Goal: Task Accomplishment & Management: Use online tool/utility

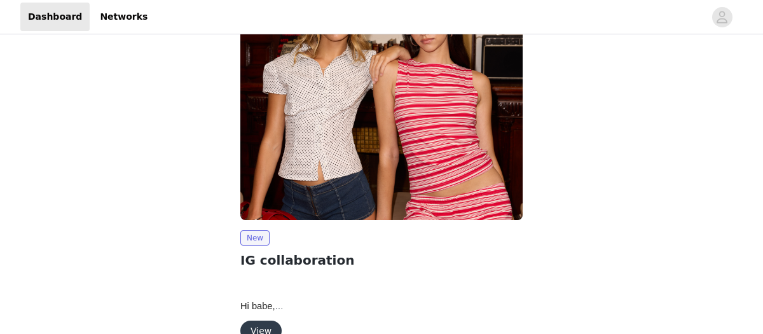
scroll to position [115, 0]
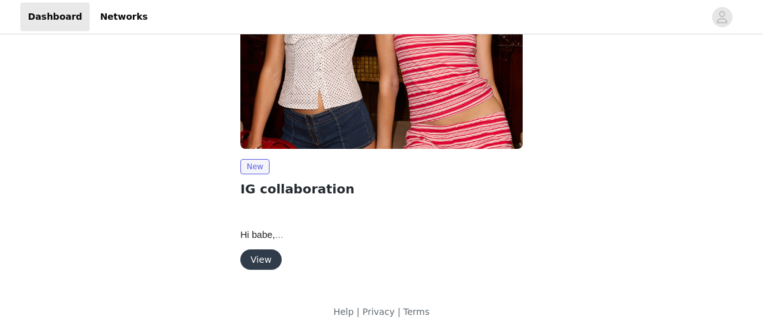
click at [264, 256] on button "View" at bounding box center [260, 259] width 41 height 20
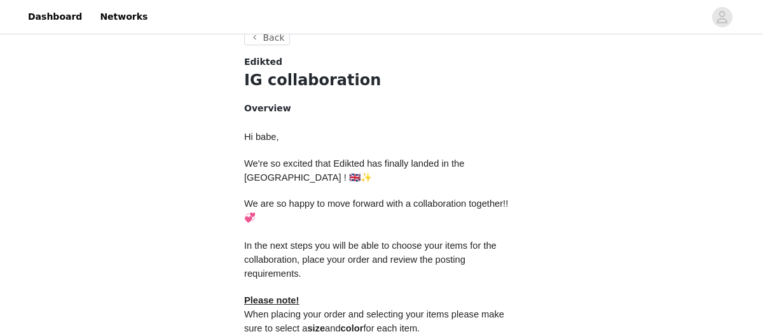
scroll to position [683, 0]
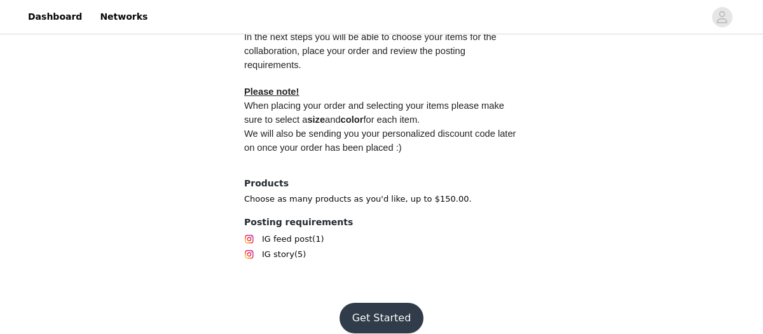
click at [374, 304] on button "Get Started" at bounding box center [382, 318] width 85 height 31
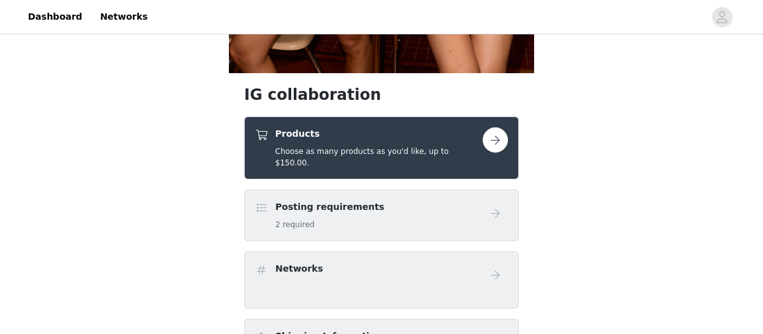
scroll to position [419, 0]
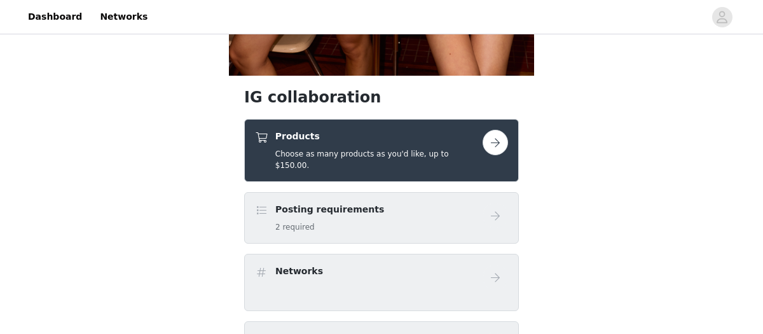
click at [483, 143] on link at bounding box center [495, 142] width 25 height 25
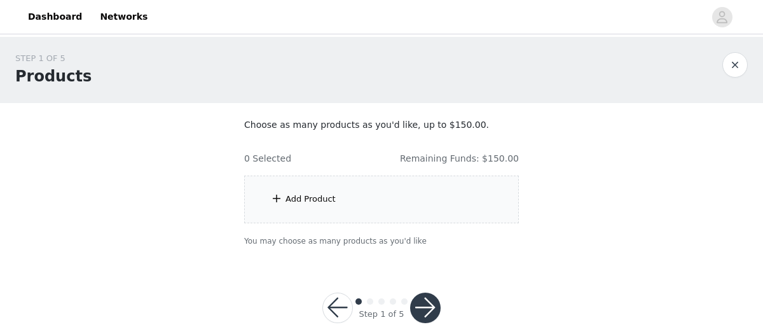
scroll to position [20, 0]
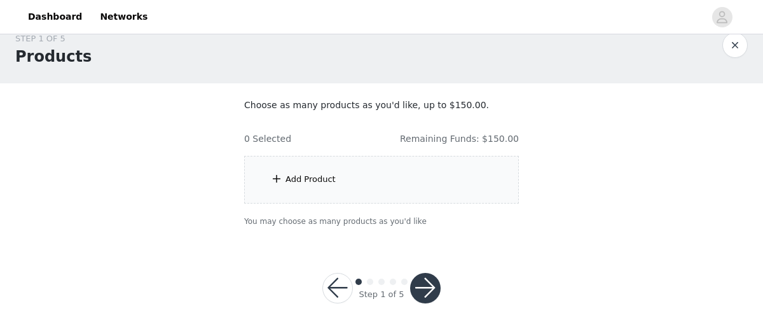
click at [298, 171] on div "Add Product" at bounding box center [381, 180] width 275 height 48
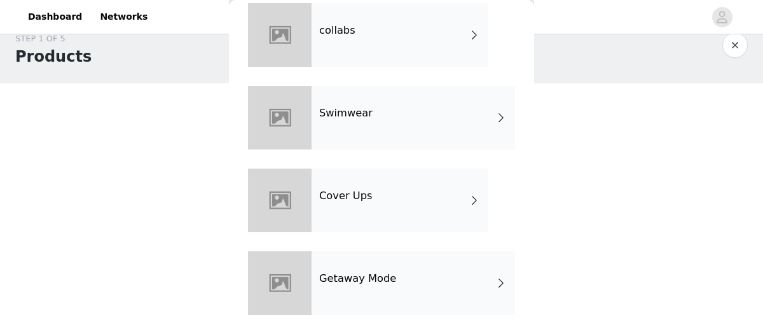
scroll to position [0, 0]
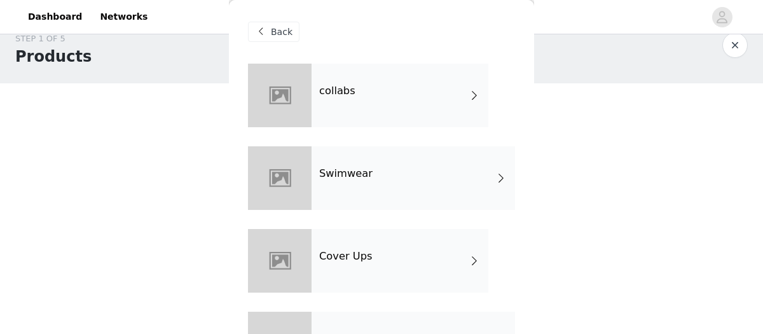
click at [366, 93] on div "collabs" at bounding box center [400, 96] width 177 height 64
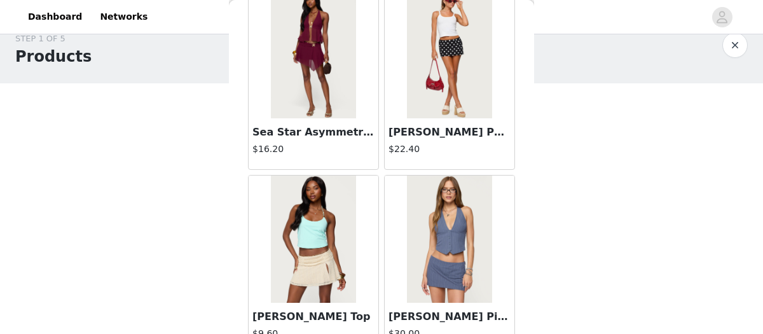
scroll to position [1612, 0]
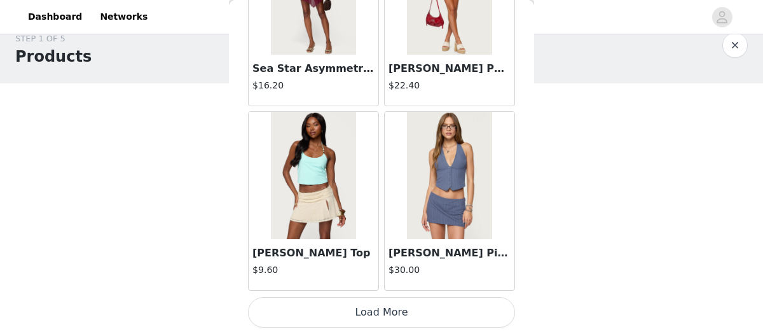
click at [380, 314] on button "Load More" at bounding box center [381, 312] width 267 height 31
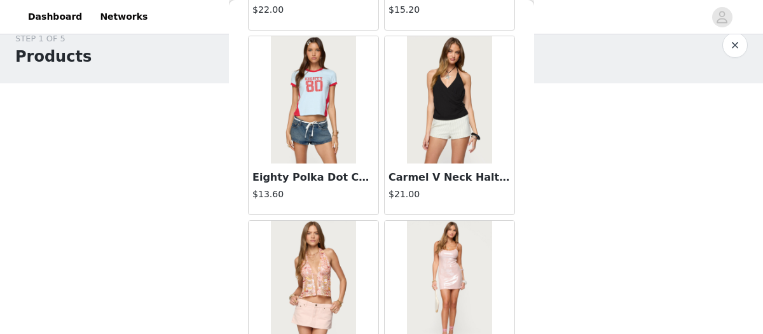
scroll to position [3456, 0]
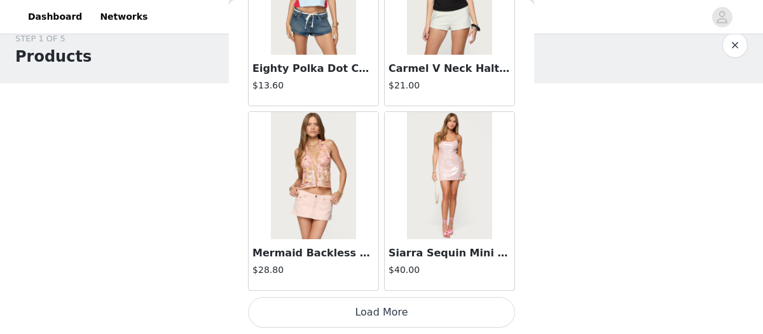
click at [395, 301] on button "Load More" at bounding box center [381, 312] width 267 height 31
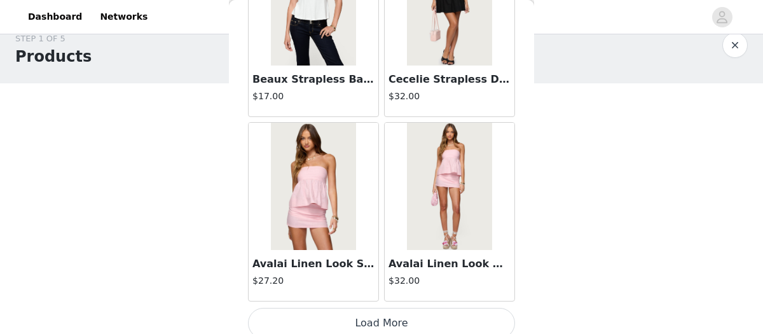
scroll to position [5299, 0]
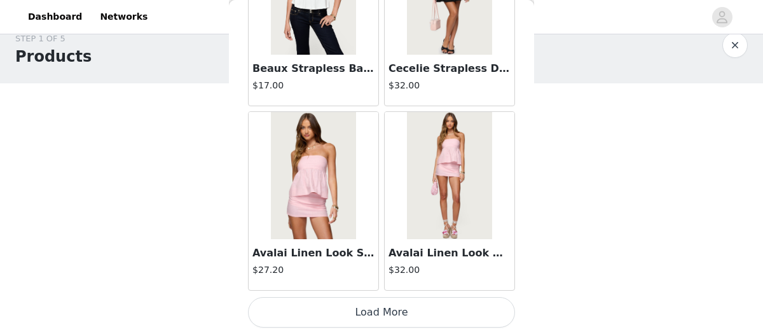
click at [357, 303] on button "Load More" at bounding box center [381, 312] width 267 height 31
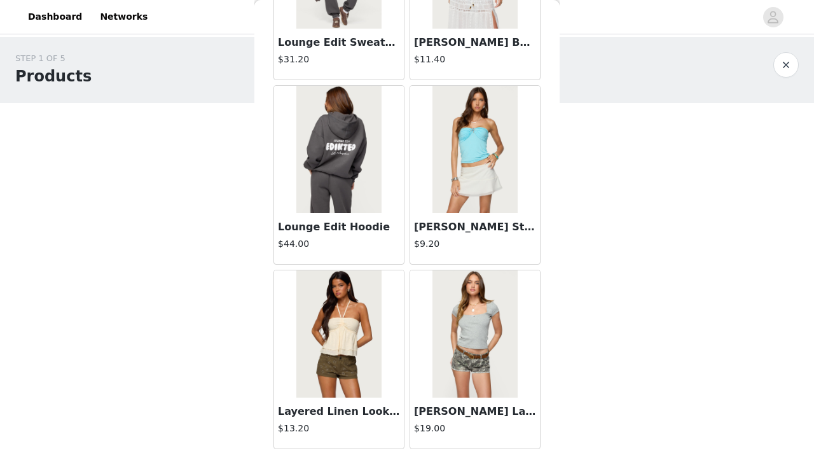
scroll to position [7024, 0]
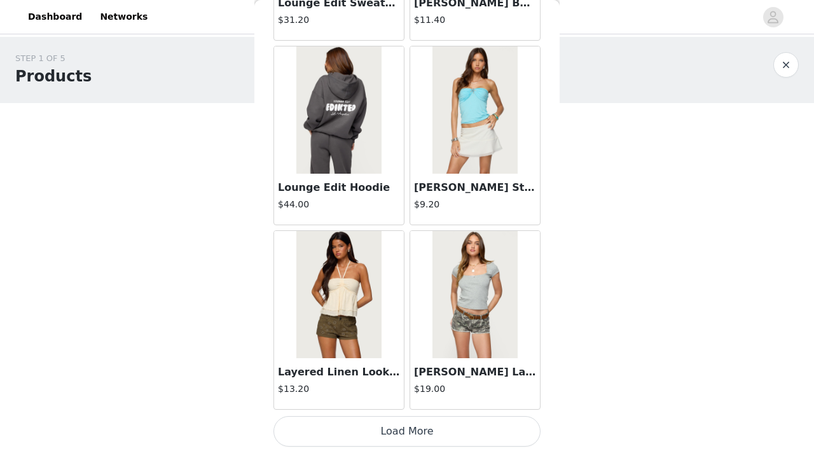
click at [390, 333] on button "Load More" at bounding box center [406, 431] width 267 height 31
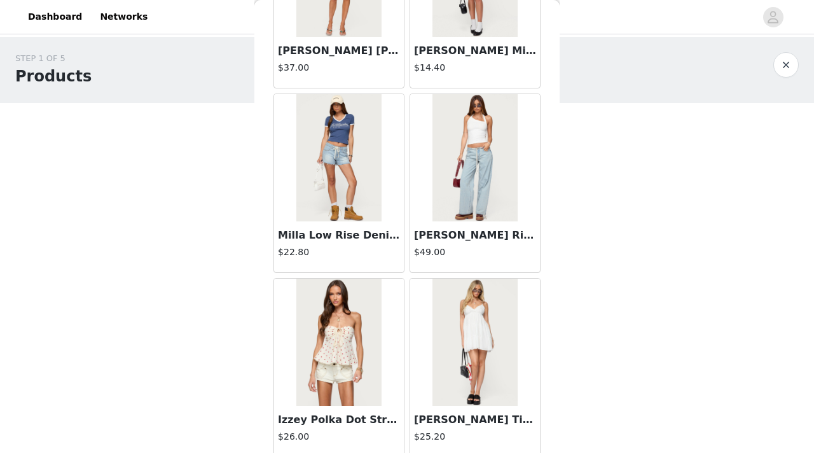
scroll to position [8868, 0]
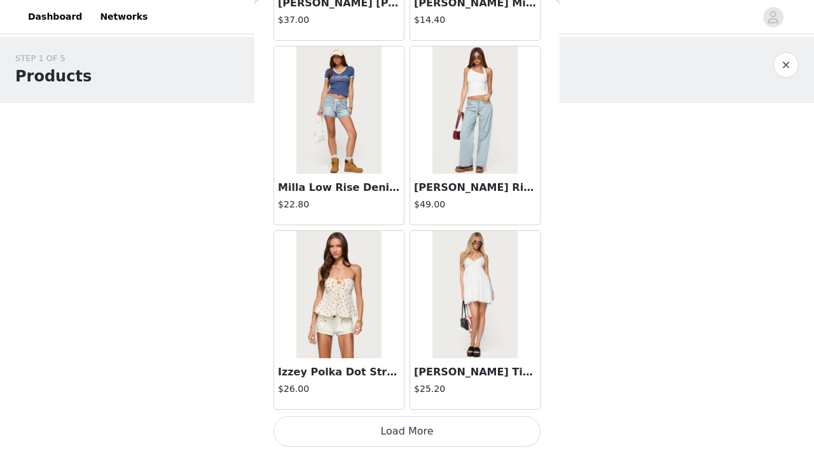
click at [402, 333] on button "Load More" at bounding box center [406, 431] width 267 height 31
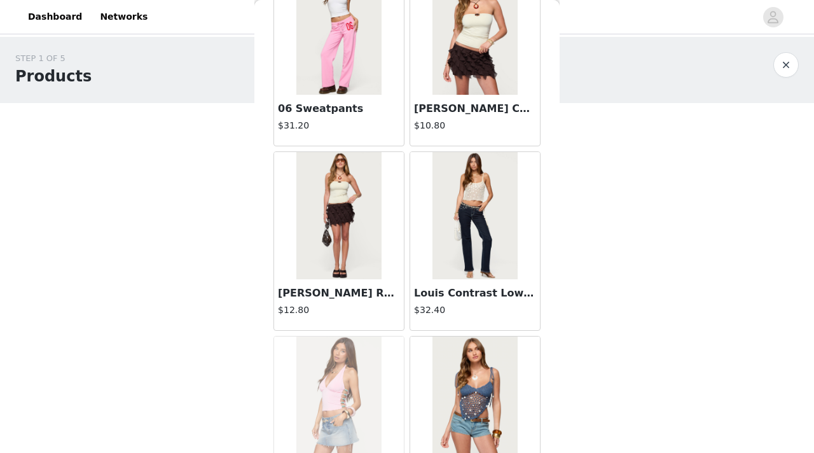
scroll to position [10243, 0]
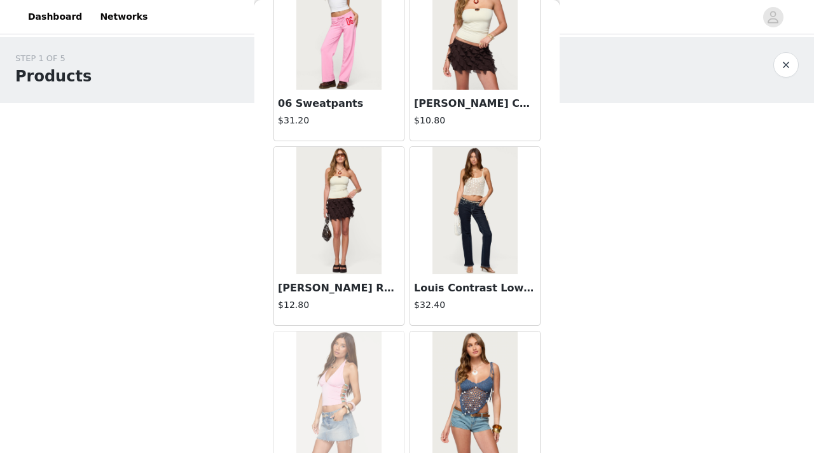
click at [451, 232] on img at bounding box center [474, 210] width 85 height 127
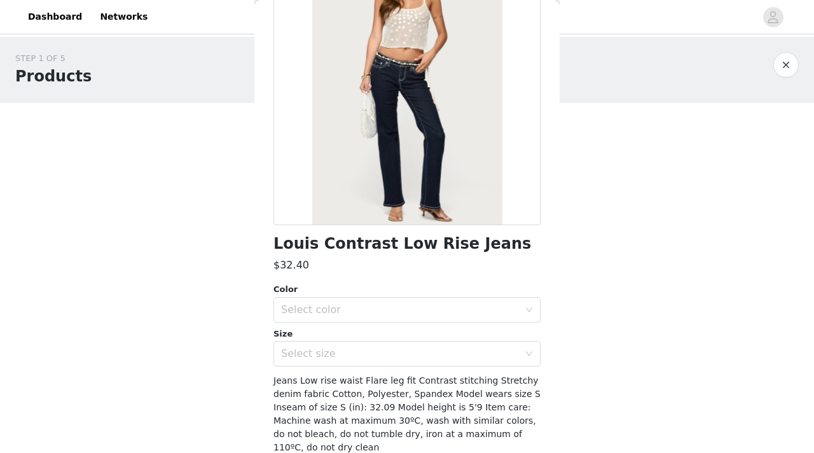
scroll to position [179, 0]
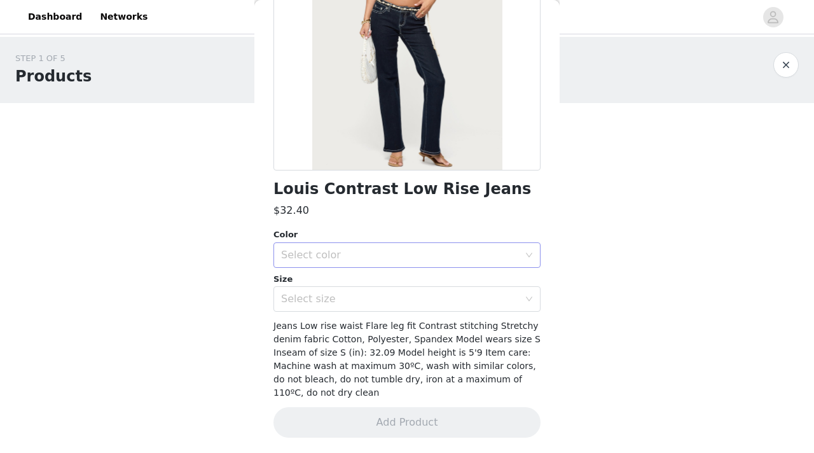
click at [429, 249] on div "Select color" at bounding box center [400, 255] width 238 height 13
click at [420, 274] on li "DARK BLUE" at bounding box center [406, 283] width 267 height 20
click at [408, 294] on div "Select size" at bounding box center [400, 298] width 238 height 13
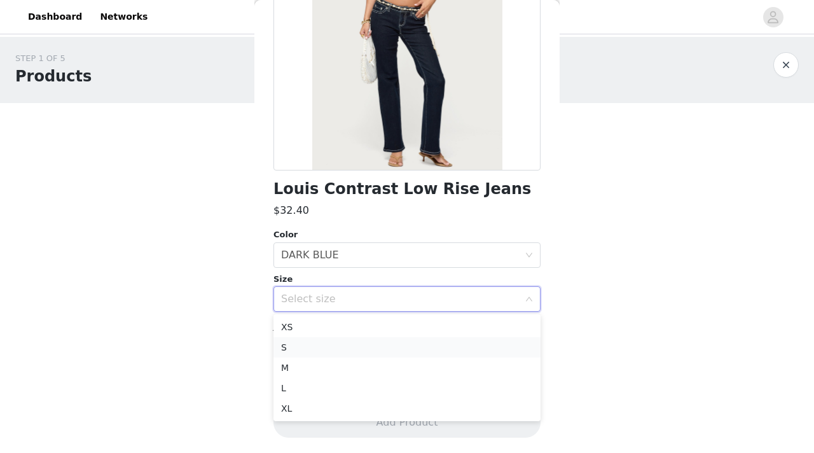
click at [383, 333] on li "S" at bounding box center [406, 347] width 267 height 20
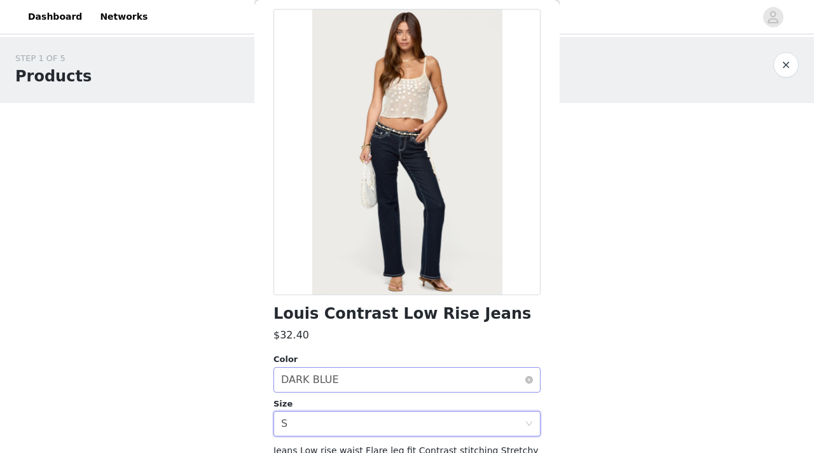
scroll to position [0, 0]
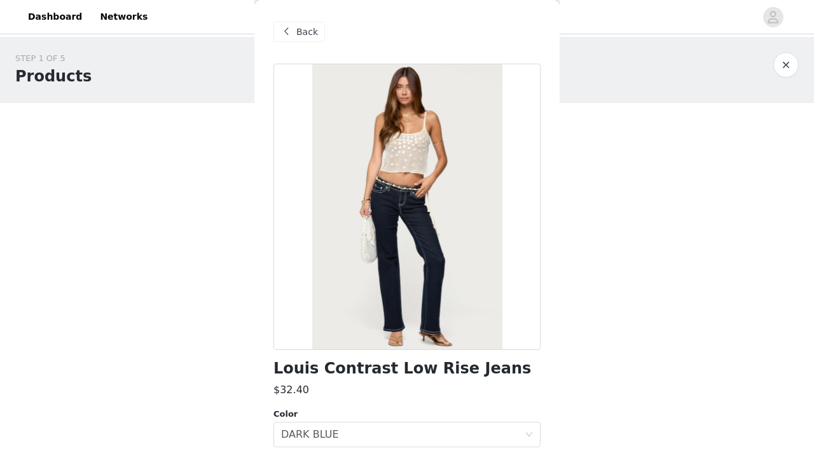
click at [294, 37] on div "Back" at bounding box center [298, 32] width 51 height 20
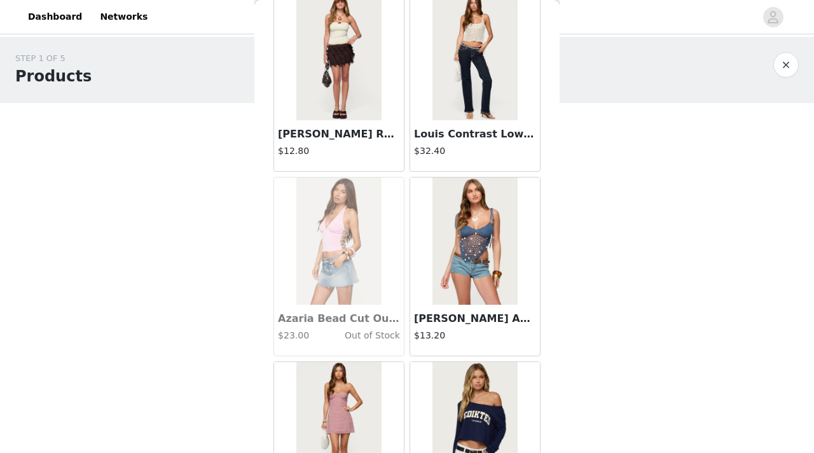
scroll to position [10396, 0]
click at [427, 141] on h3 "Louis Contrast Low Rise Jeans" at bounding box center [475, 134] width 122 height 15
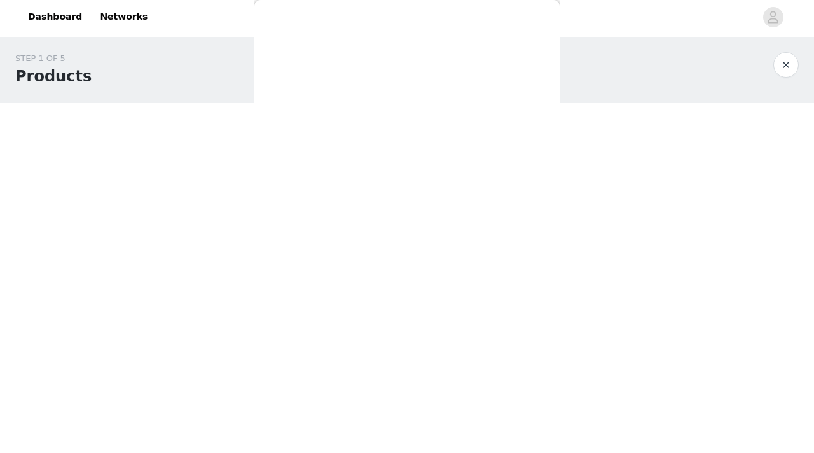
scroll to position [179, 0]
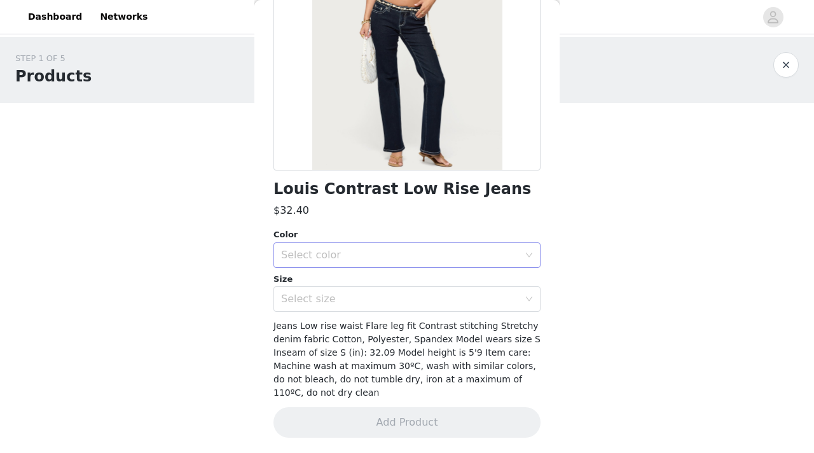
click at [381, 252] on div "Select color" at bounding box center [400, 255] width 238 height 13
click at [364, 280] on li "DARK BLUE" at bounding box center [406, 283] width 267 height 20
click at [345, 308] on div "Select size" at bounding box center [403, 299] width 244 height 24
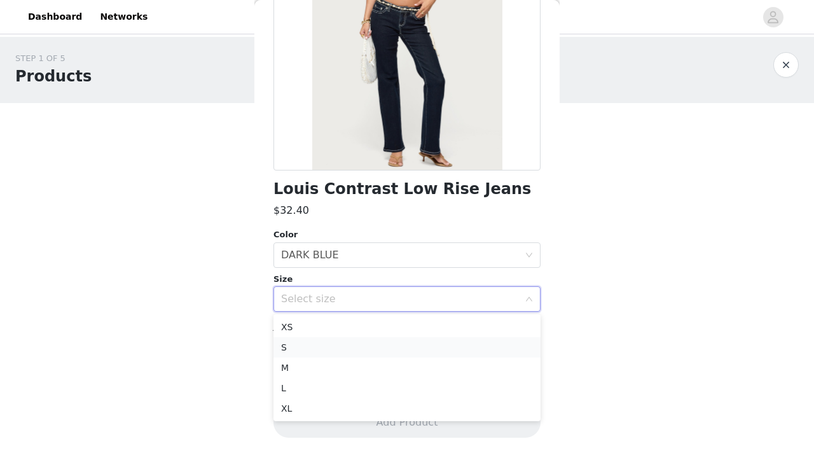
click at [331, 333] on li "S" at bounding box center [406, 347] width 267 height 20
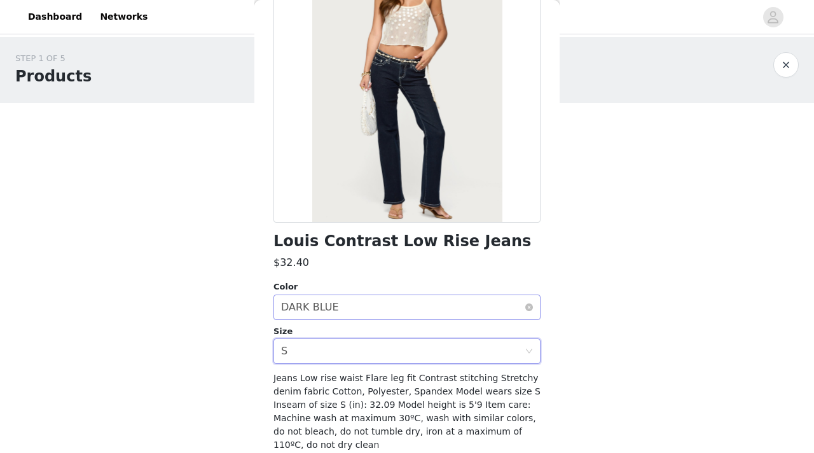
scroll to position [175, 0]
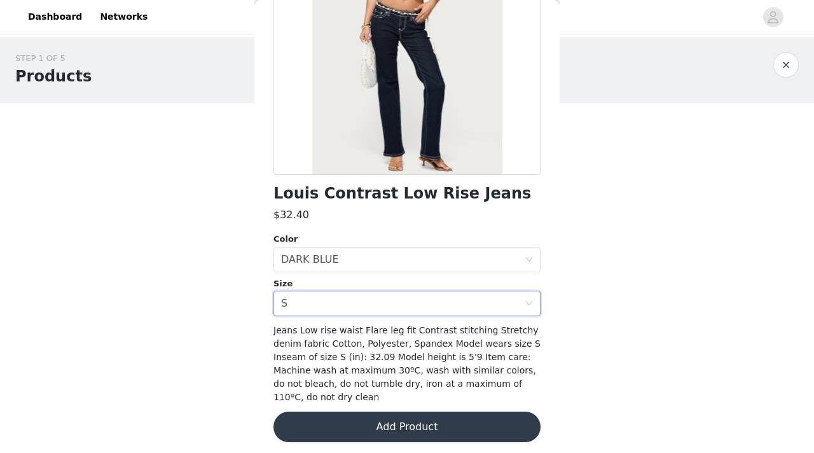
click at [401, 120] on div at bounding box center [406, 32] width 267 height 286
click at [381, 333] on button "Add Product" at bounding box center [406, 426] width 267 height 31
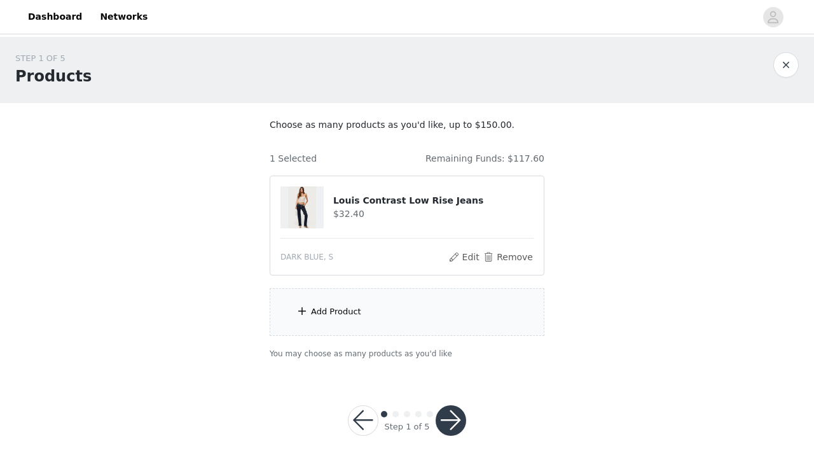
click at [326, 312] on div "Add Product" at bounding box center [336, 311] width 50 height 13
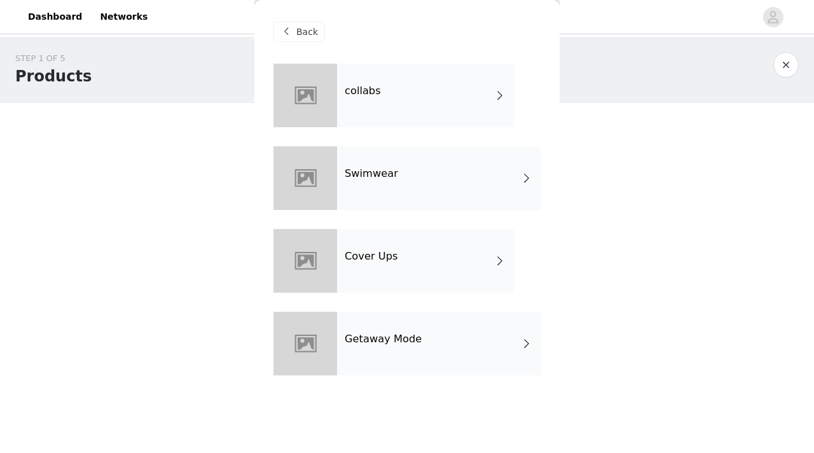
click at [341, 81] on div "collabs" at bounding box center [425, 96] width 177 height 64
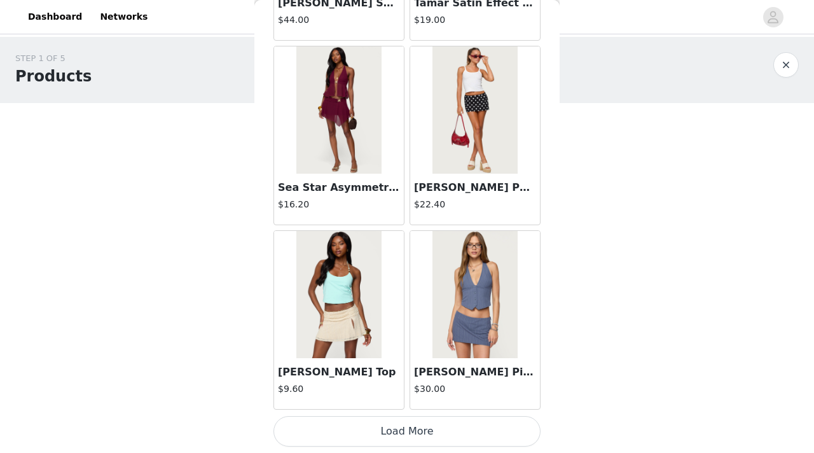
scroll to position [13, 0]
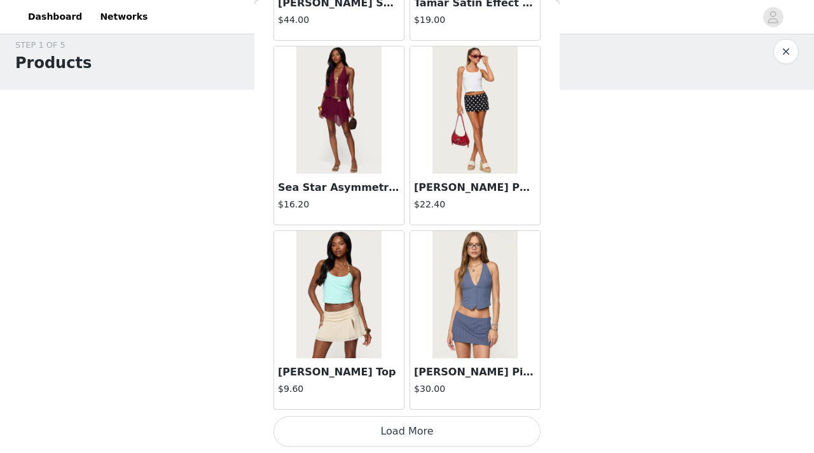
click at [406, 333] on button "Load More" at bounding box center [406, 431] width 267 height 31
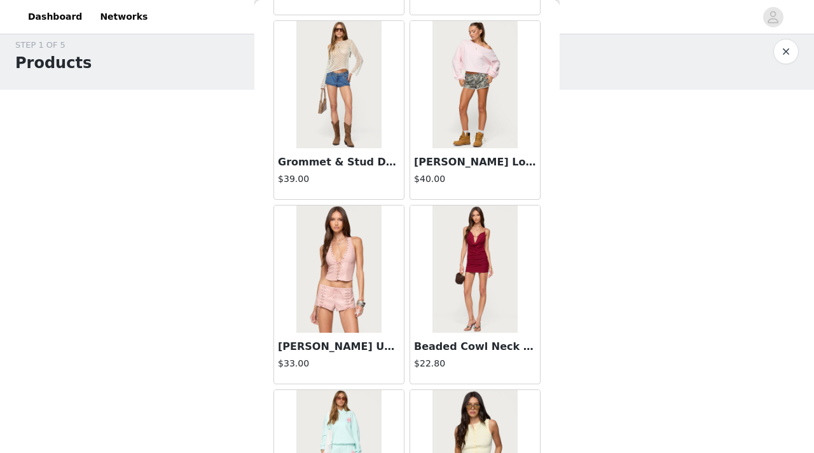
scroll to position [3337, 0]
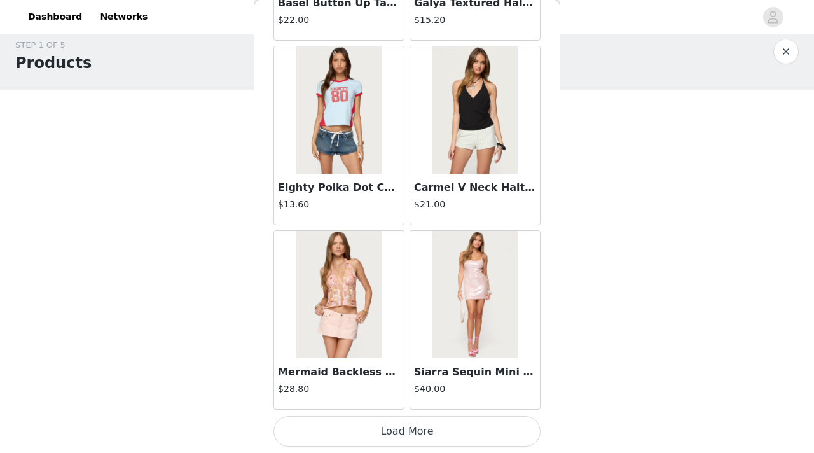
click at [407, 333] on button "Load More" at bounding box center [406, 431] width 267 height 31
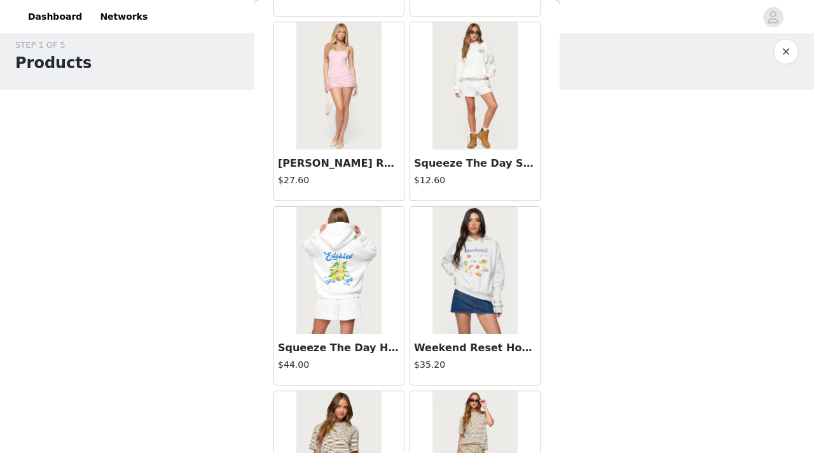
scroll to position [5180, 0]
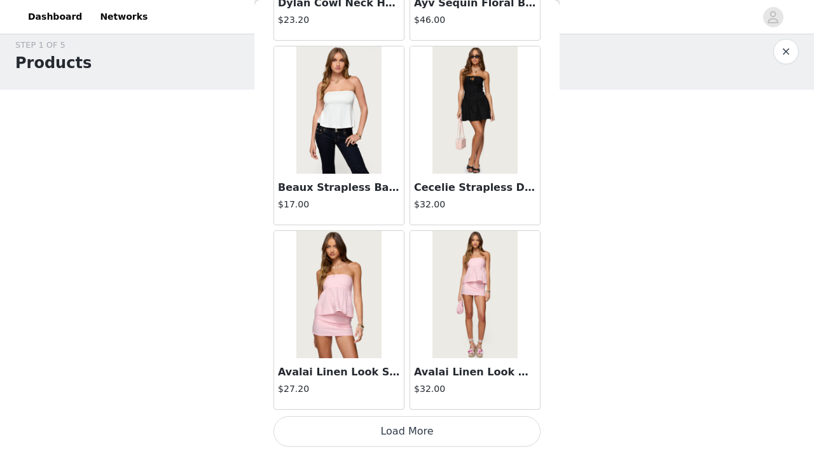
click at [401, 333] on button "Load More" at bounding box center [406, 431] width 267 height 31
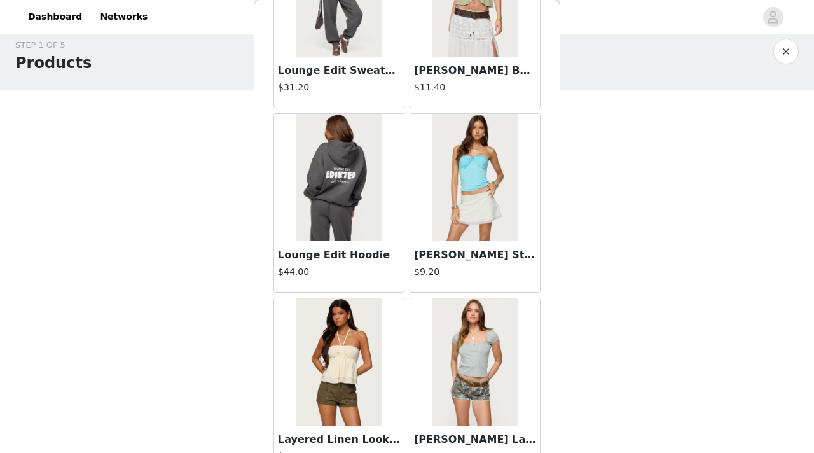
scroll to position [7024, 0]
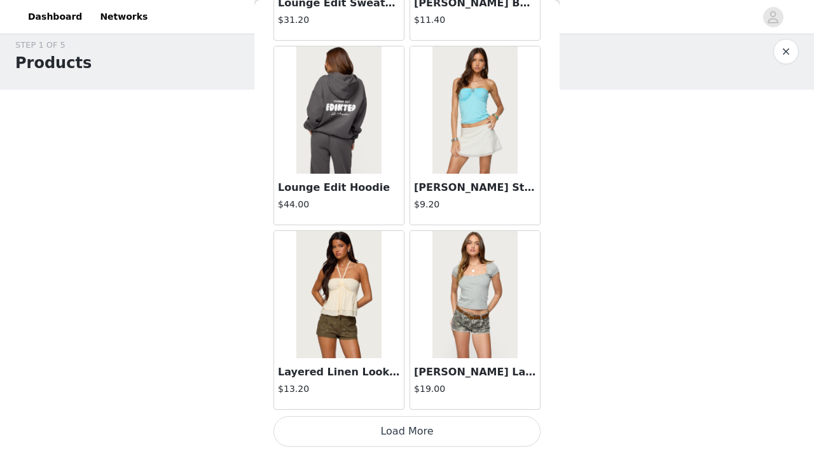
click at [383, 333] on button "Load More" at bounding box center [406, 431] width 267 height 31
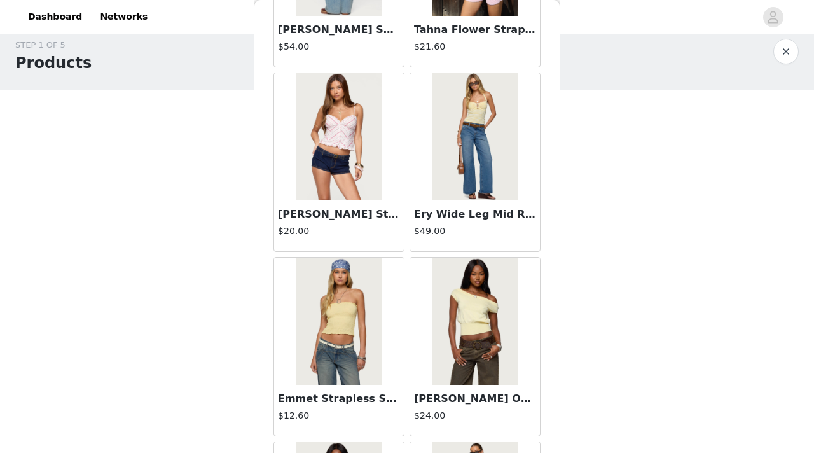
scroll to position [8868, 0]
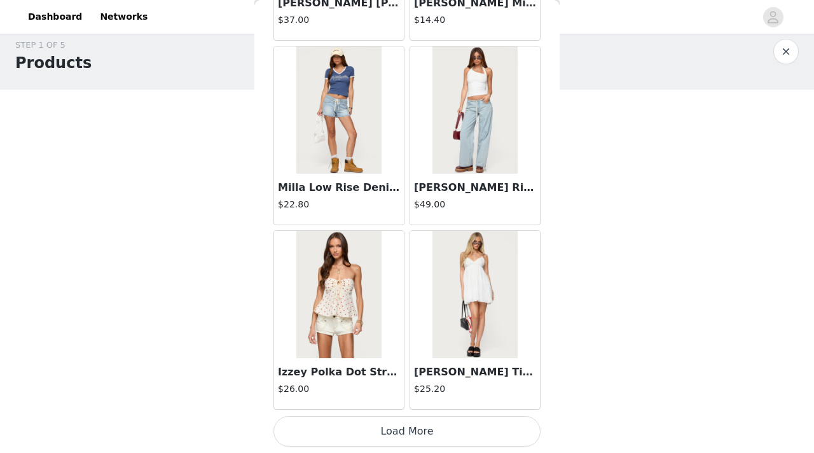
click at [389, 333] on button "Load More" at bounding box center [406, 431] width 267 height 31
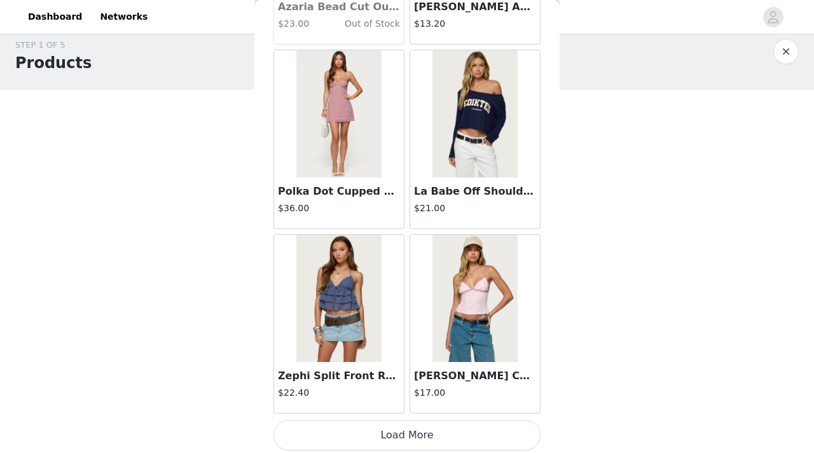
scroll to position [10712, 0]
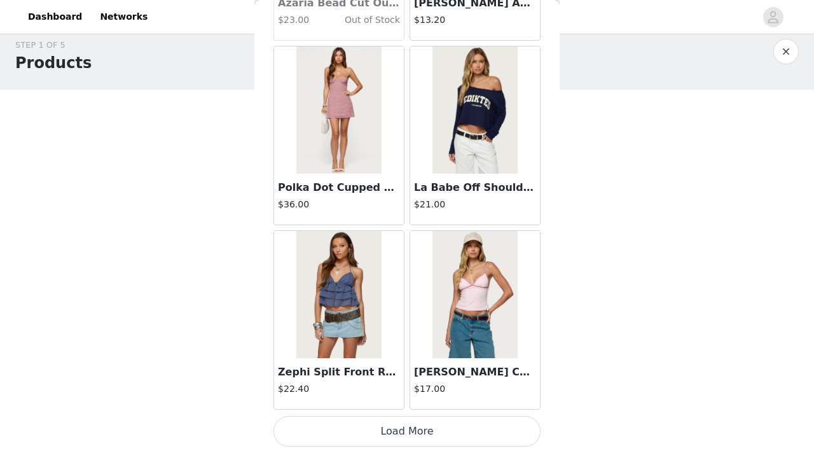
click at [394, 333] on button "Load More" at bounding box center [406, 431] width 267 height 31
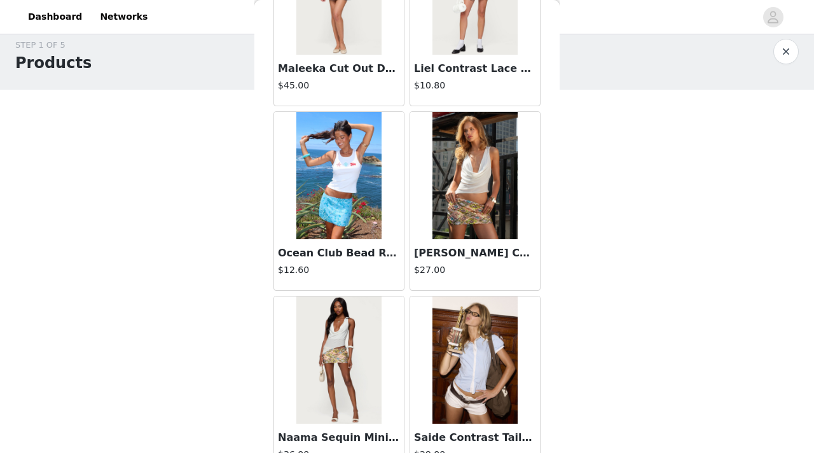
scroll to position [12556, 0]
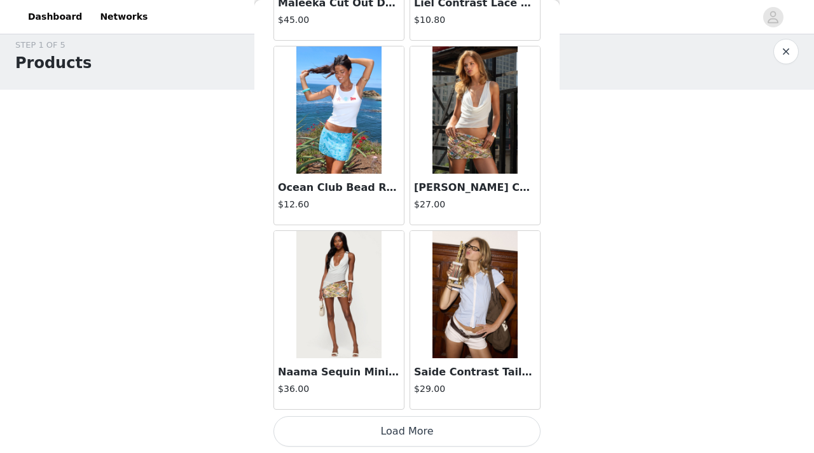
click at [392, 333] on button "Load More" at bounding box center [406, 431] width 267 height 31
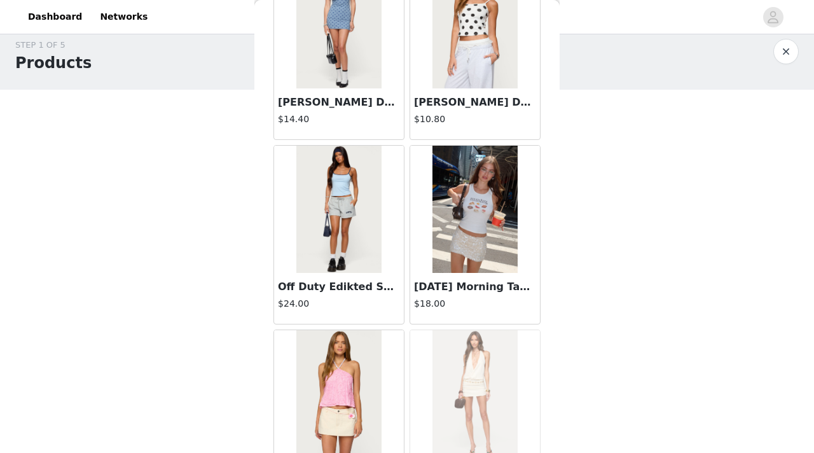
scroll to position [14400, 0]
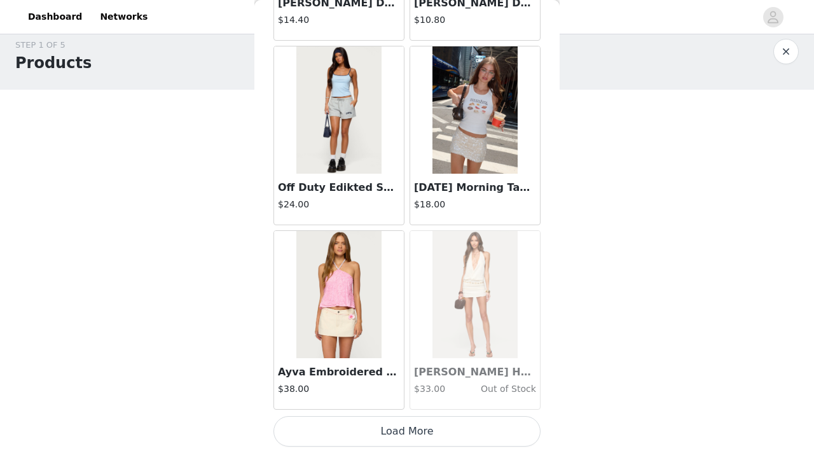
click at [394, 333] on button "Load More" at bounding box center [406, 431] width 267 height 31
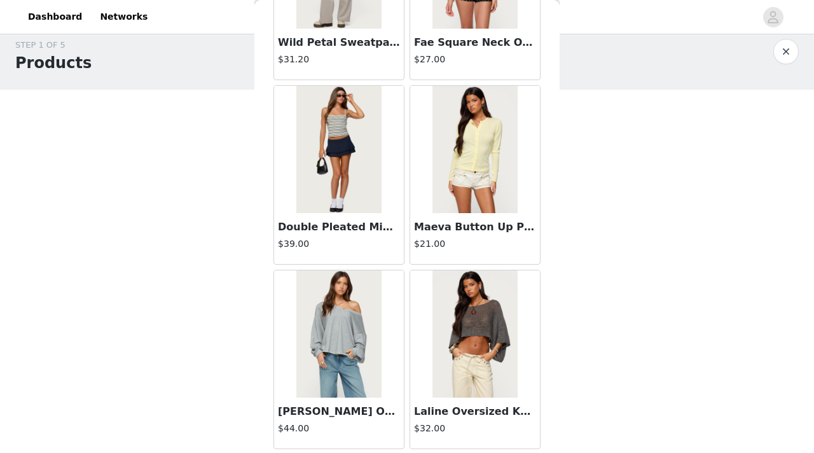
scroll to position [16243, 0]
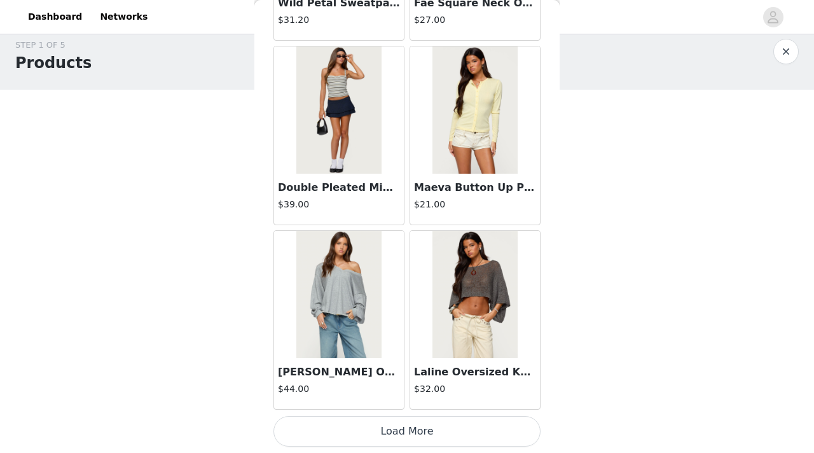
click at [395, 333] on button "Load More" at bounding box center [406, 431] width 267 height 31
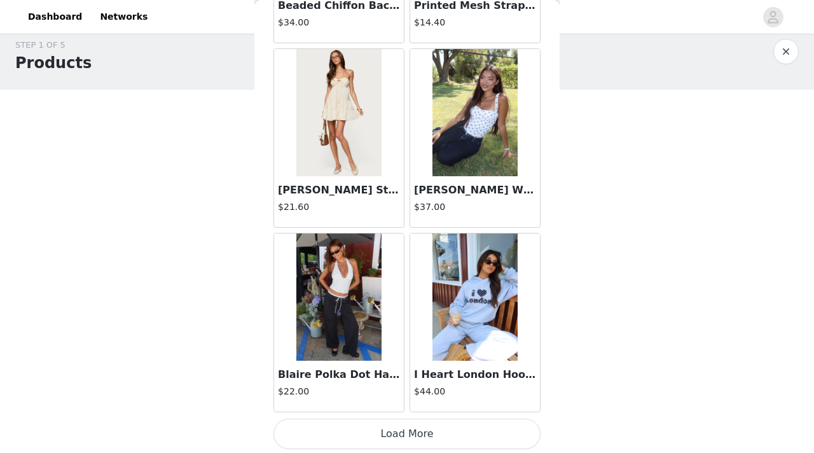
scroll to position [18087, 0]
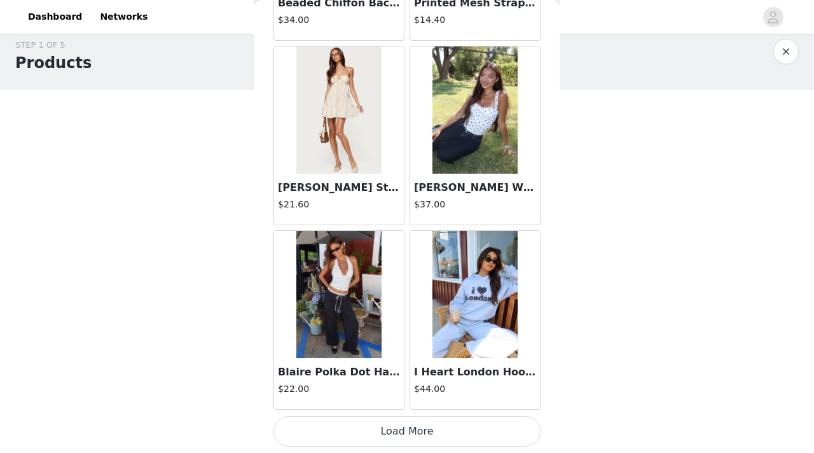
click at [327, 333] on h3 "Blaire Polka Dot Halter Top" at bounding box center [339, 371] width 122 height 15
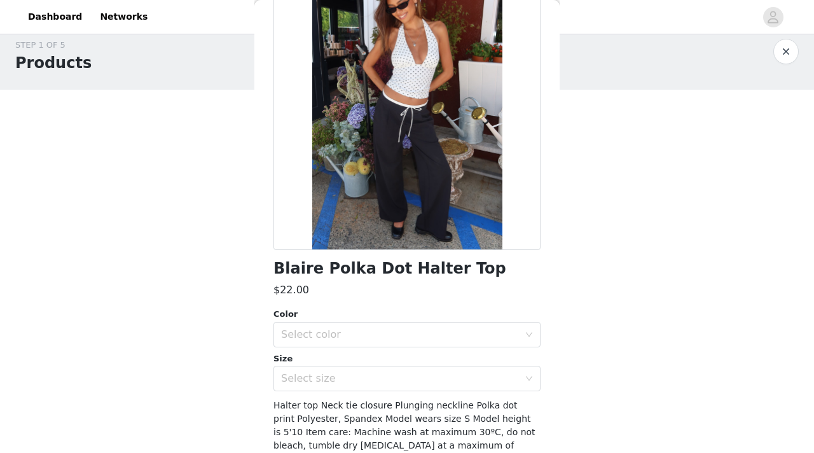
scroll to position [105, 0]
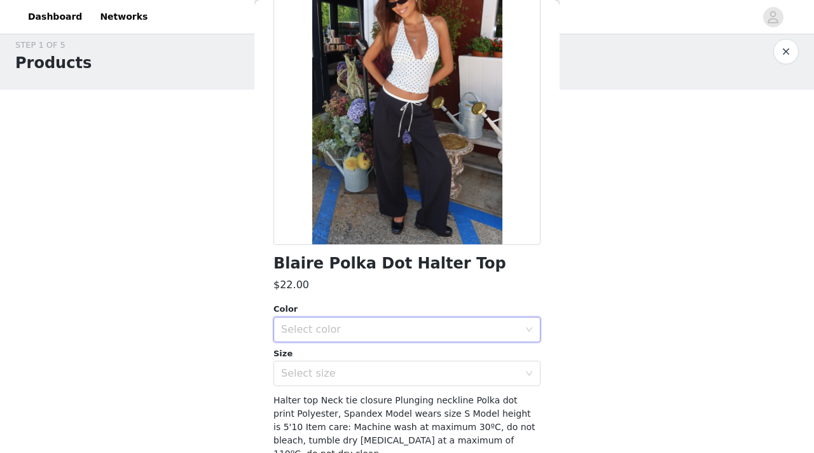
click at [385, 333] on div "Select color" at bounding box center [403, 329] width 244 height 24
click at [371, 333] on li "WHITE AND BLACK" at bounding box center [406, 357] width 267 height 20
click at [362, 333] on div "Select size" at bounding box center [400, 373] width 238 height 13
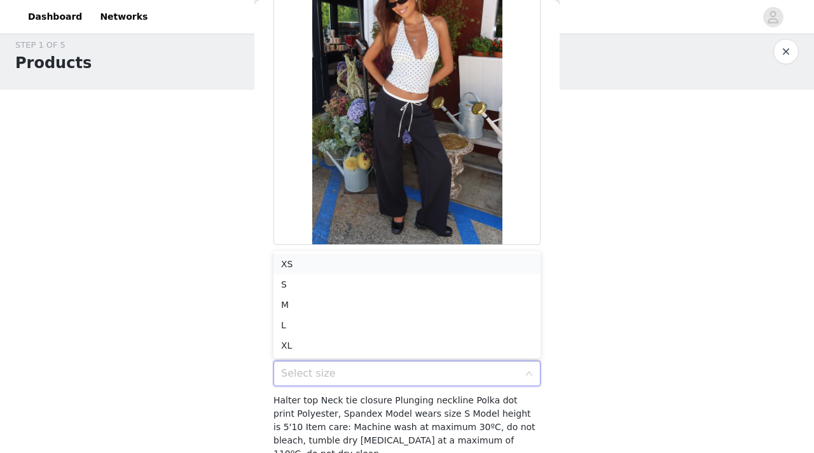
click at [315, 266] on li "XS" at bounding box center [406, 264] width 267 height 20
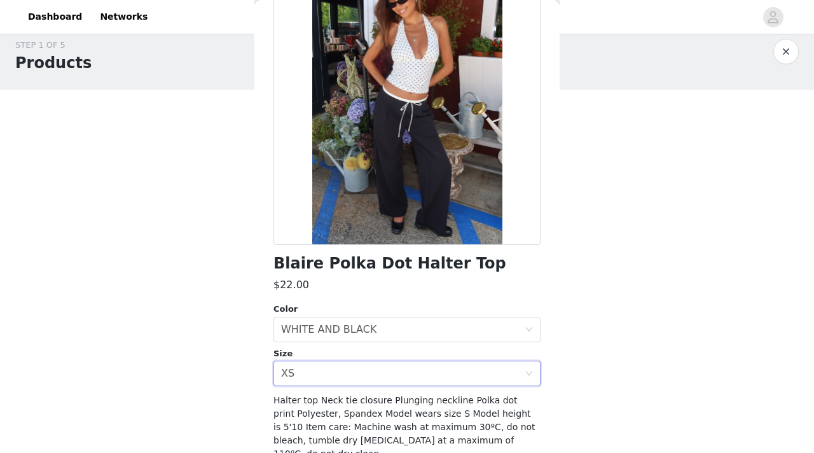
scroll to position [153, 0]
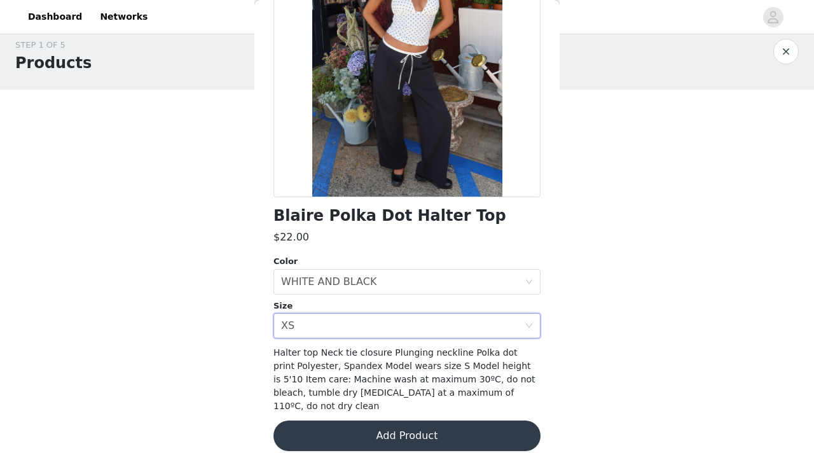
click at [371, 333] on button "Add Product" at bounding box center [406, 435] width 267 height 31
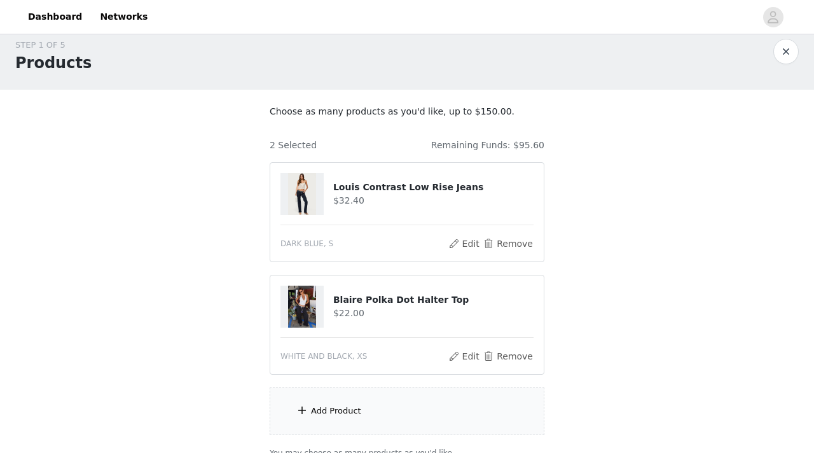
click at [359, 333] on div "Add Product" at bounding box center [407, 411] width 275 height 48
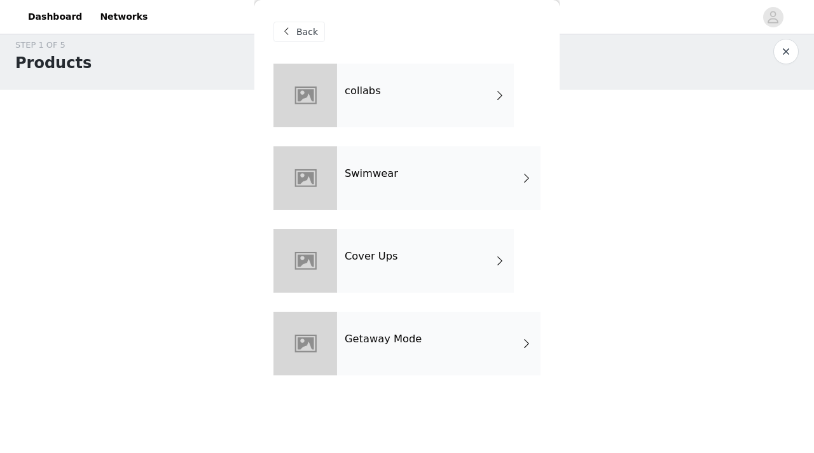
click at [396, 92] on div "collabs" at bounding box center [425, 96] width 177 height 64
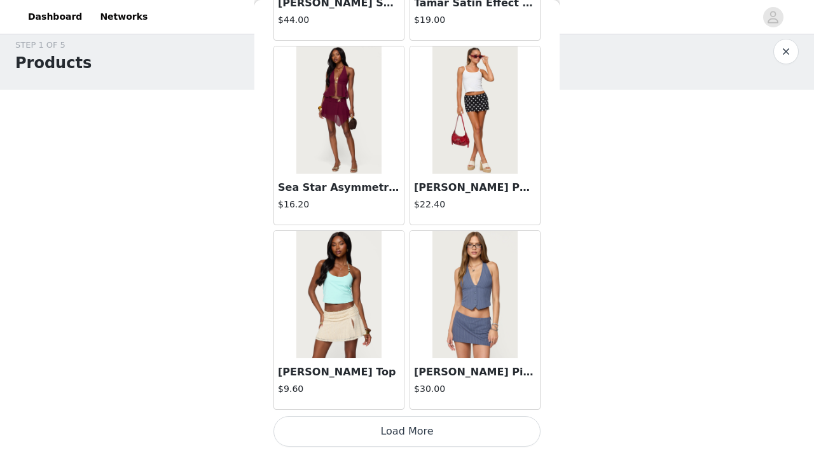
scroll to position [126, 0]
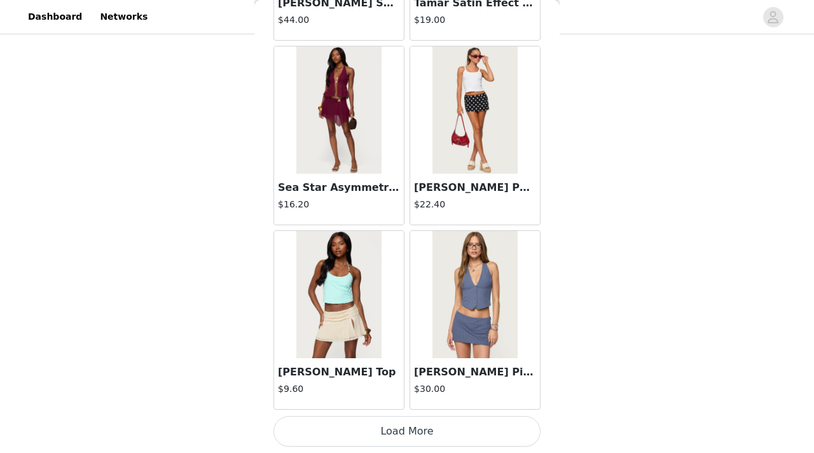
click at [398, 333] on button "Load More" at bounding box center [406, 431] width 267 height 31
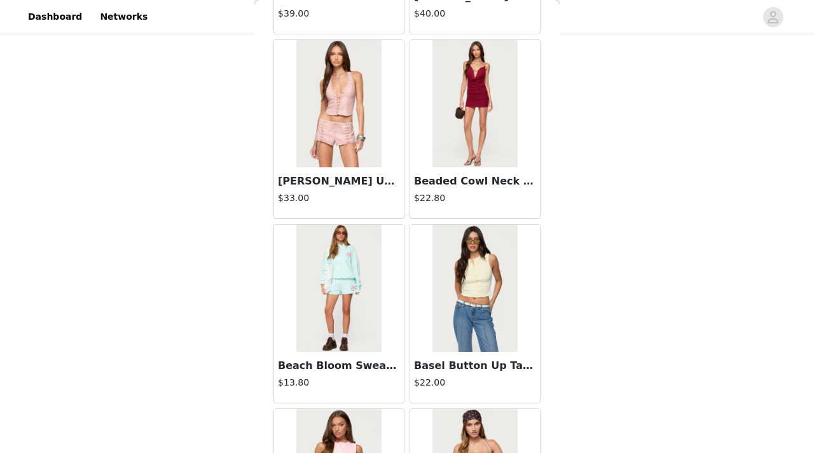
scroll to position [3337, 0]
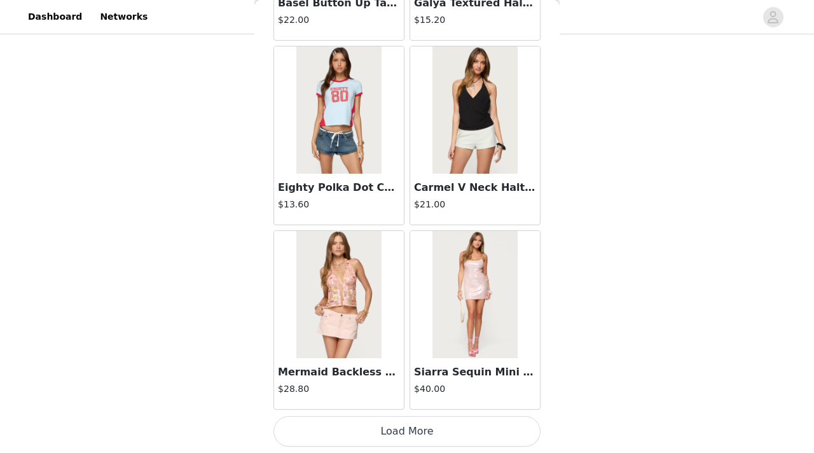
click at [390, 333] on button "Load More" at bounding box center [406, 431] width 267 height 31
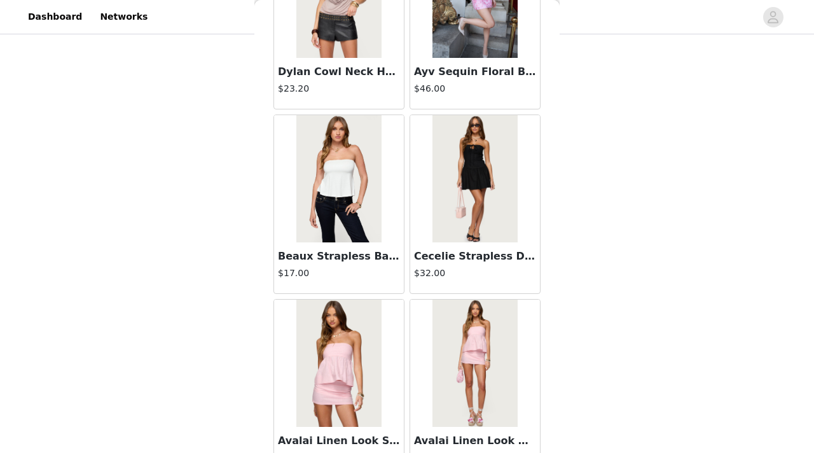
scroll to position [5180, 0]
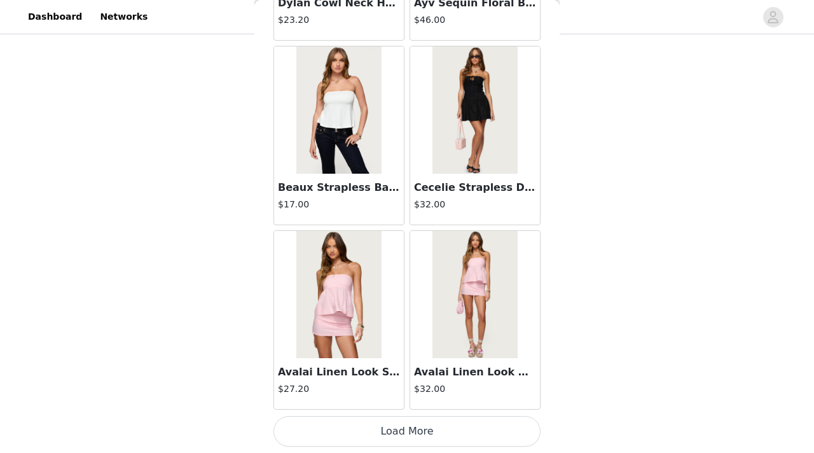
click at [384, 333] on button "Load More" at bounding box center [406, 431] width 267 height 31
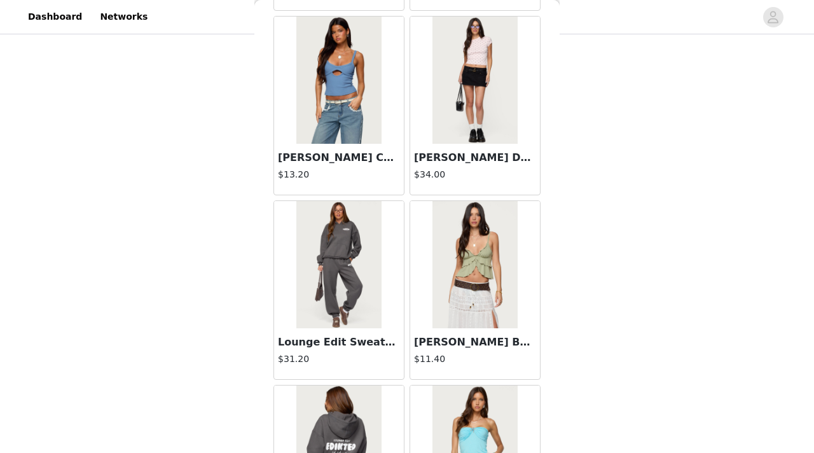
scroll to position [7024, 0]
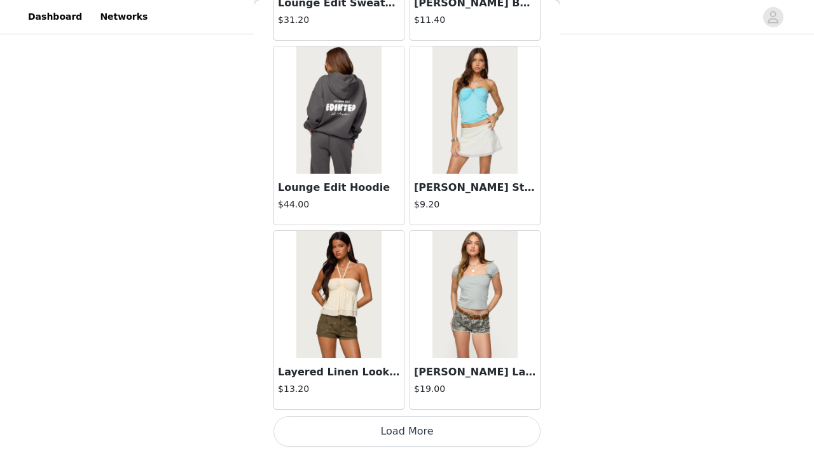
click at [402, 333] on button "Load More" at bounding box center [406, 431] width 267 height 31
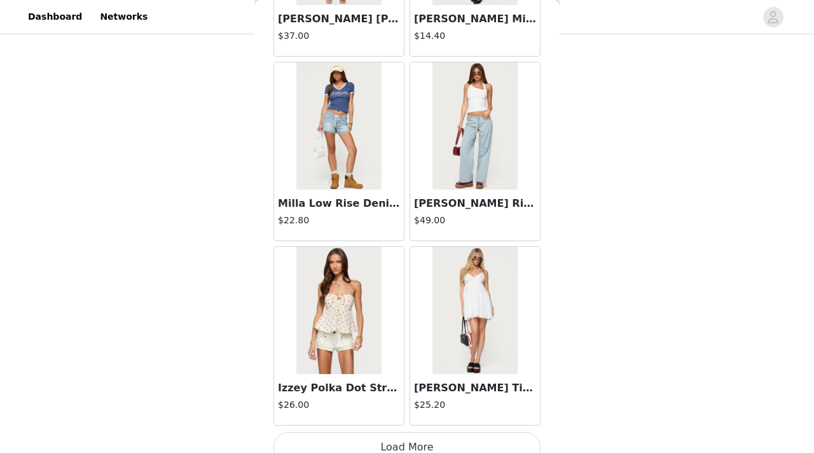
scroll to position [8868, 0]
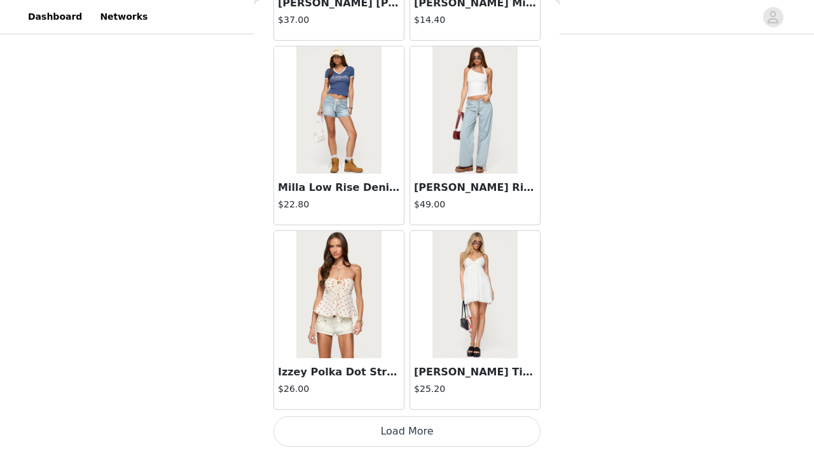
click at [381, 333] on button "Load More" at bounding box center [406, 431] width 267 height 31
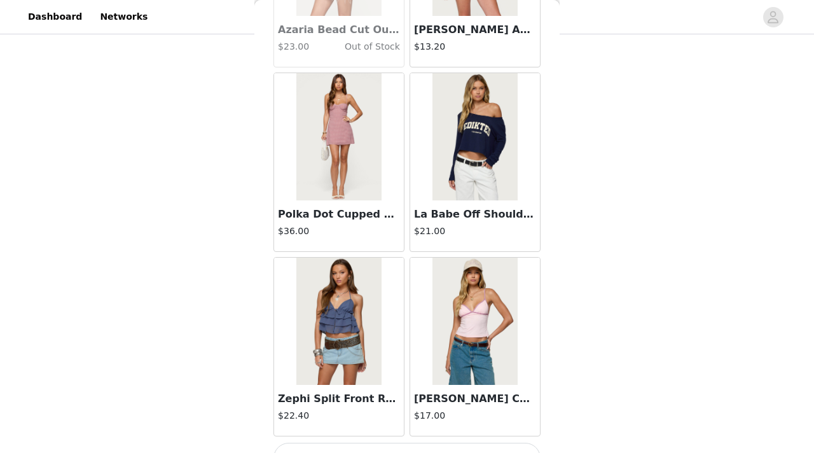
scroll to position [10712, 0]
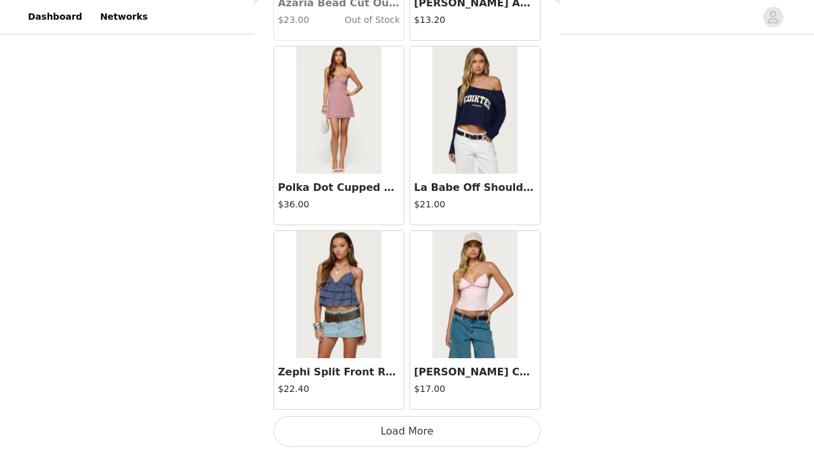
click at [415, 333] on button "Load More" at bounding box center [406, 431] width 267 height 31
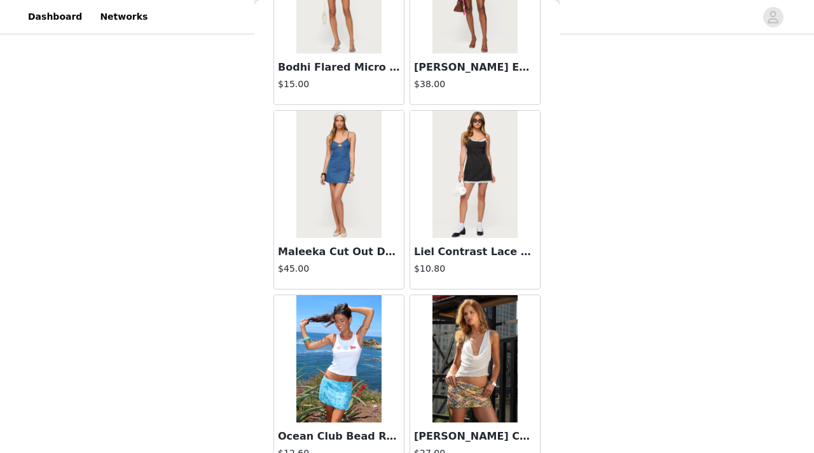
scroll to position [12556, 0]
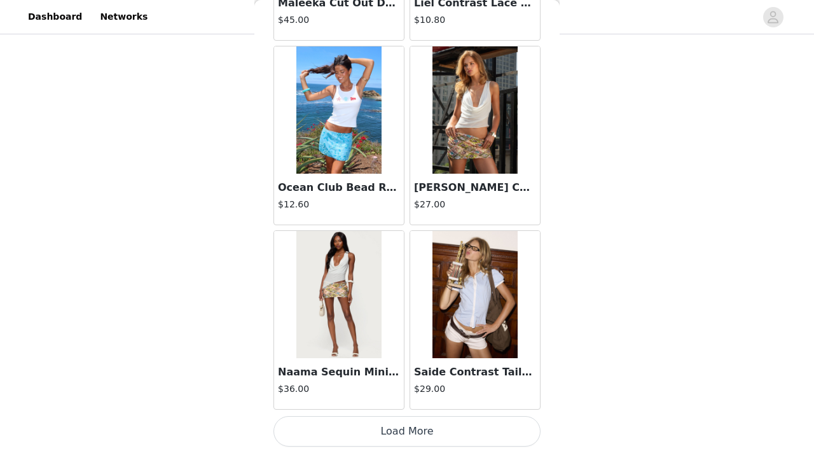
click at [392, 333] on button "Load More" at bounding box center [406, 431] width 267 height 31
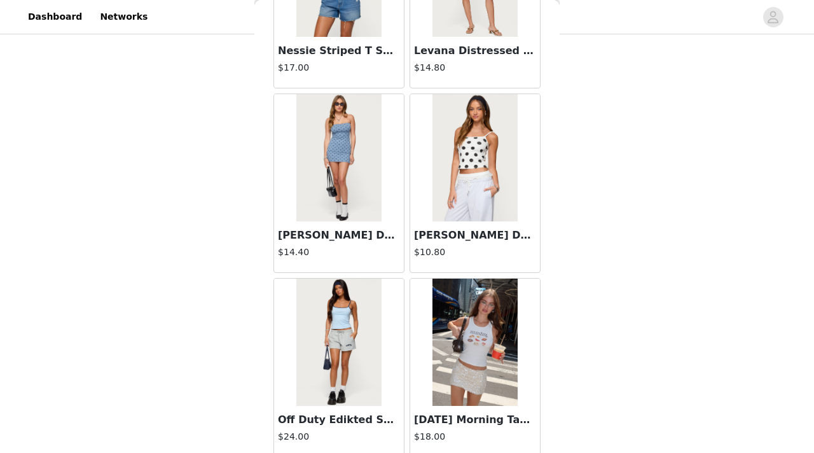
scroll to position [14400, 0]
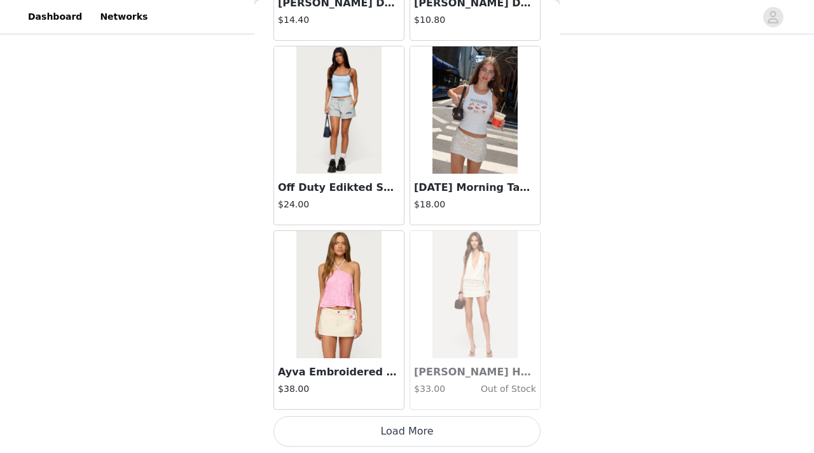
click at [402, 333] on button "Load More" at bounding box center [406, 431] width 267 height 31
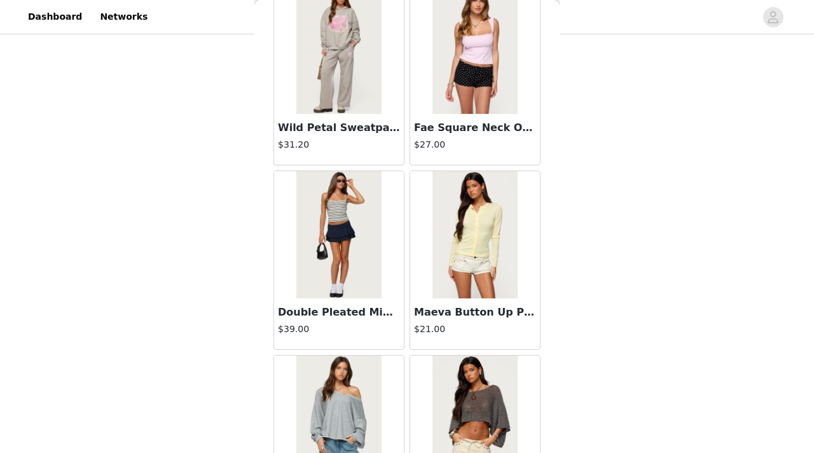
scroll to position [16243, 0]
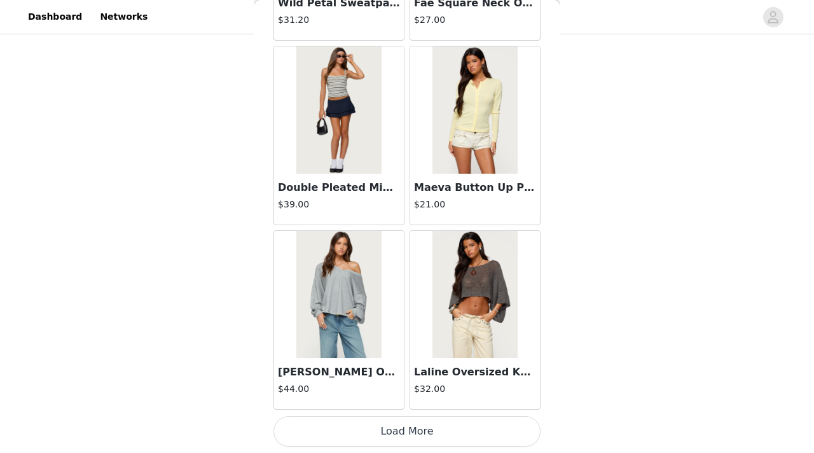
click at [391, 333] on button "Load More" at bounding box center [406, 431] width 267 height 31
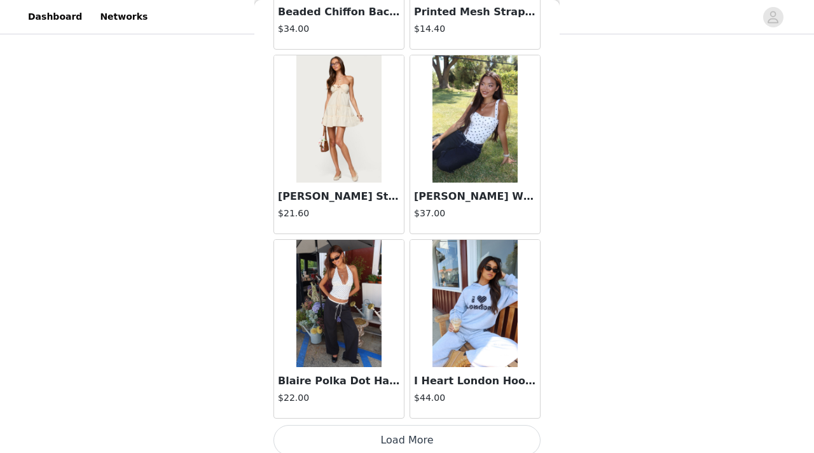
scroll to position [18087, 0]
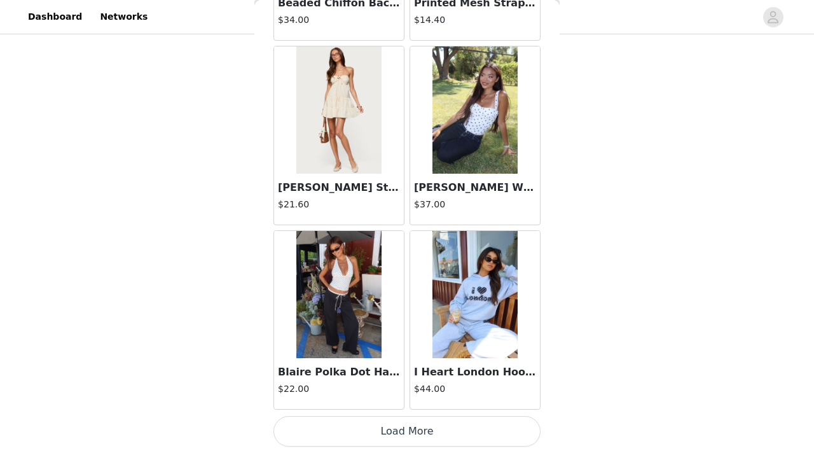
click at [416, 333] on button "Load More" at bounding box center [406, 431] width 267 height 31
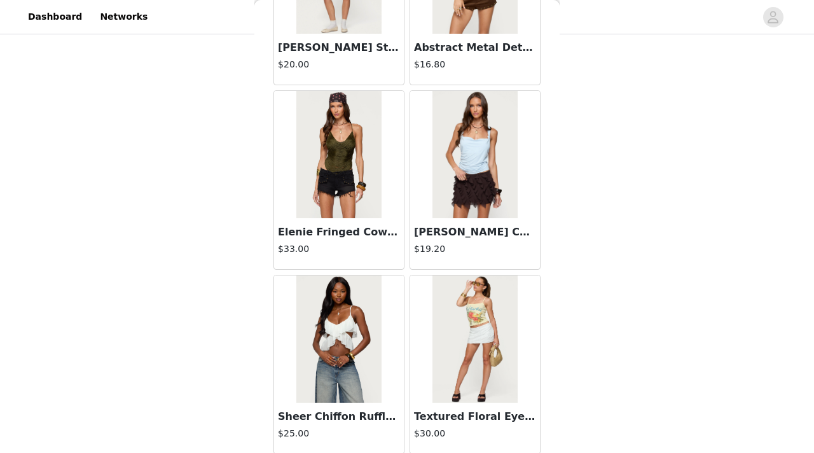
scroll to position [19888, 0]
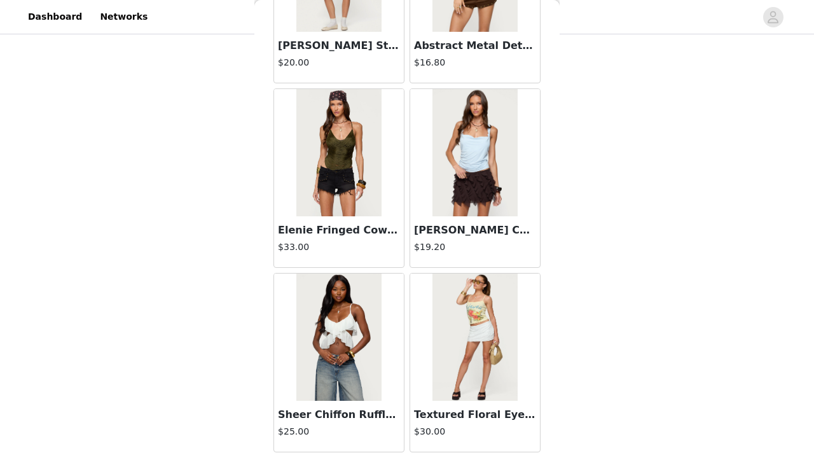
click at [335, 186] on img at bounding box center [338, 152] width 85 height 127
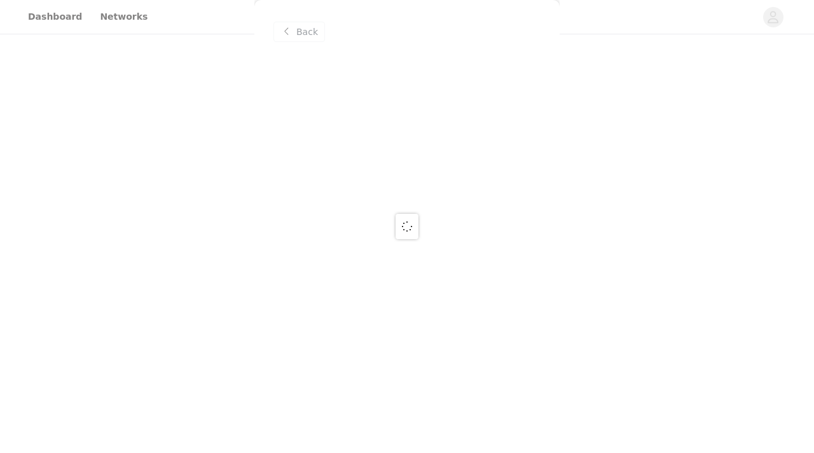
scroll to position [0, 0]
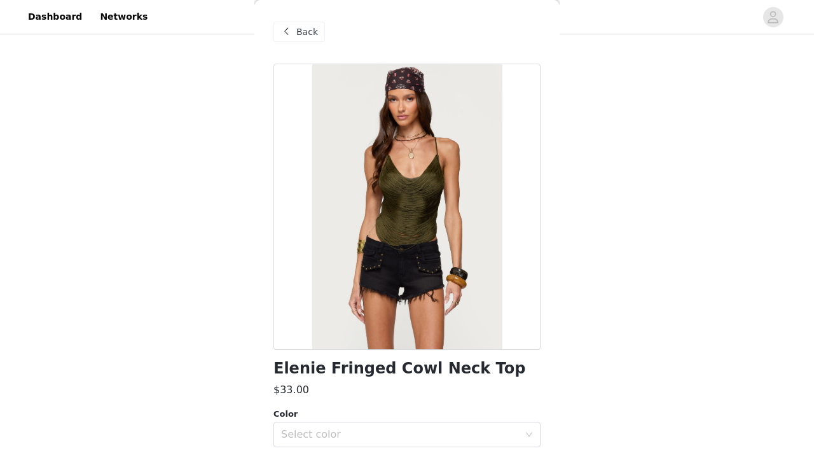
click at [411, 237] on div at bounding box center [406, 207] width 267 height 286
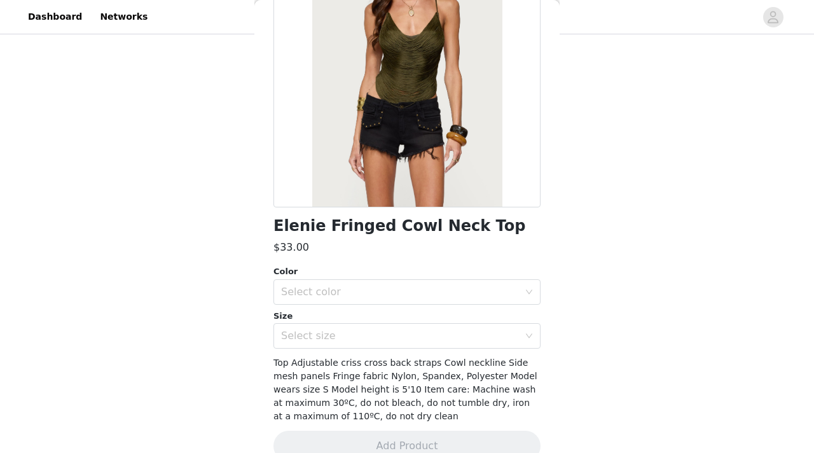
scroll to position [145, 0]
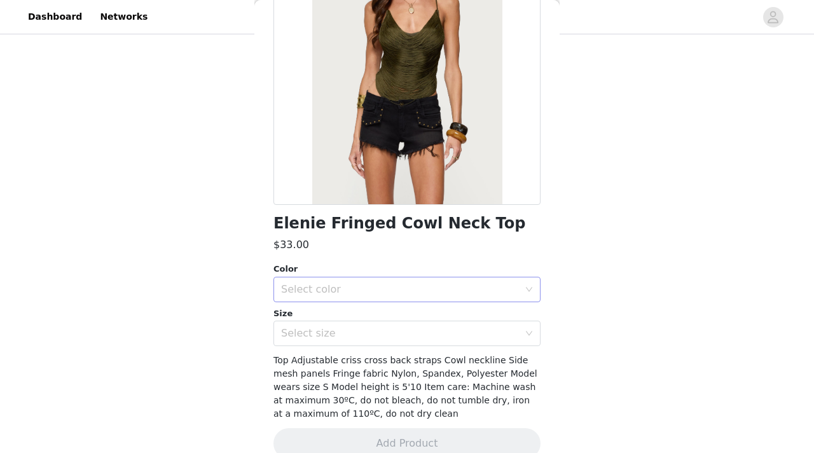
click at [395, 292] on div "Select color" at bounding box center [400, 289] width 238 height 13
click at [369, 327] on ul "OLIVE" at bounding box center [406, 317] width 267 height 25
click at [371, 320] on li "OLIVE" at bounding box center [406, 317] width 267 height 20
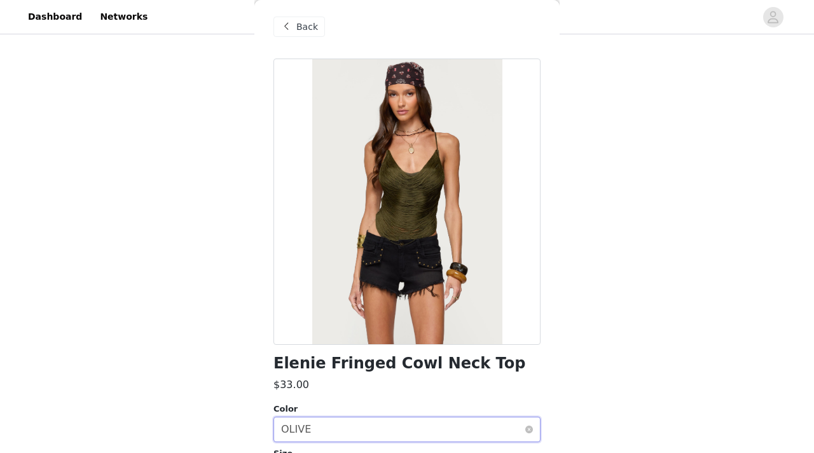
scroll to position [0, 0]
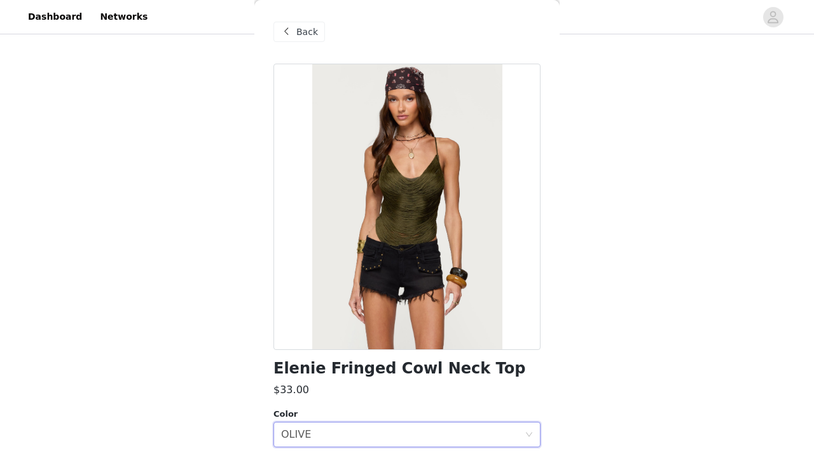
click at [291, 35] on span at bounding box center [285, 31] width 15 height 15
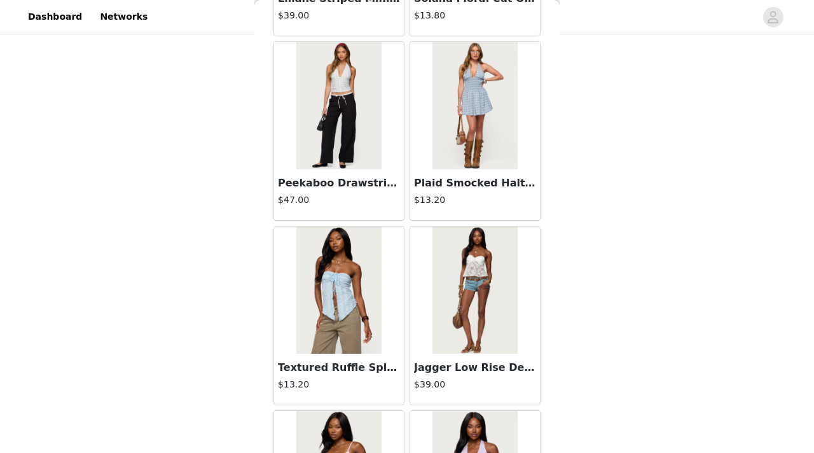
scroll to position [19931, 0]
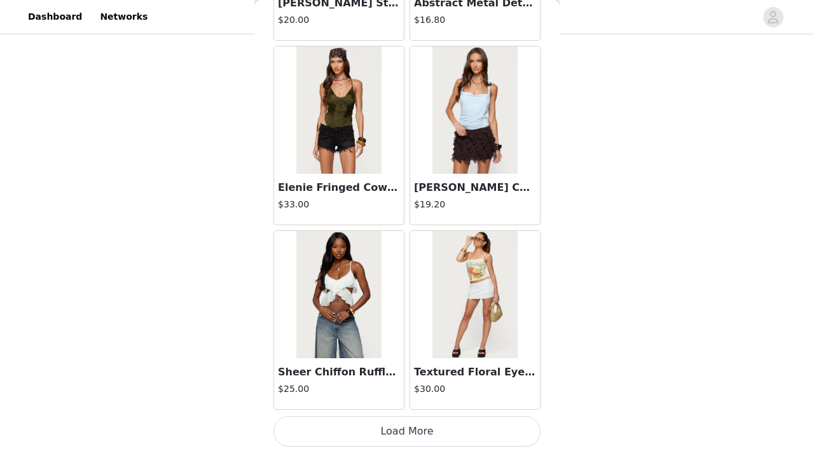
click at [389, 333] on button "Load More" at bounding box center [406, 431] width 267 height 31
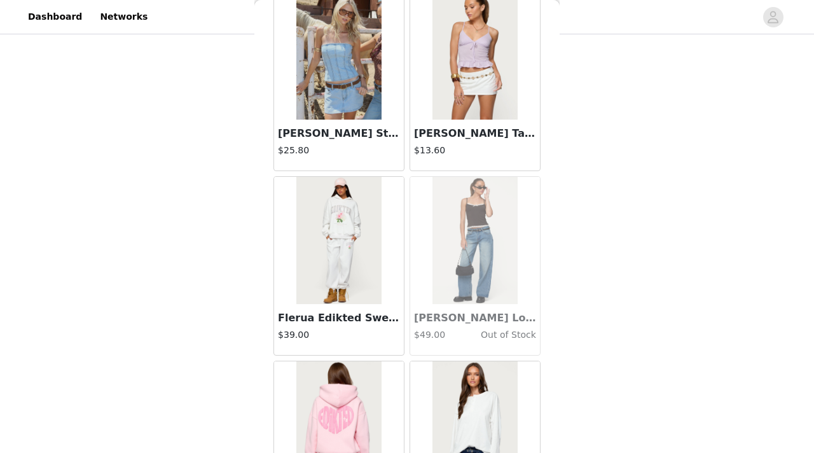
scroll to position [21775, 0]
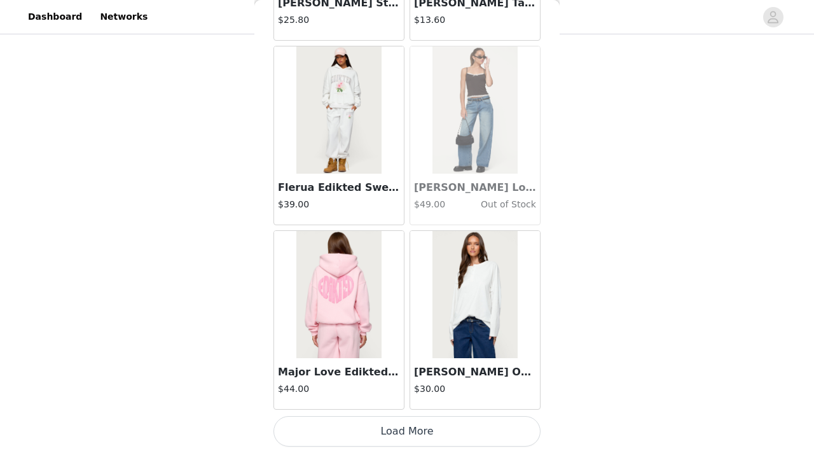
click at [420, 333] on button "Load More" at bounding box center [406, 431] width 267 height 31
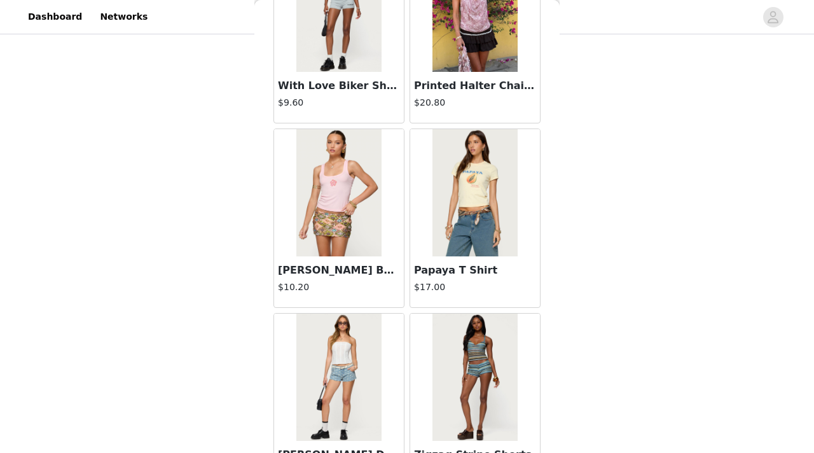
scroll to position [23619, 0]
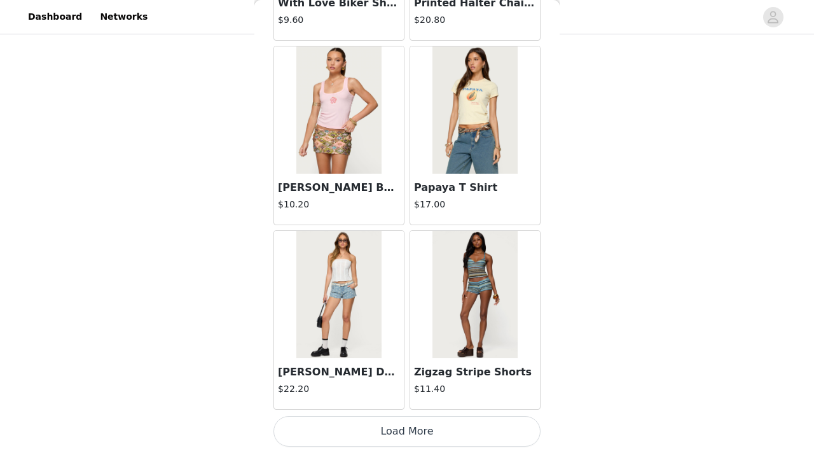
click at [395, 333] on button "Load More" at bounding box center [406, 431] width 267 height 31
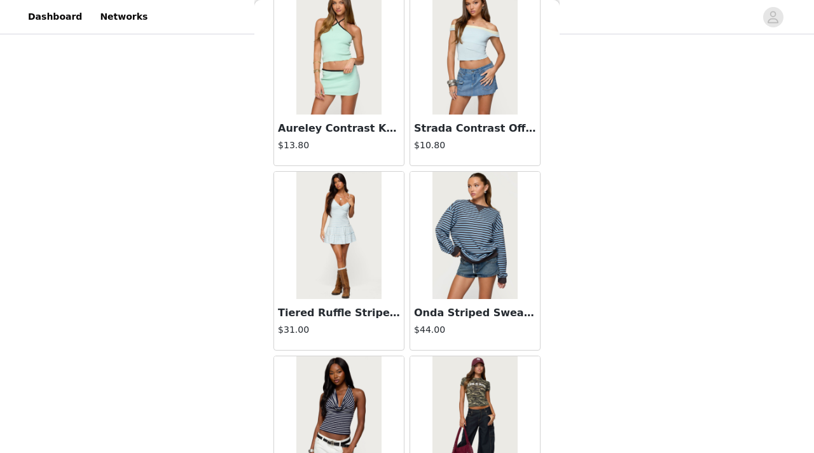
scroll to position [25462, 0]
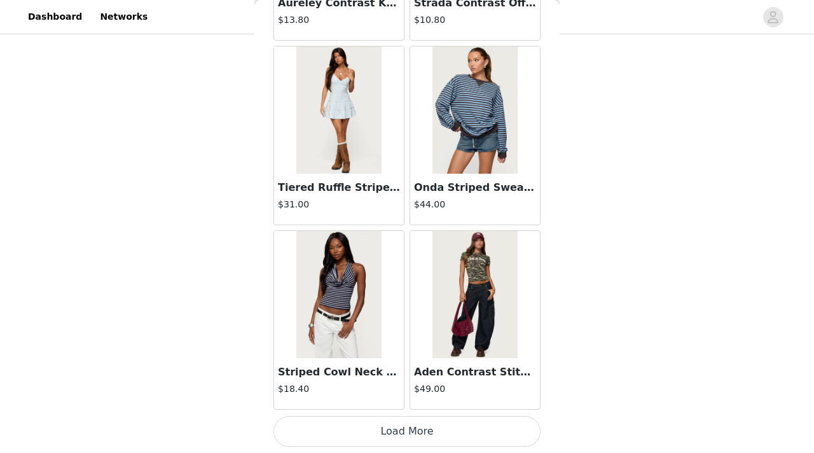
click at [411, 333] on button "Load More" at bounding box center [406, 431] width 267 height 31
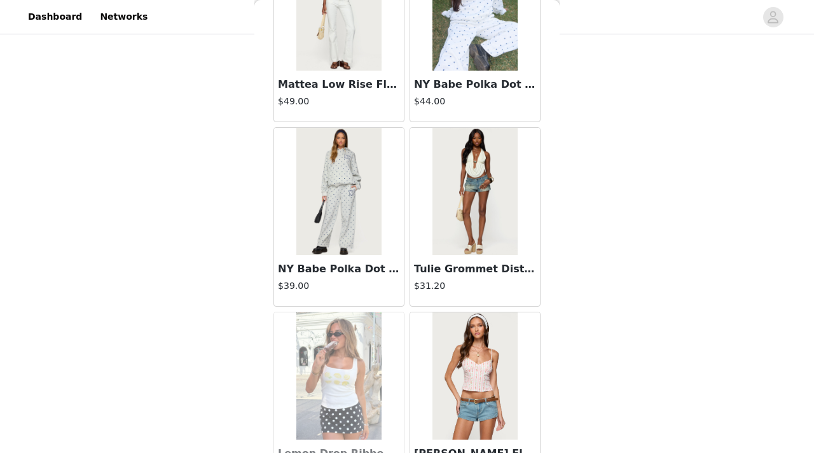
scroll to position [27306, 0]
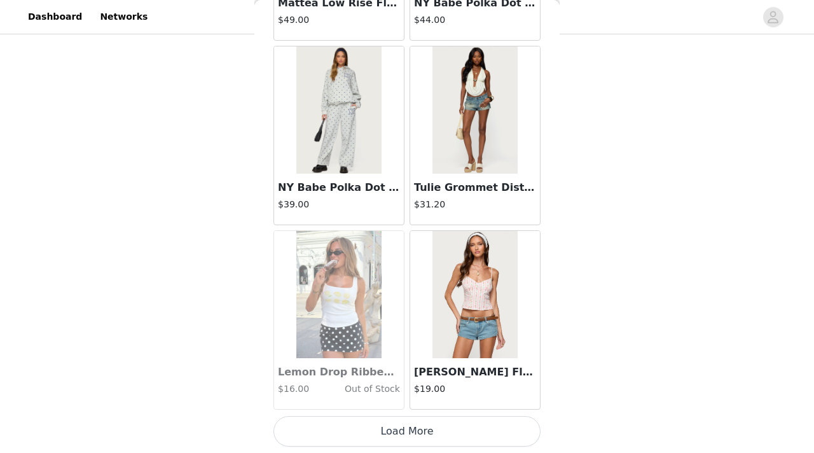
click at [405, 333] on button "Load More" at bounding box center [406, 431] width 267 height 31
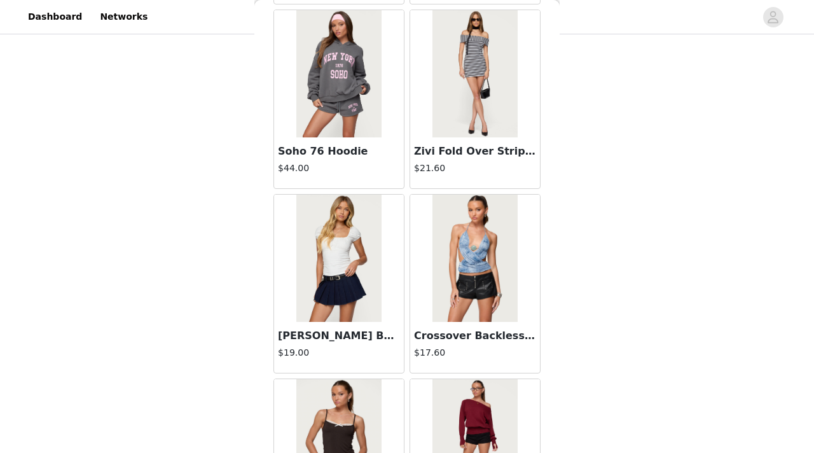
scroll to position [29150, 0]
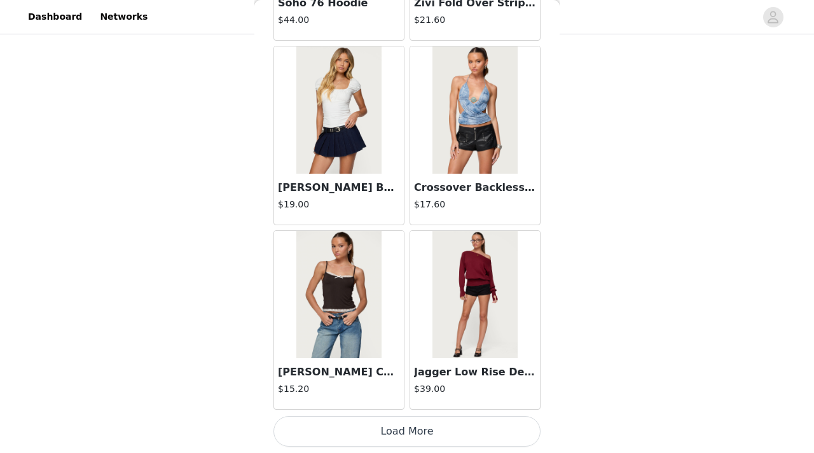
click at [411, 333] on button "Load More" at bounding box center [406, 431] width 267 height 31
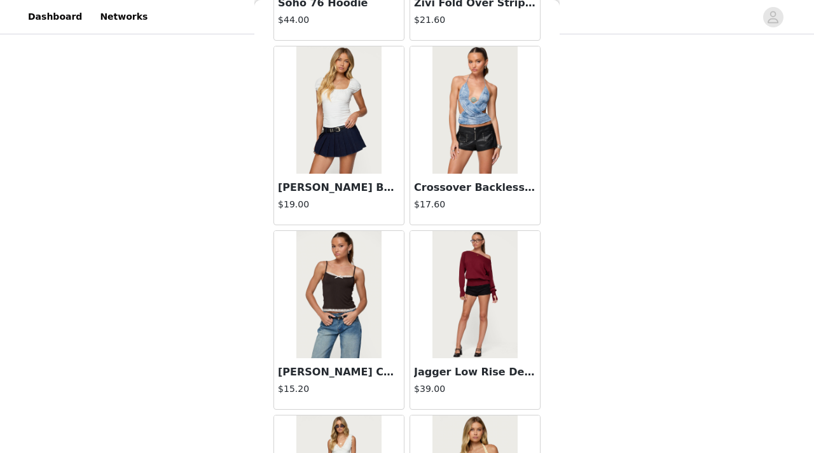
click at [448, 333] on h3 "Jagger Low Rise Denim Shorts" at bounding box center [475, 371] width 122 height 15
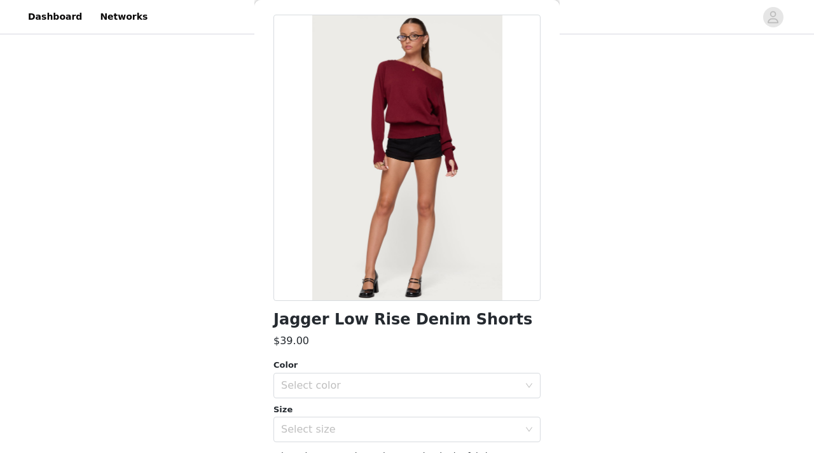
scroll to position [0, 0]
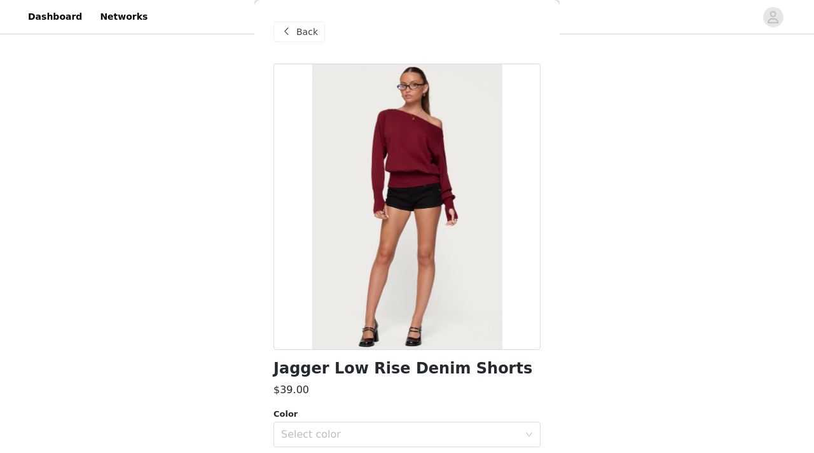
click at [284, 31] on span at bounding box center [285, 31] width 15 height 15
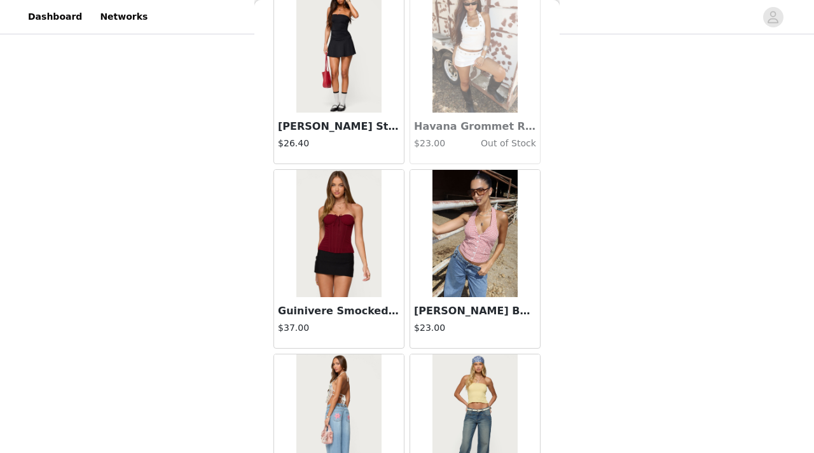
scroll to position [30994, 0]
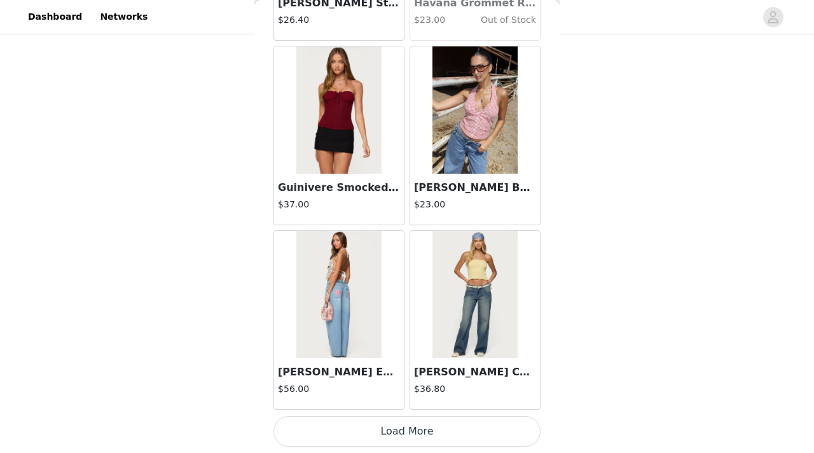
click at [397, 333] on button "Load More" at bounding box center [406, 431] width 267 height 31
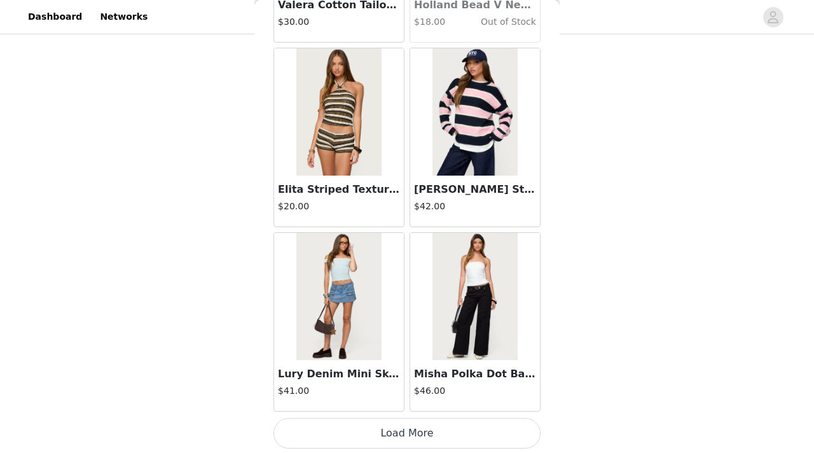
scroll to position [32838, 0]
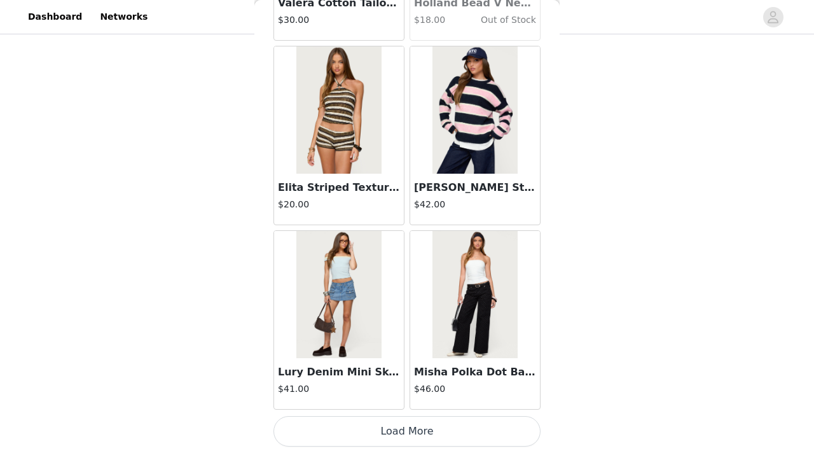
click at [396, 333] on button "Load More" at bounding box center [406, 431] width 267 height 31
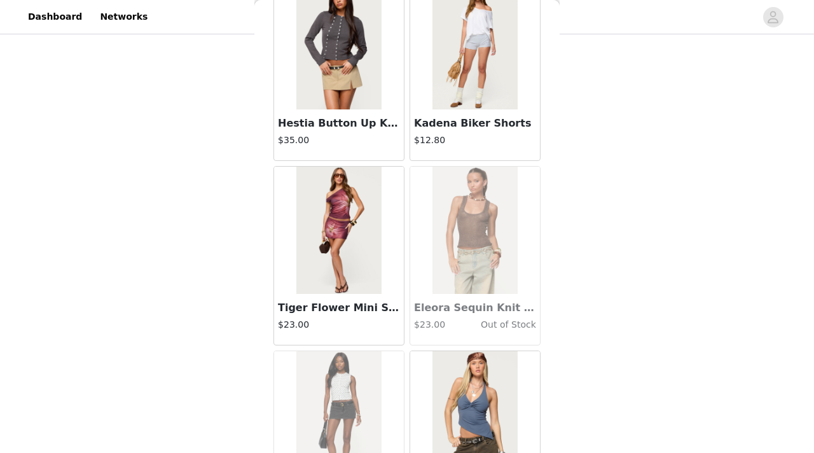
scroll to position [34681, 0]
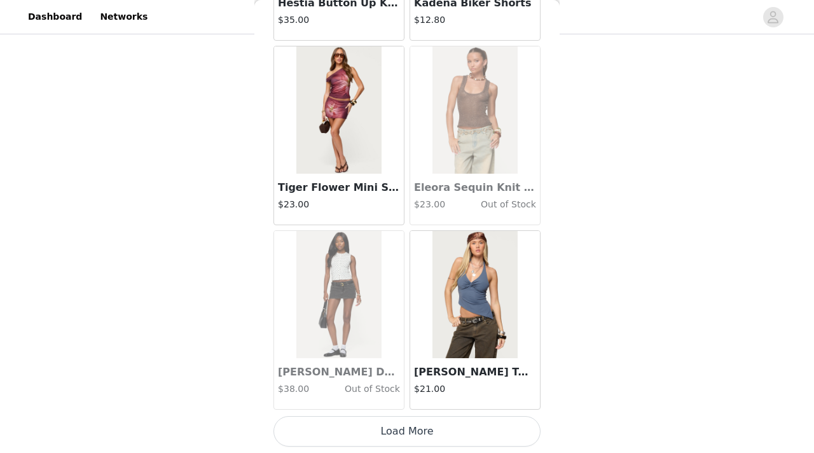
click at [388, 333] on button "Load More" at bounding box center [406, 431] width 267 height 31
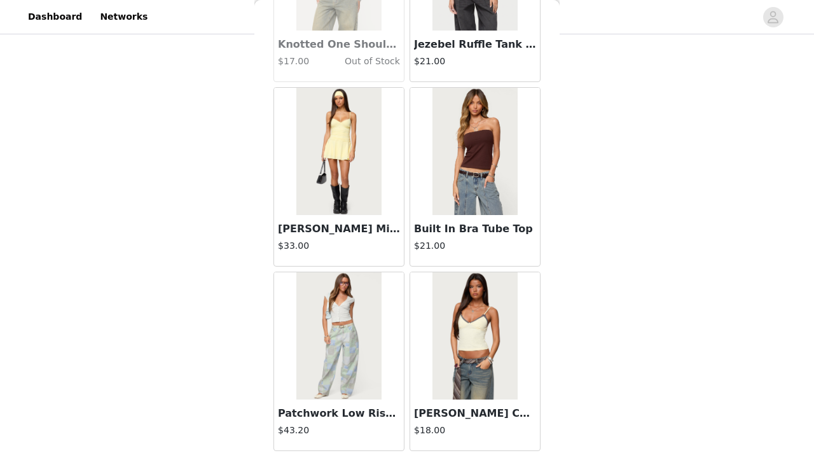
scroll to position [36304, 0]
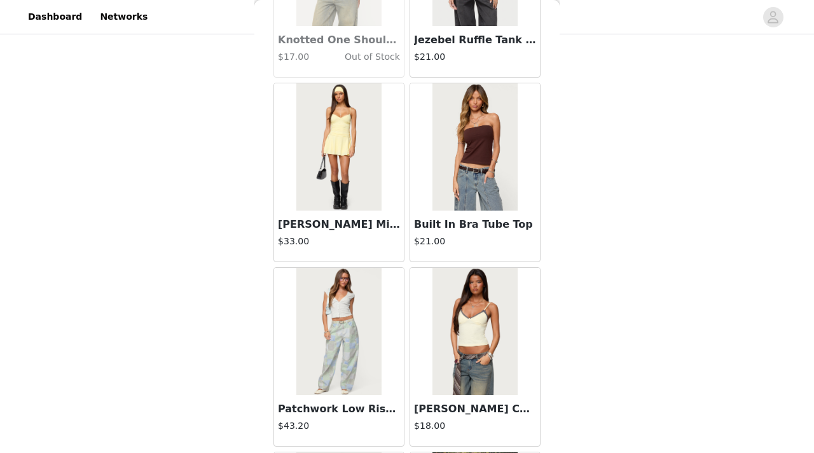
click at [301, 182] on img at bounding box center [338, 146] width 85 height 127
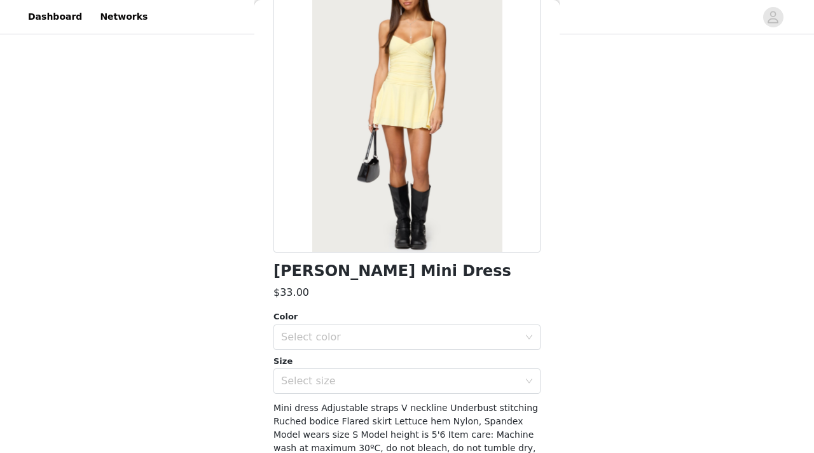
scroll to position [166, 0]
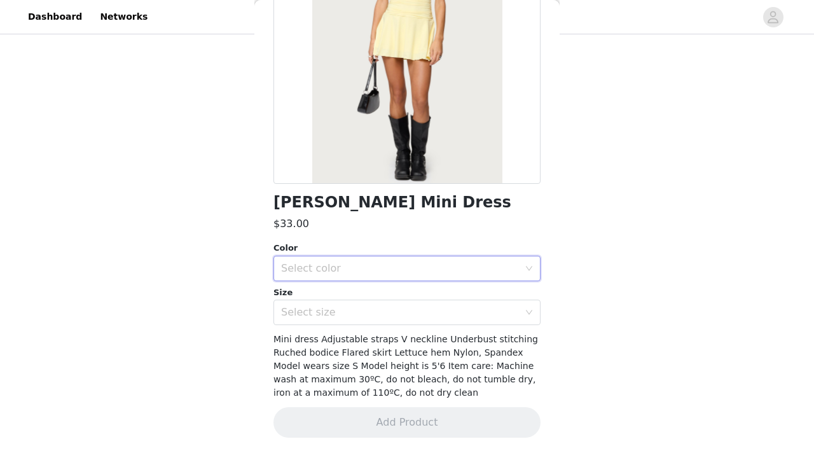
click at [351, 276] on div "Select color" at bounding box center [403, 268] width 244 height 24
click at [323, 304] on li "YELLOW" at bounding box center [406, 296] width 267 height 20
click at [317, 311] on div "Select size" at bounding box center [400, 312] width 238 height 13
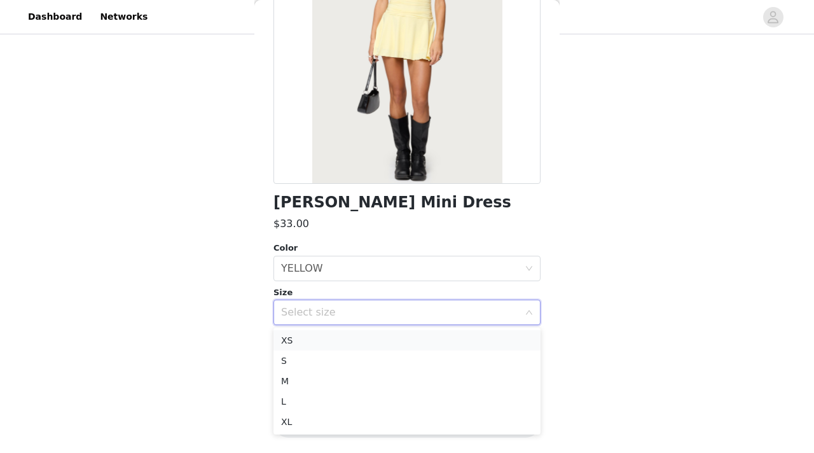
click at [305, 333] on li "XS" at bounding box center [406, 340] width 267 height 20
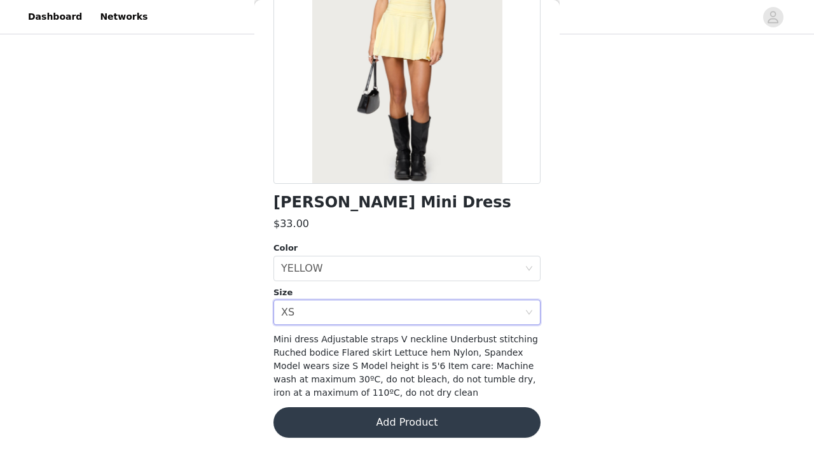
click at [381, 333] on button "Add Product" at bounding box center [406, 422] width 267 height 31
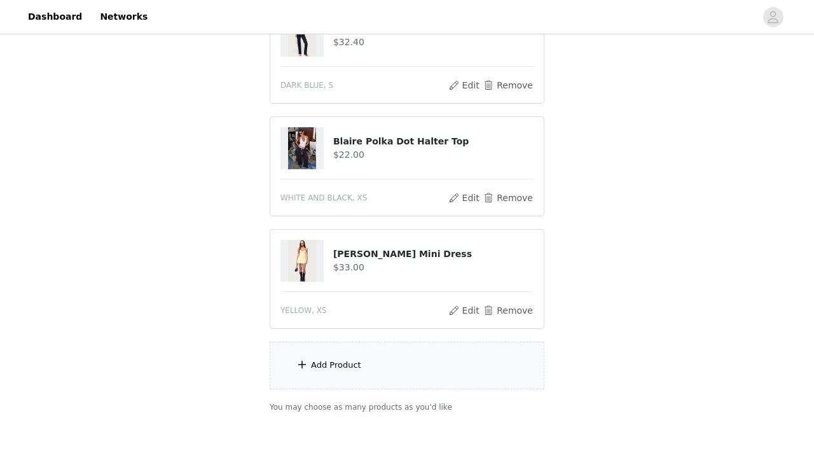
scroll to position [183, 0]
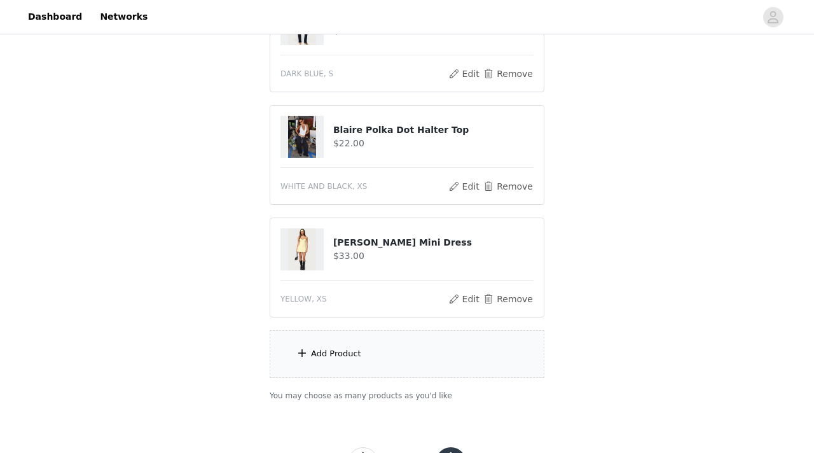
click at [357, 333] on div "Add Product" at bounding box center [336, 353] width 50 height 13
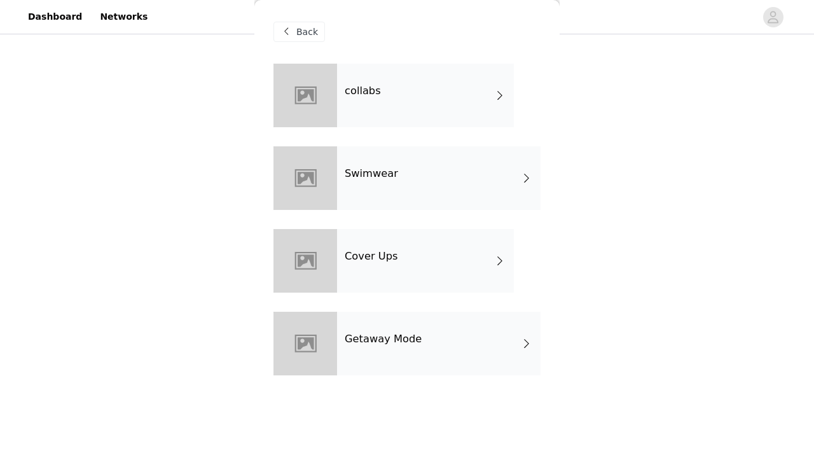
click at [411, 97] on div "collabs" at bounding box center [425, 96] width 177 height 64
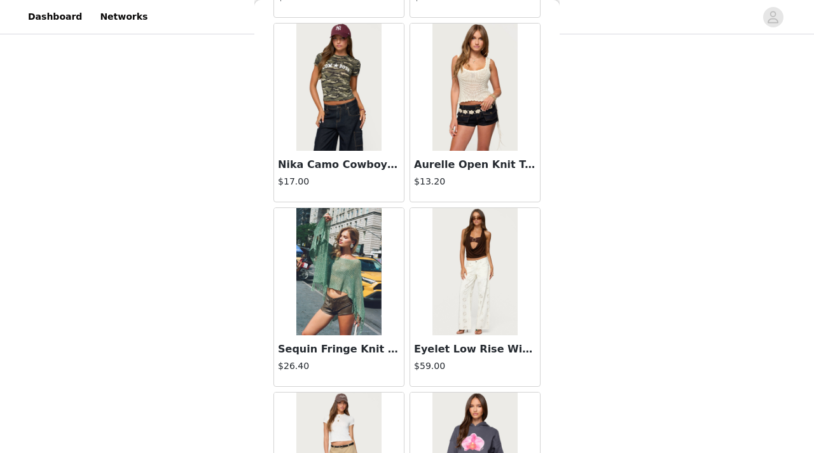
scroll to position [1493, 0]
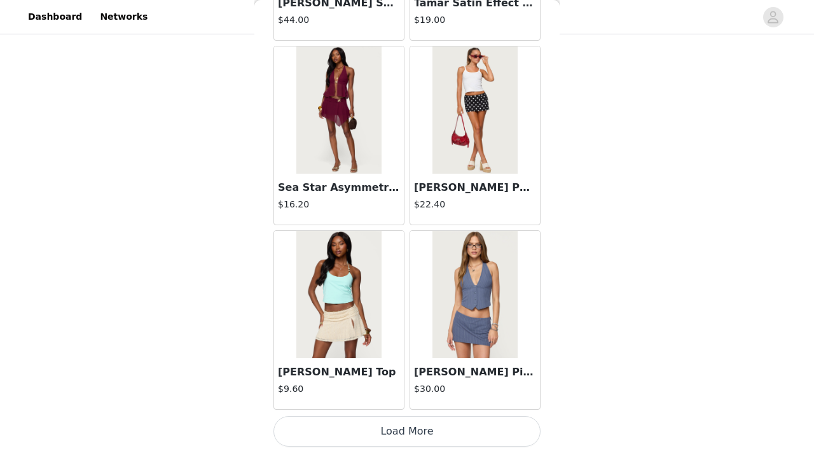
click at [427, 333] on button "Load More" at bounding box center [406, 431] width 267 height 31
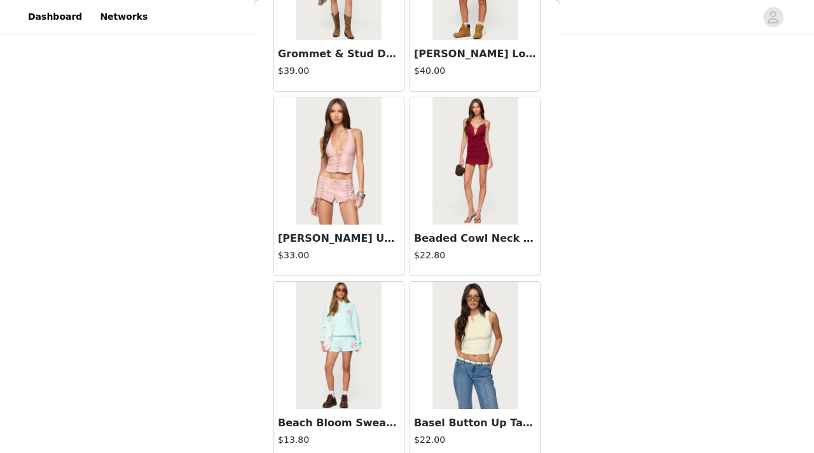
scroll to position [3337, 0]
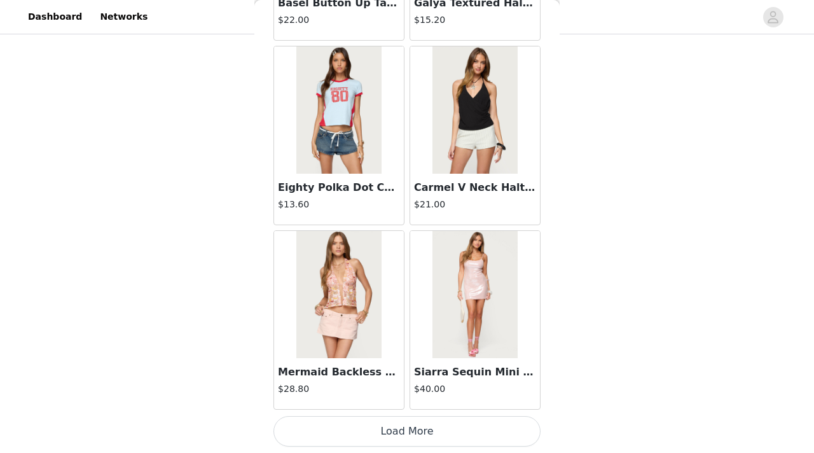
click at [481, 333] on button "Load More" at bounding box center [406, 431] width 267 height 31
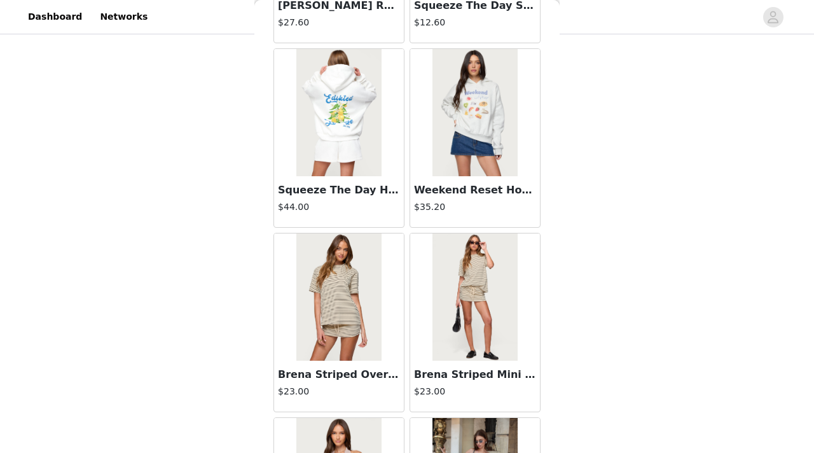
scroll to position [5180, 0]
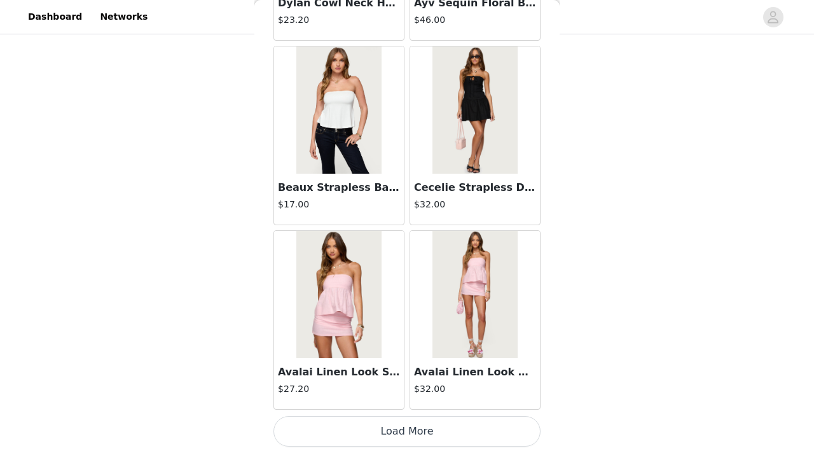
click at [439, 333] on button "Load More" at bounding box center [406, 431] width 267 height 31
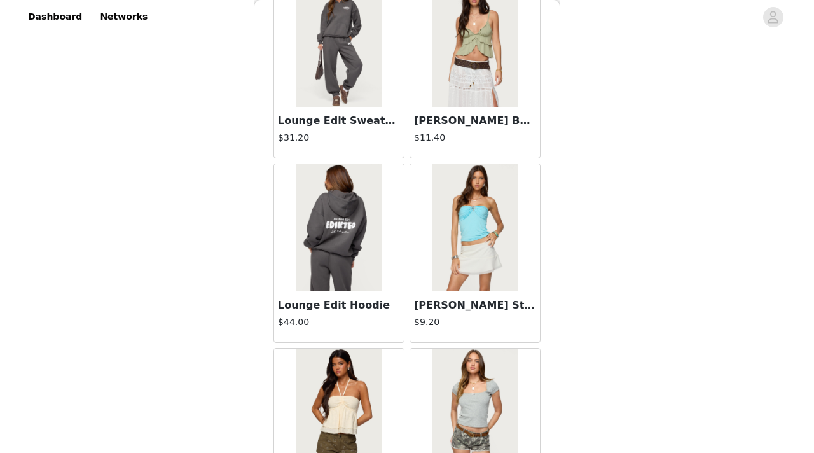
scroll to position [7024, 0]
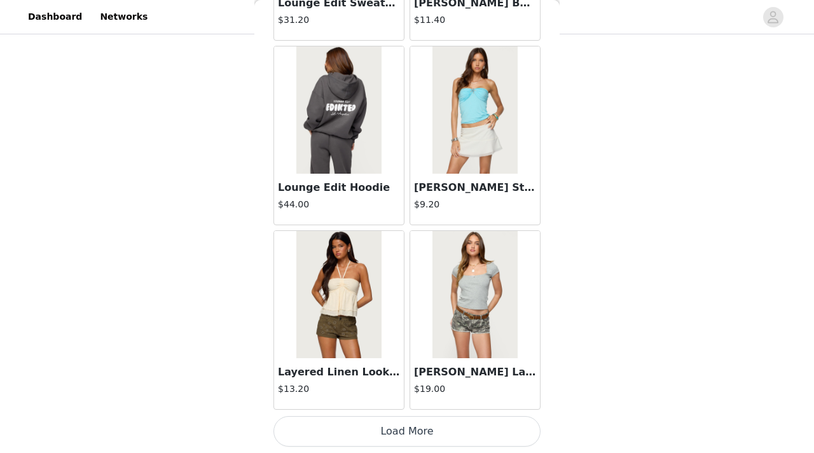
click at [439, 333] on button "Load More" at bounding box center [406, 431] width 267 height 31
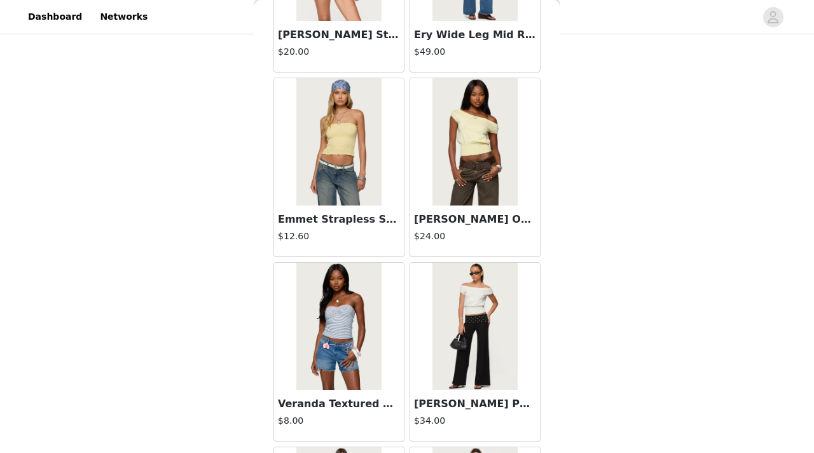
scroll to position [8868, 0]
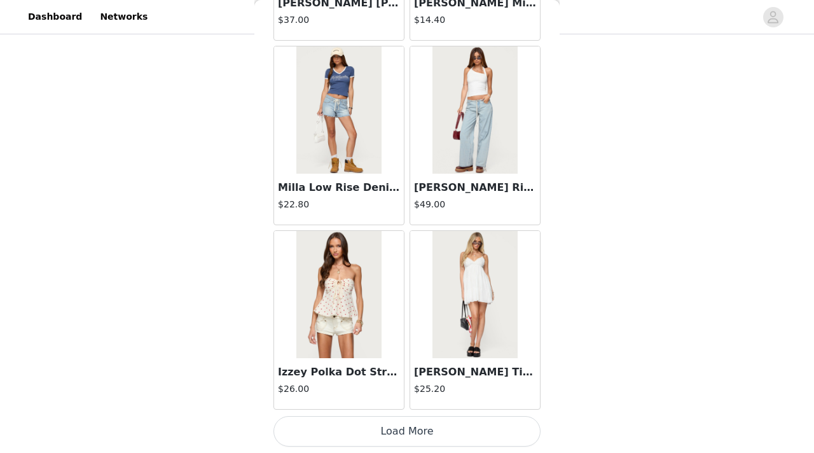
click at [408, 333] on button "Load More" at bounding box center [406, 431] width 267 height 31
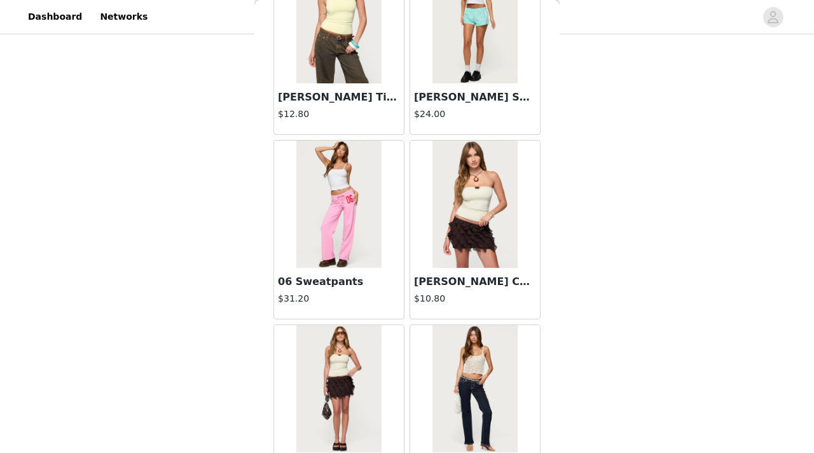
scroll to position [10712, 0]
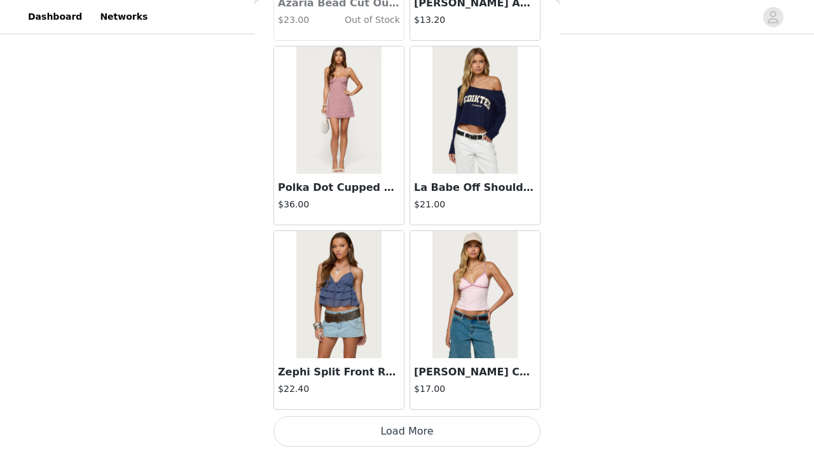
click at [390, 333] on button "Load More" at bounding box center [406, 431] width 267 height 31
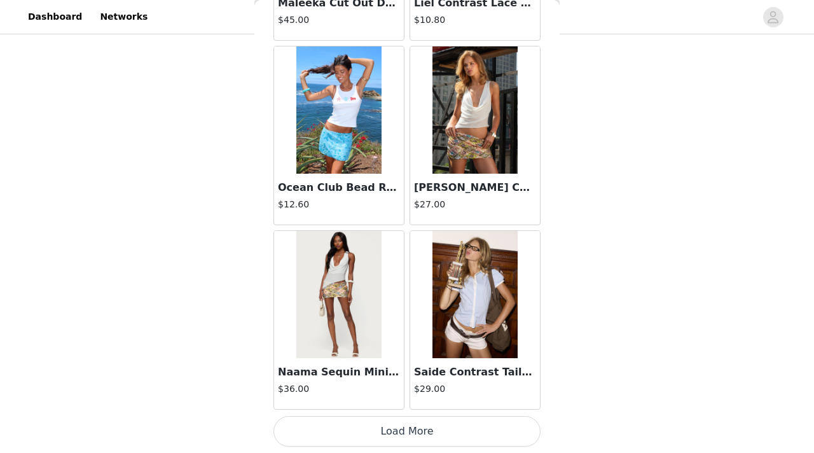
click at [378, 333] on button "Load More" at bounding box center [406, 431] width 267 height 31
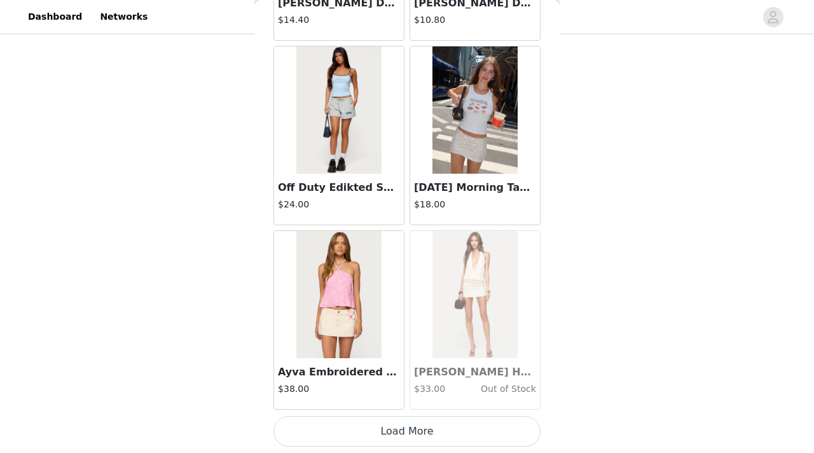
click at [379, 333] on button "Load More" at bounding box center [406, 431] width 267 height 31
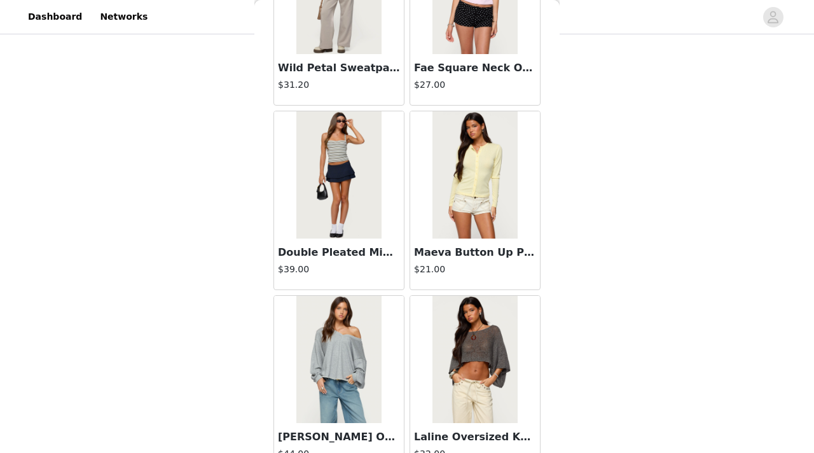
scroll to position [16243, 0]
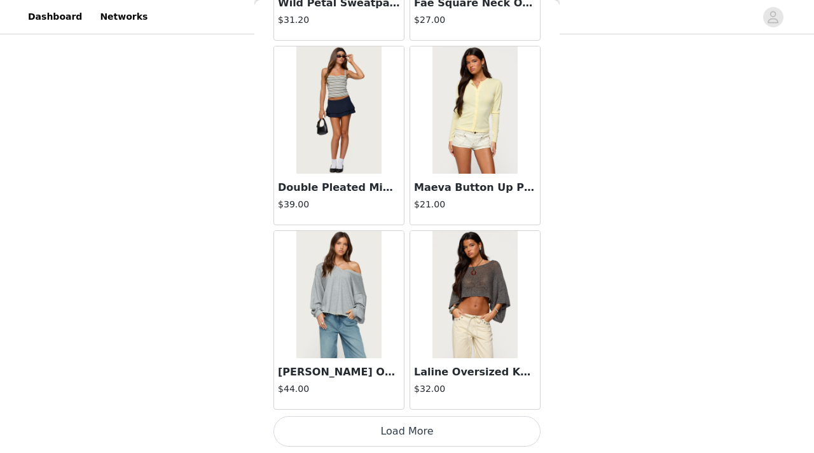
click at [383, 333] on button "Load More" at bounding box center [406, 431] width 267 height 31
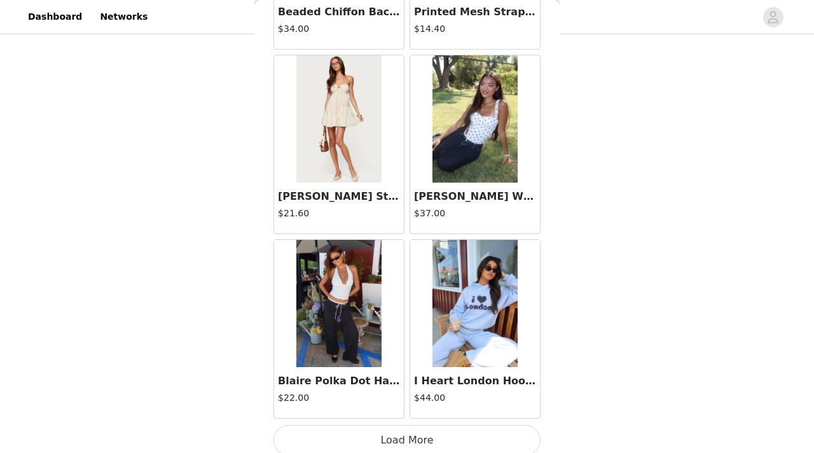
scroll to position [18087, 0]
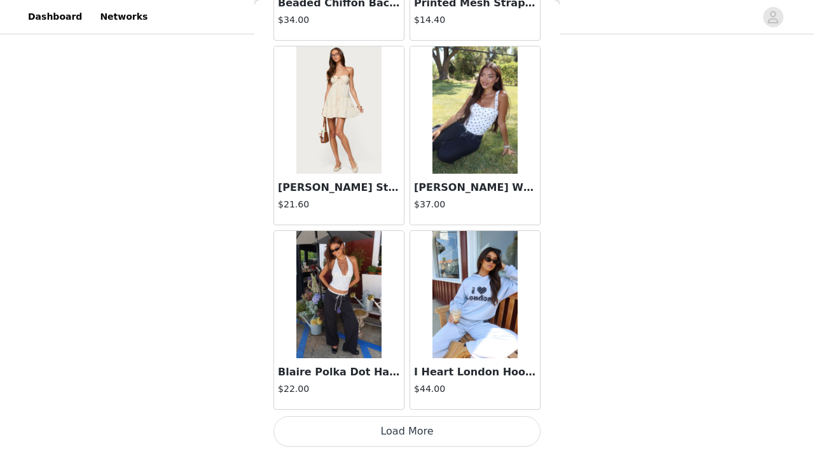
click at [380, 333] on button "Load More" at bounding box center [406, 431] width 267 height 31
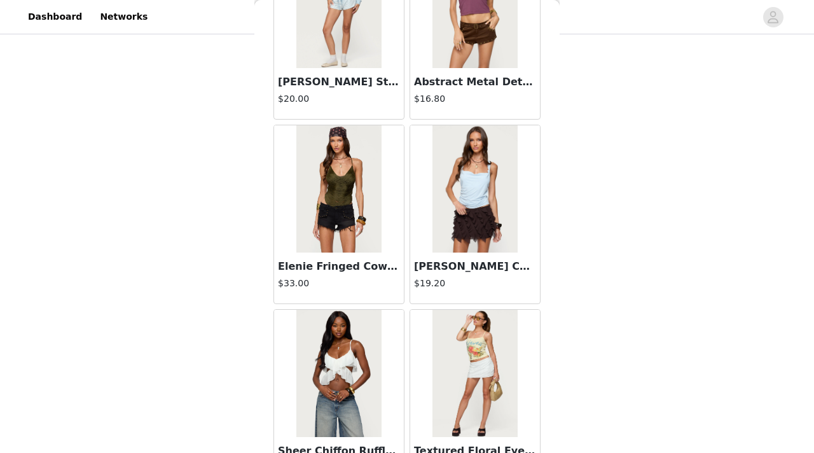
scroll to position [19931, 0]
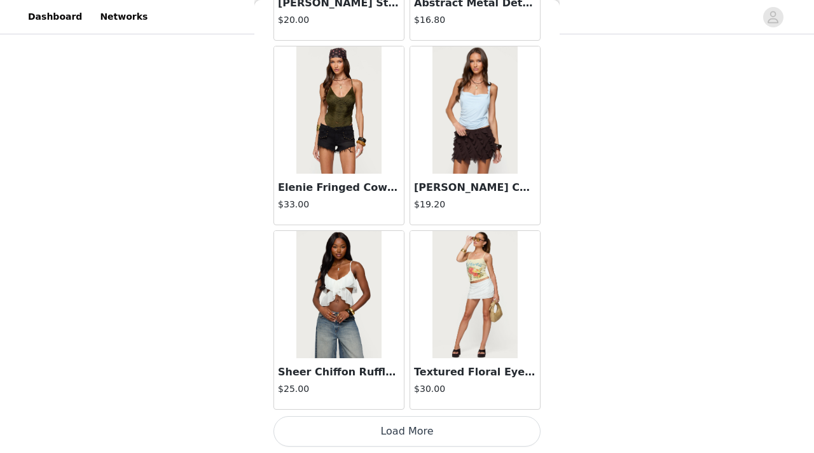
click at [399, 333] on button "Load More" at bounding box center [406, 431] width 267 height 31
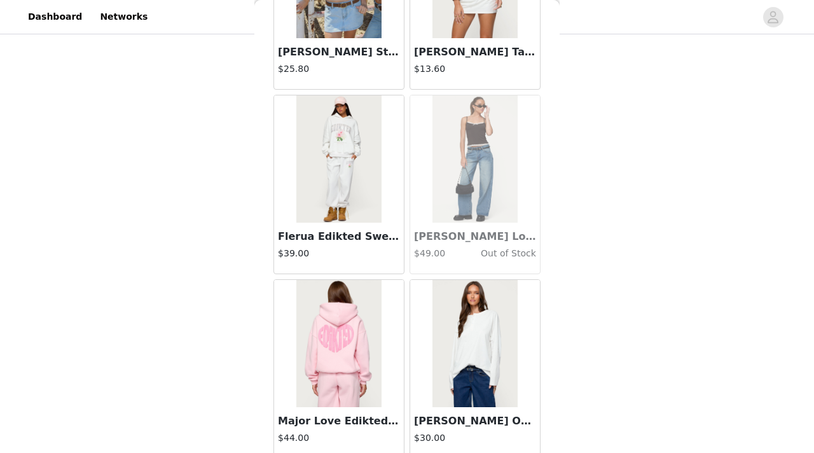
scroll to position [21775, 0]
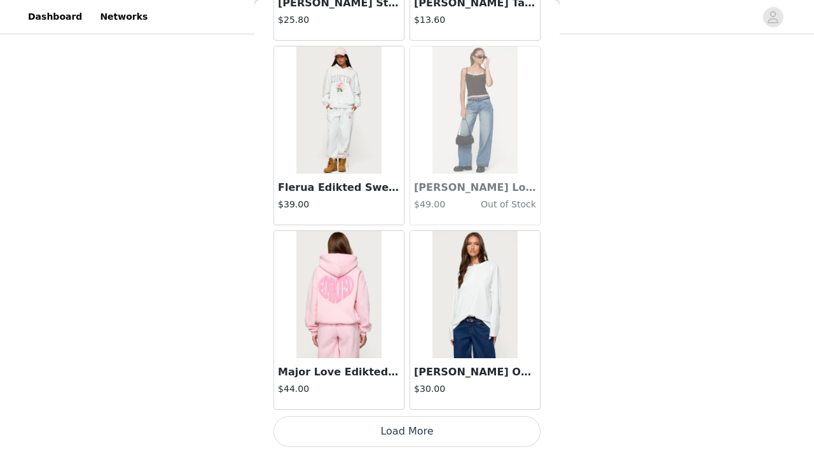
click at [384, 333] on button "Load More" at bounding box center [406, 431] width 267 height 31
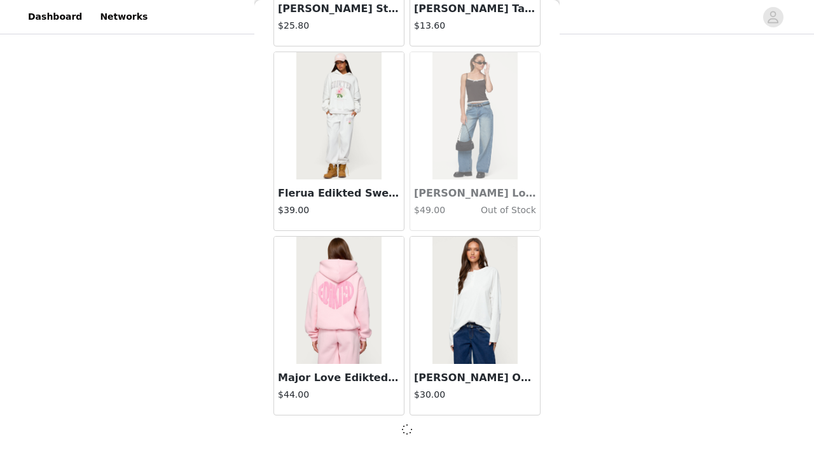
scroll to position [21769, 0]
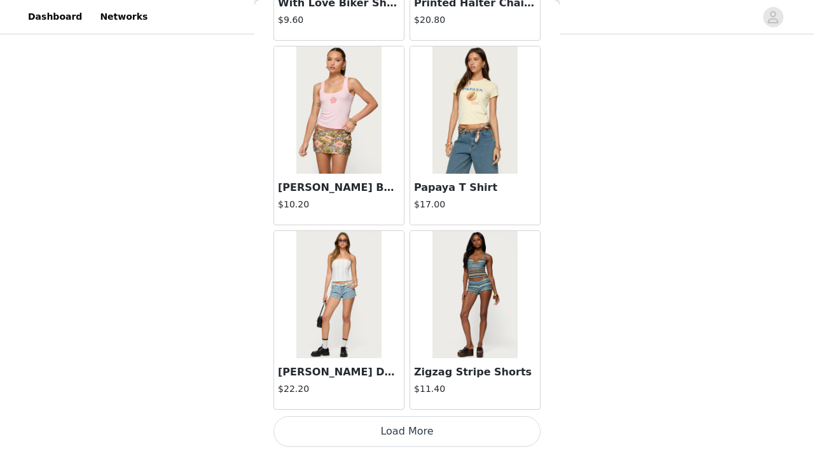
click at [396, 333] on button "Load More" at bounding box center [406, 431] width 267 height 31
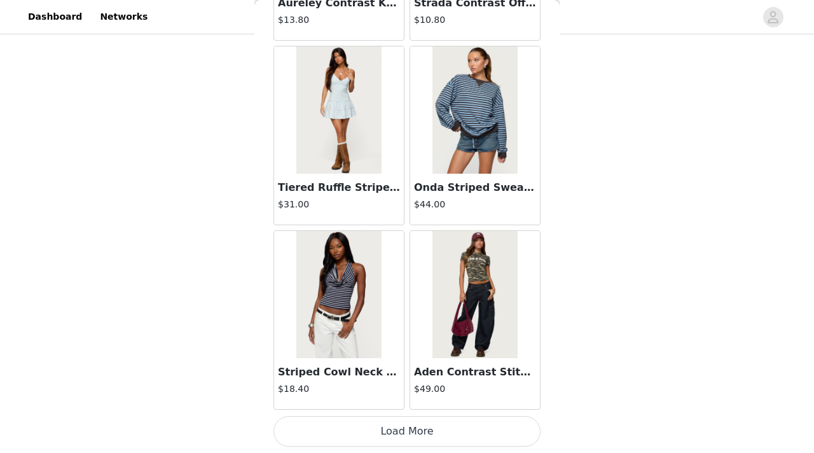
click at [397, 333] on button "Load More" at bounding box center [406, 431] width 267 height 31
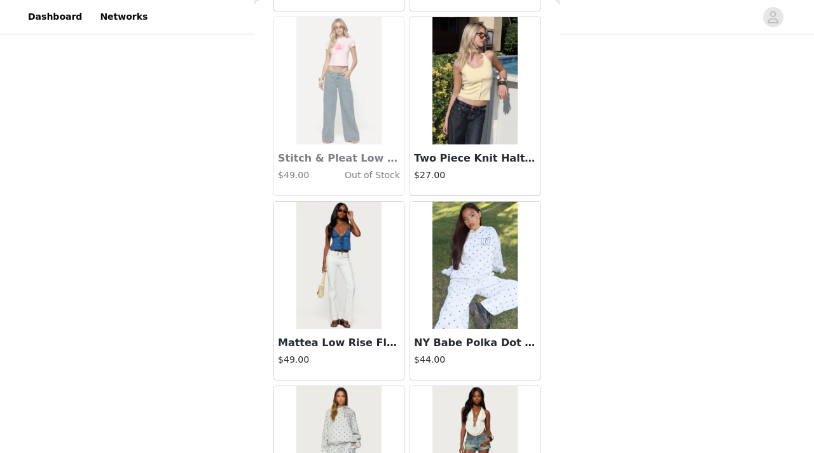
scroll to position [27306, 0]
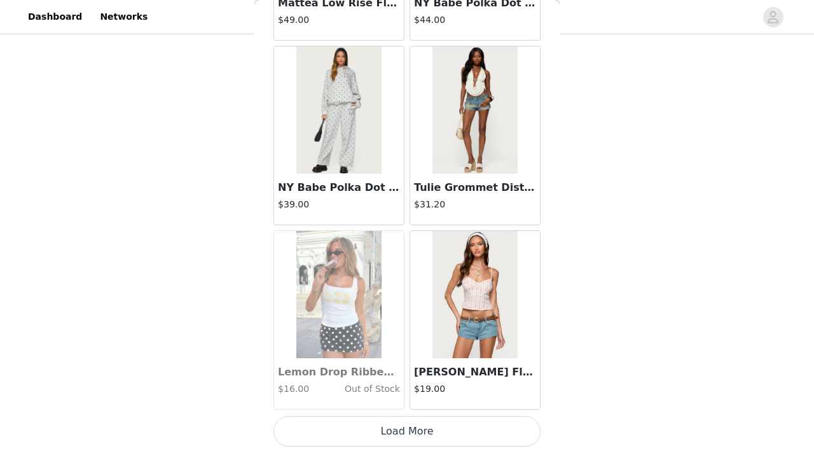
click at [397, 333] on button "Load More" at bounding box center [406, 431] width 267 height 31
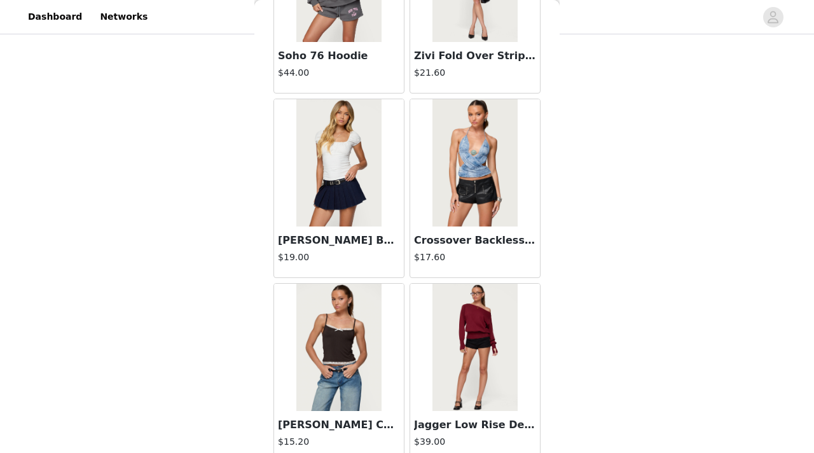
scroll to position [29150, 0]
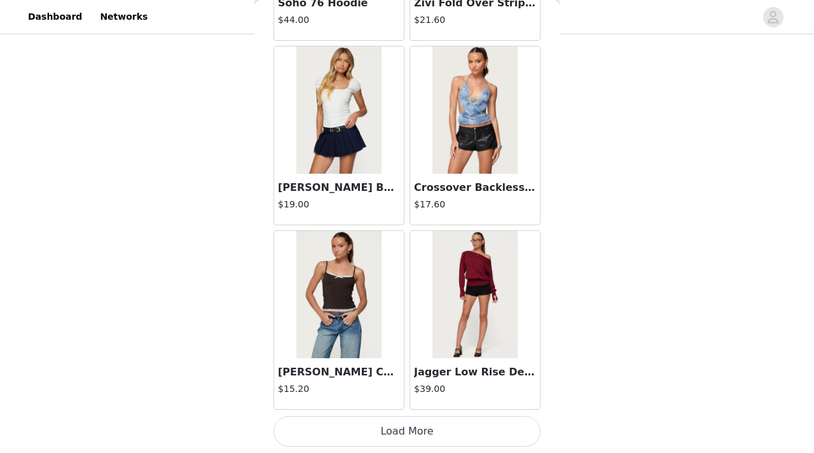
click at [397, 333] on button "Load More" at bounding box center [406, 431] width 267 height 31
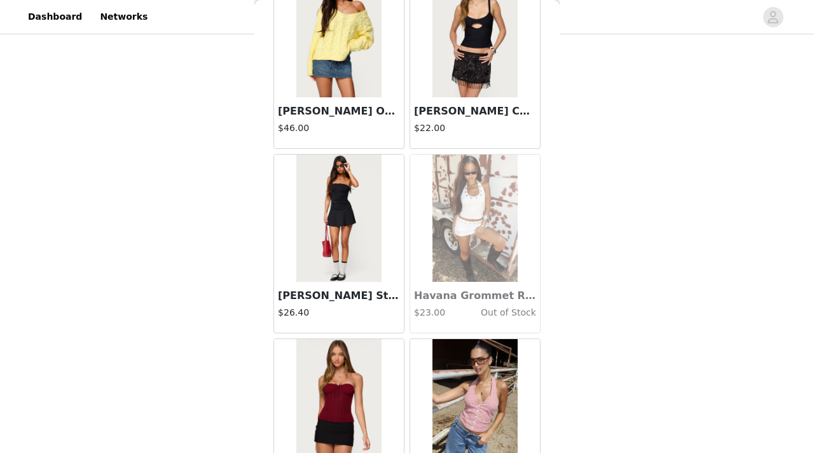
scroll to position [30994, 0]
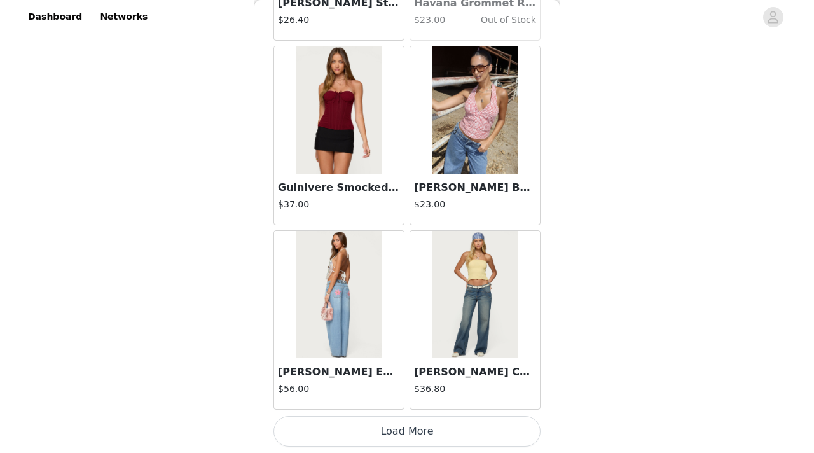
click at [409, 333] on button "Load More" at bounding box center [406, 431] width 267 height 31
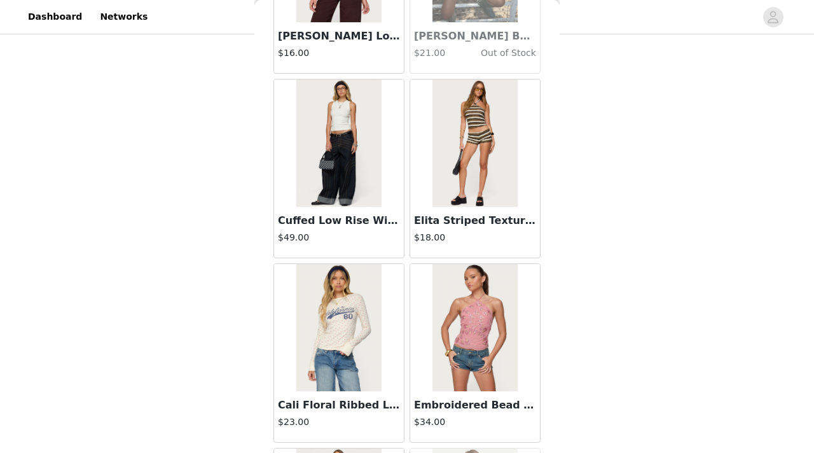
scroll to position [32838, 0]
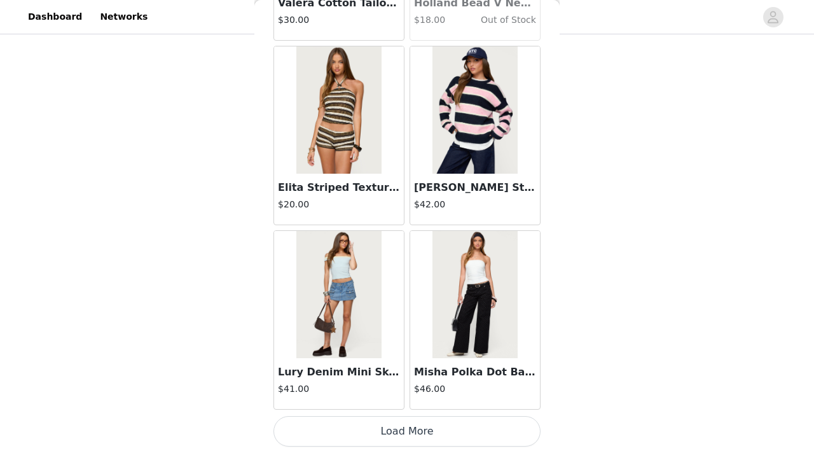
click at [391, 333] on button "Load More" at bounding box center [406, 431] width 267 height 31
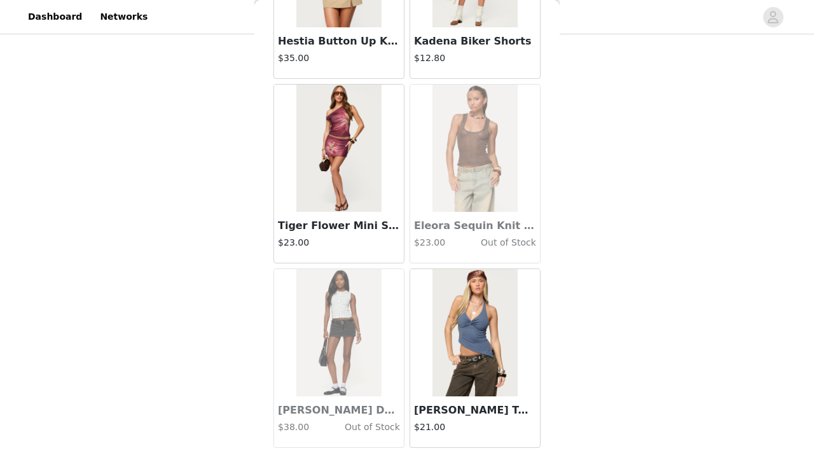
scroll to position [34681, 0]
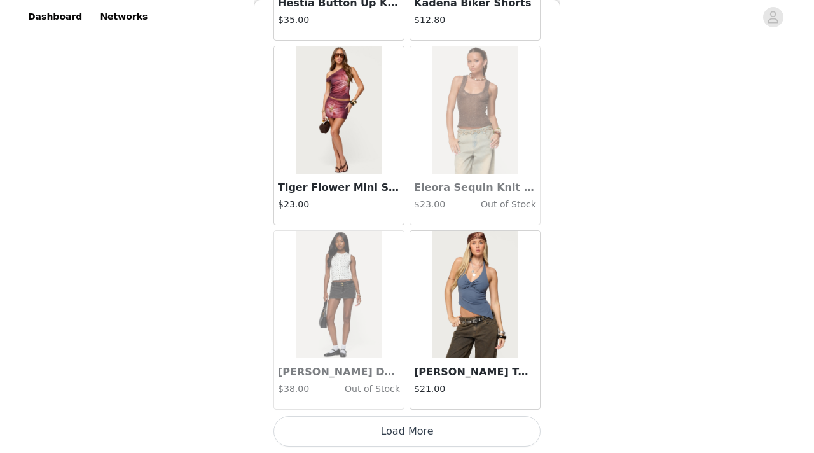
click at [384, 333] on button "Load More" at bounding box center [406, 431] width 267 height 31
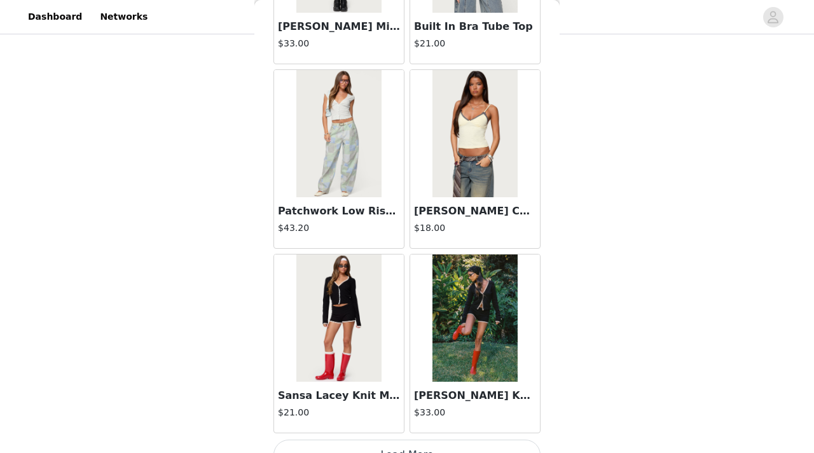
scroll to position [36525, 0]
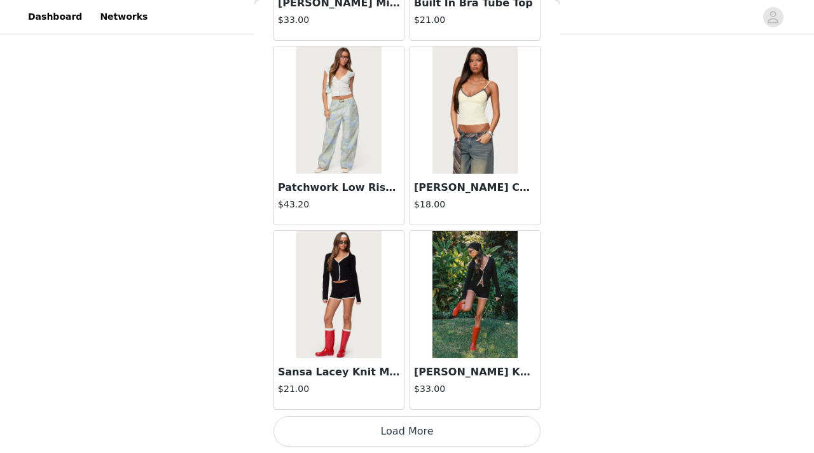
click at [378, 333] on button "Load More" at bounding box center [406, 431] width 267 height 31
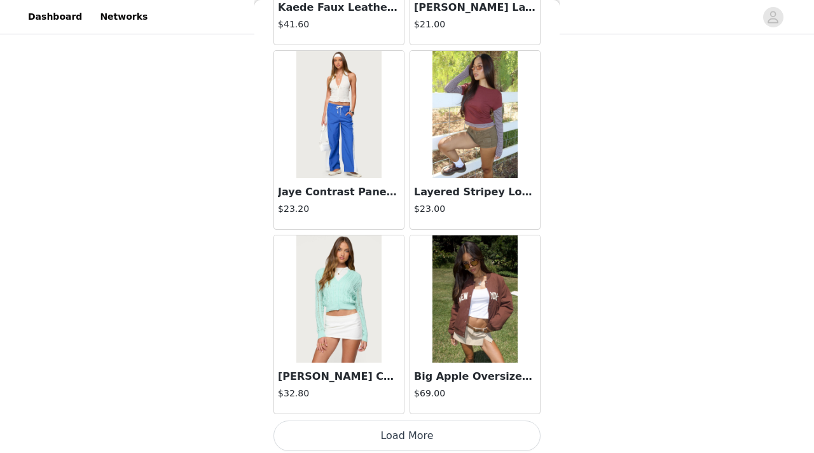
scroll to position [38369, 0]
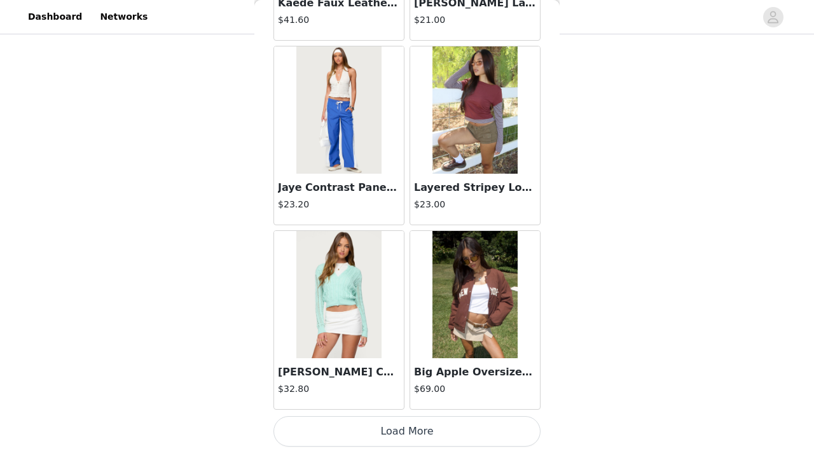
click at [400, 333] on button "Load More" at bounding box center [406, 431] width 267 height 31
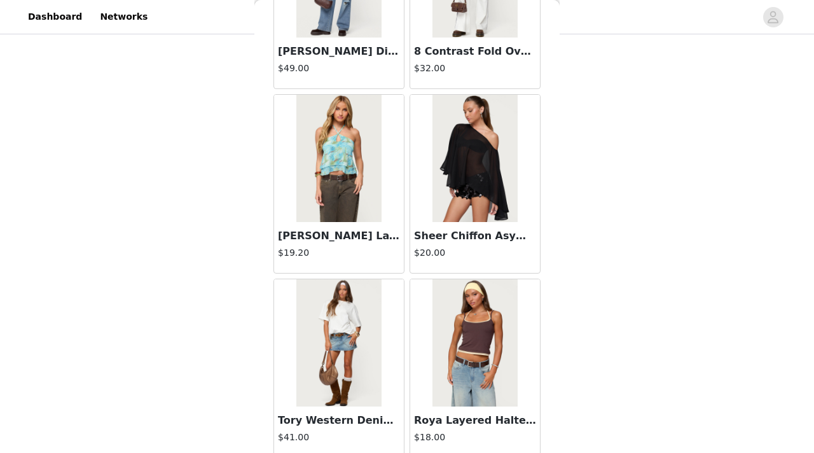
scroll to position [40213, 0]
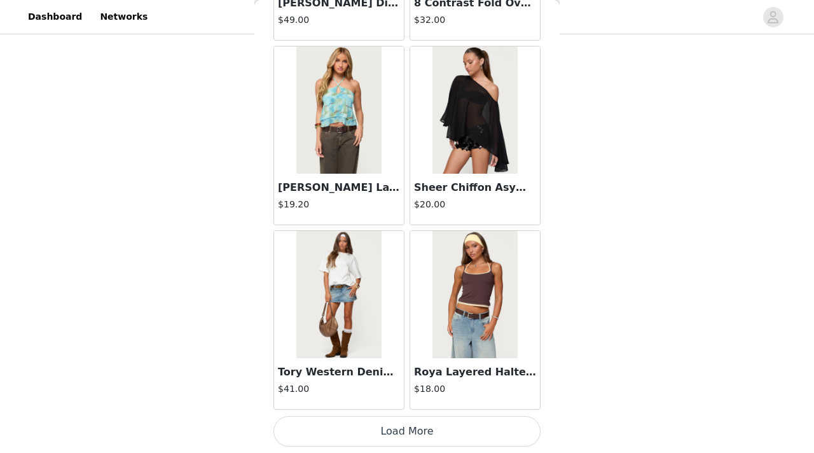
click at [399, 333] on button "Load More" at bounding box center [406, 431] width 267 height 31
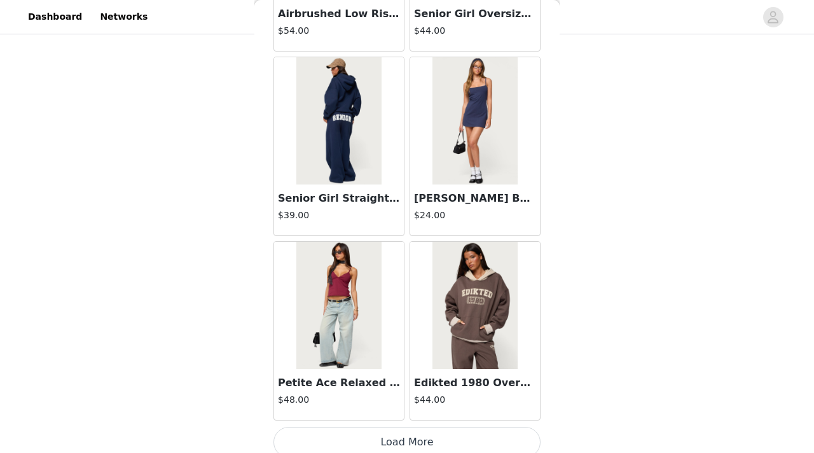
scroll to position [42057, 0]
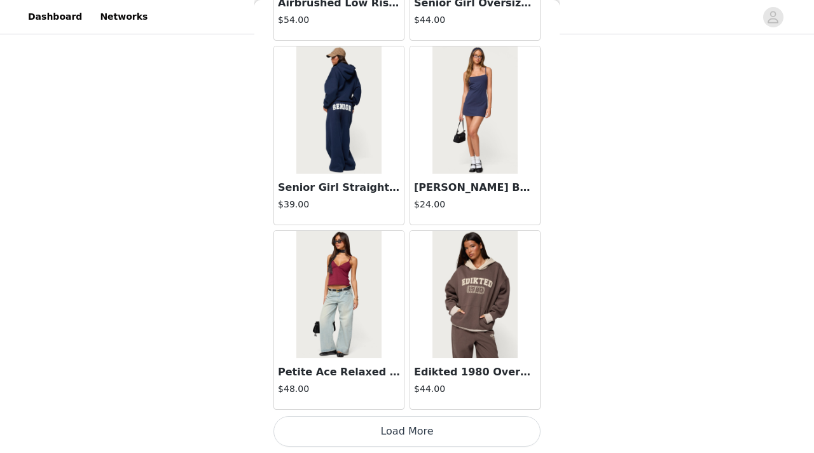
click at [383, 333] on button "Load More" at bounding box center [406, 431] width 267 height 31
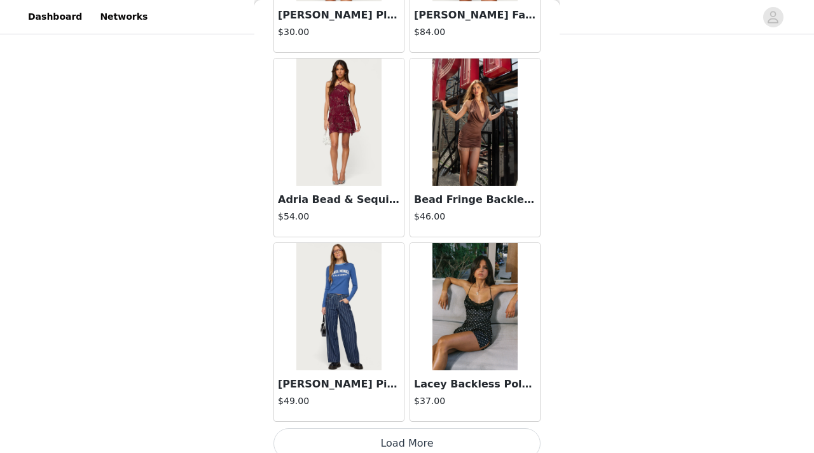
scroll to position [43901, 0]
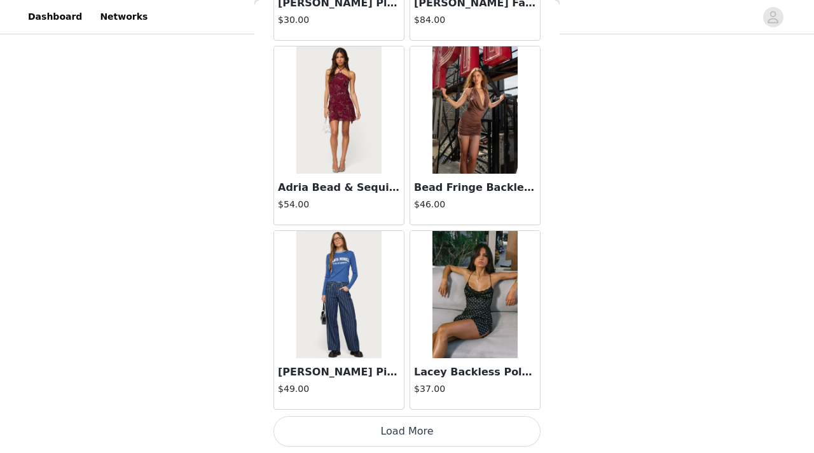
click at [405, 333] on button "Load More" at bounding box center [406, 431] width 267 height 31
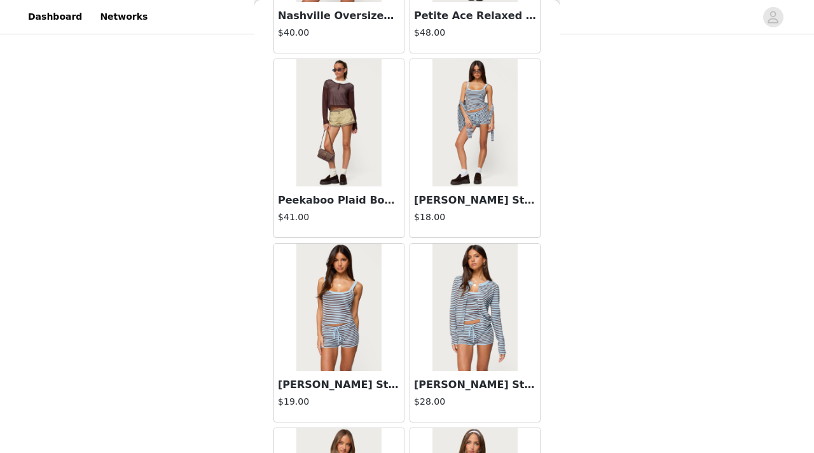
scroll to position [45744, 0]
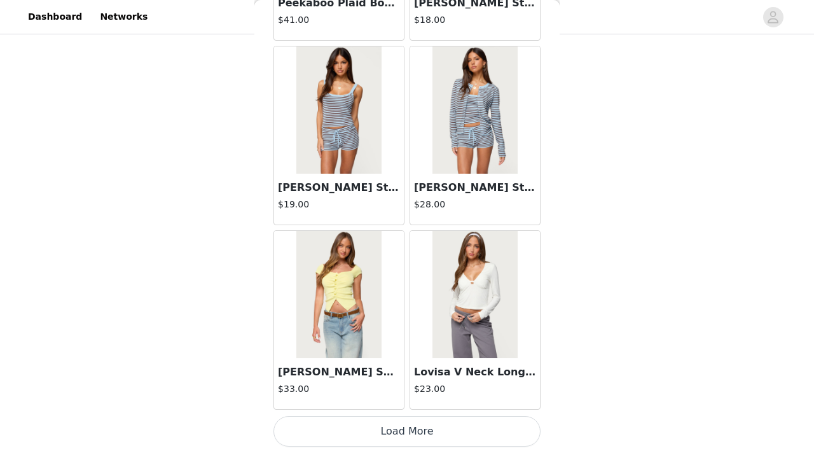
click at [381, 333] on button "Load More" at bounding box center [406, 431] width 267 height 31
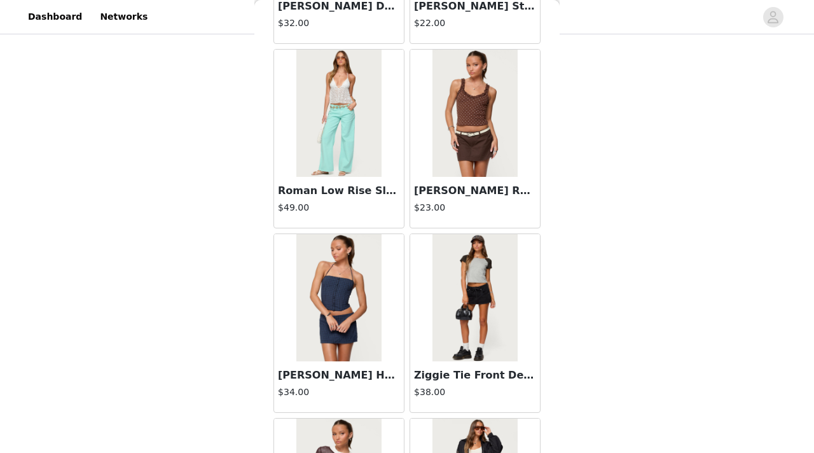
scroll to position [47588, 0]
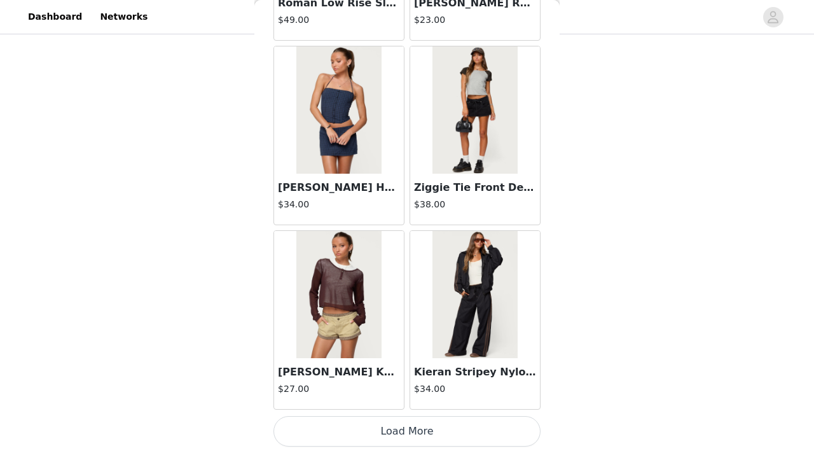
click at [388, 333] on button "Load More" at bounding box center [406, 431] width 267 height 31
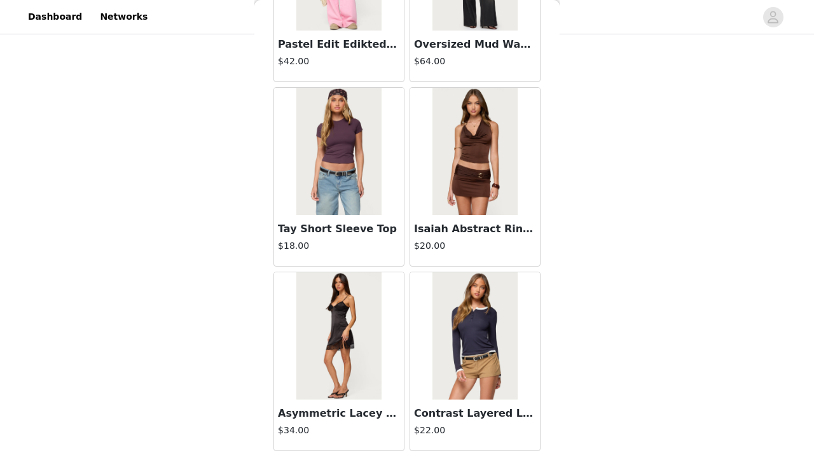
scroll to position [49432, 0]
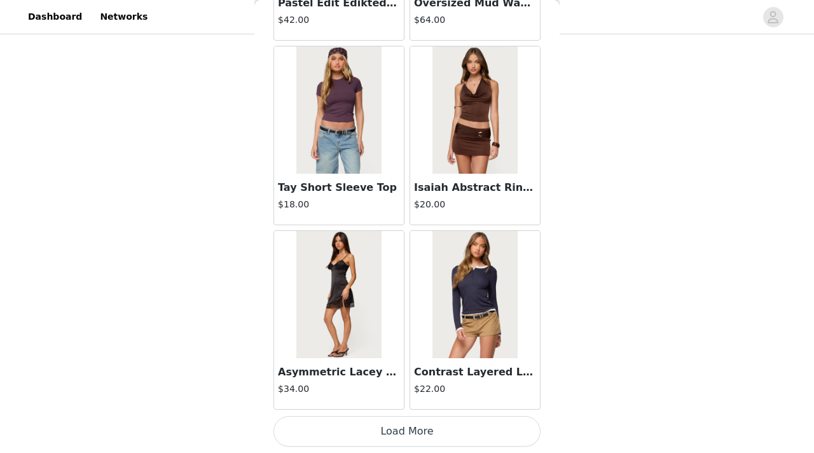
click at [380, 333] on button "Load More" at bounding box center [406, 431] width 267 height 31
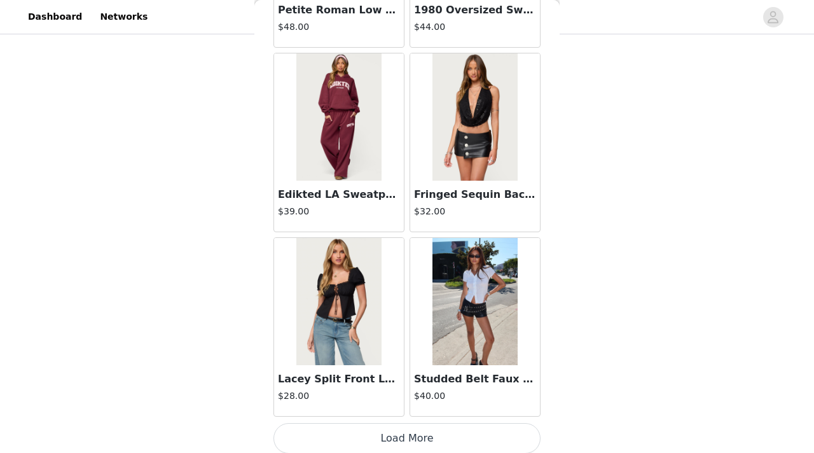
scroll to position [51276, 0]
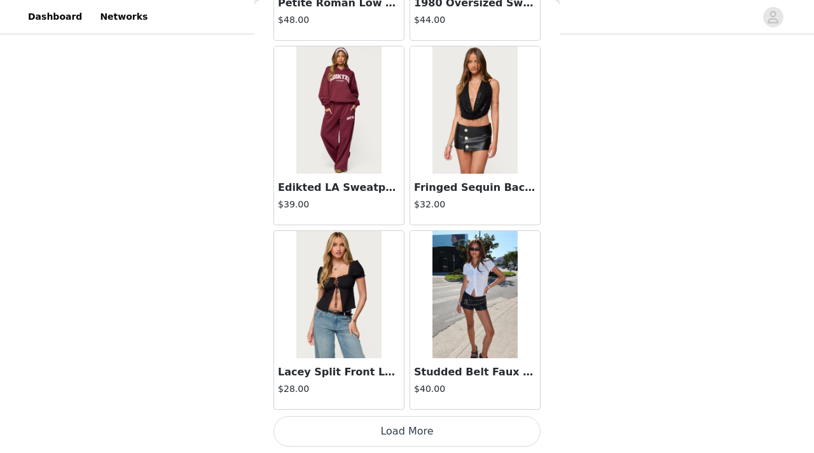
click at [368, 333] on button "Load More" at bounding box center [406, 431] width 267 height 31
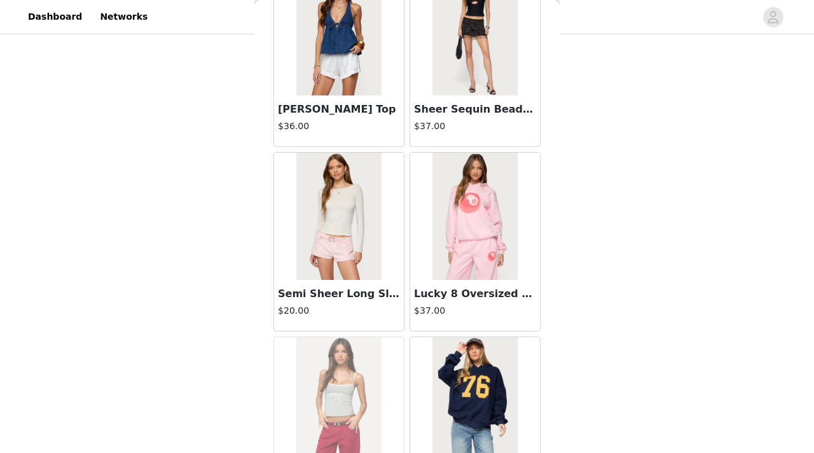
scroll to position [37424, 0]
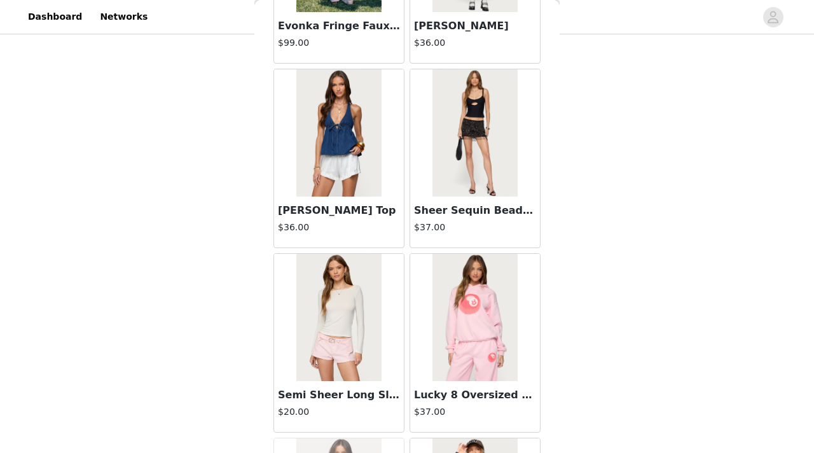
click at [353, 310] on img at bounding box center [338, 317] width 85 height 127
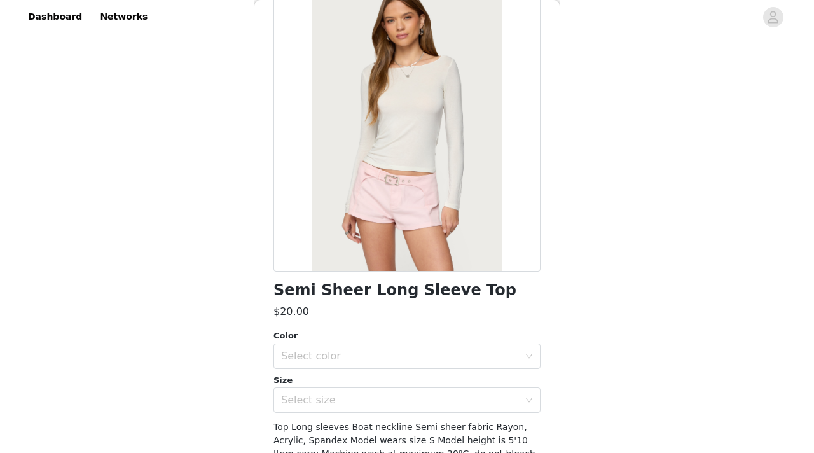
scroll to position [153, 0]
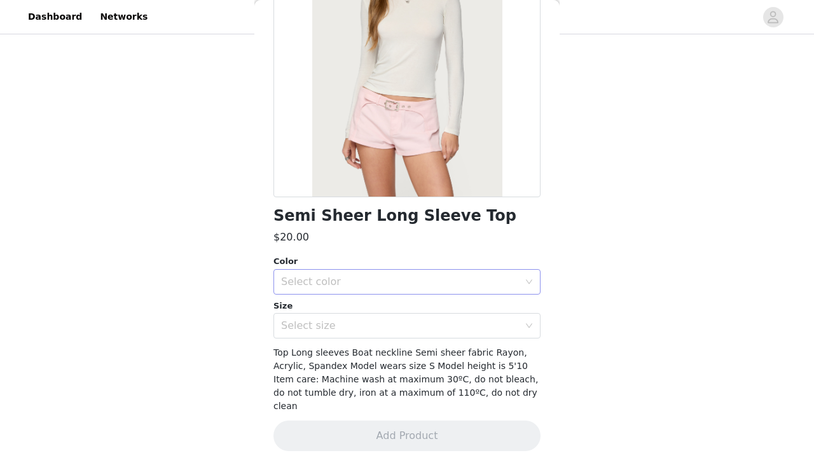
click at [347, 271] on div "Select color" at bounding box center [403, 282] width 244 height 24
click at [324, 302] on li "WHITE" at bounding box center [406, 309] width 267 height 20
click at [315, 327] on div "Select size" at bounding box center [400, 325] width 238 height 13
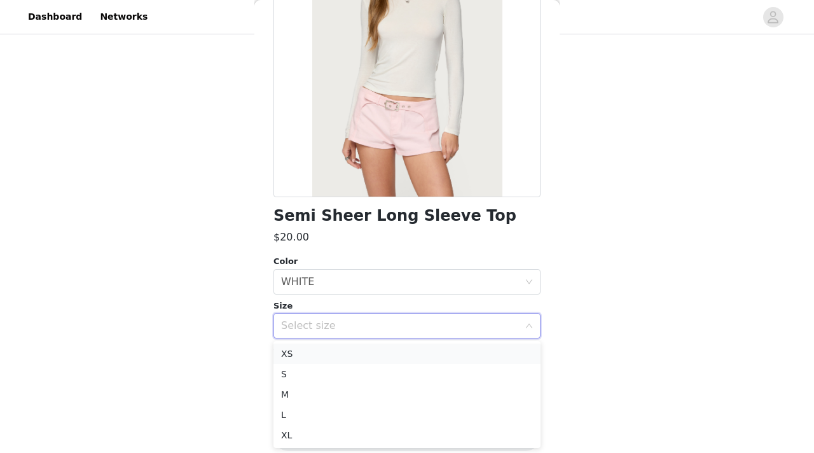
click at [299, 333] on li "XS" at bounding box center [406, 353] width 267 height 20
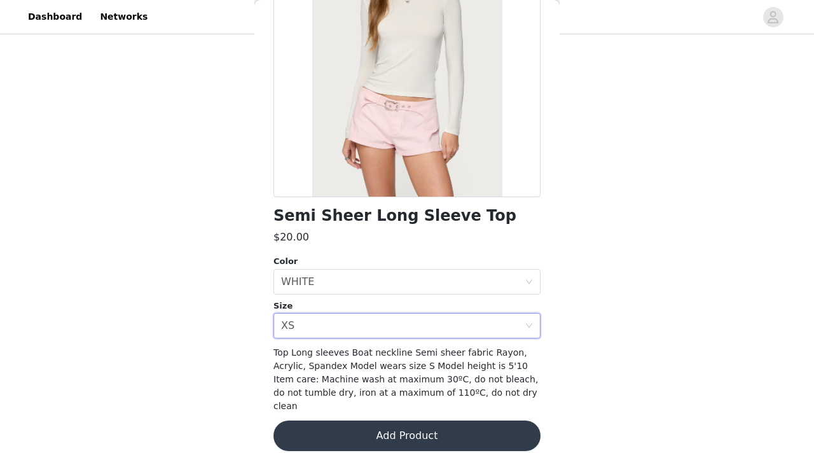
click at [357, 333] on button "Add Product" at bounding box center [406, 435] width 267 height 31
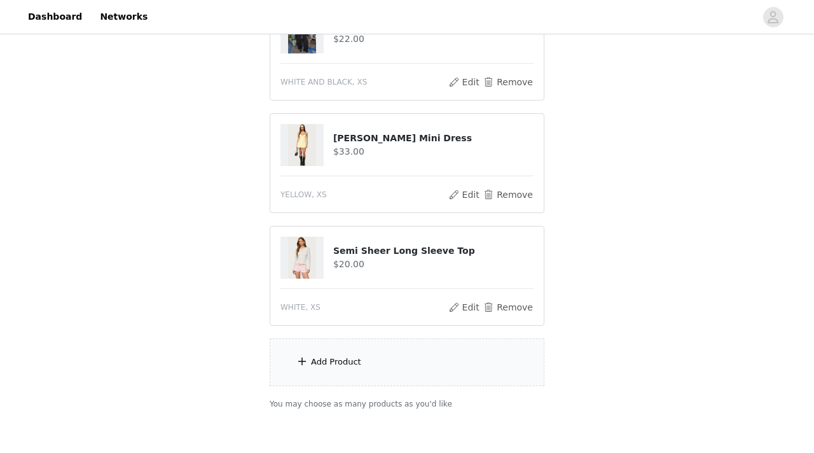
scroll to position [351, 0]
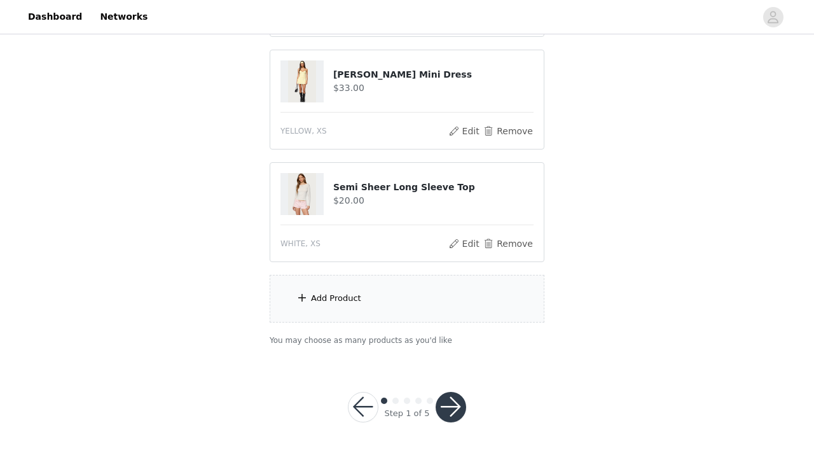
click at [326, 306] on div "Add Product" at bounding box center [407, 299] width 275 height 48
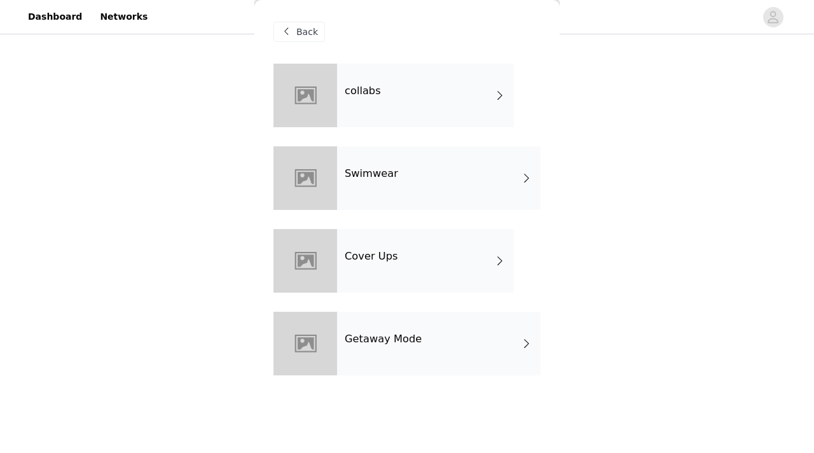
click at [433, 179] on div "Swimwear" at bounding box center [438, 178] width 203 height 64
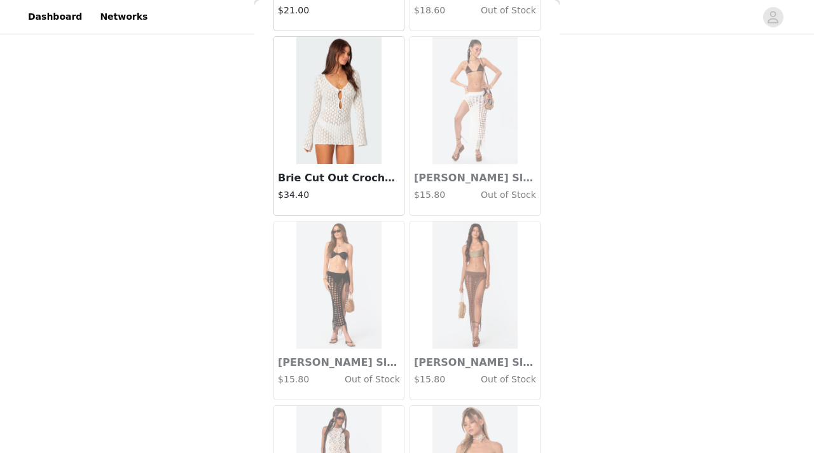
scroll to position [1493, 0]
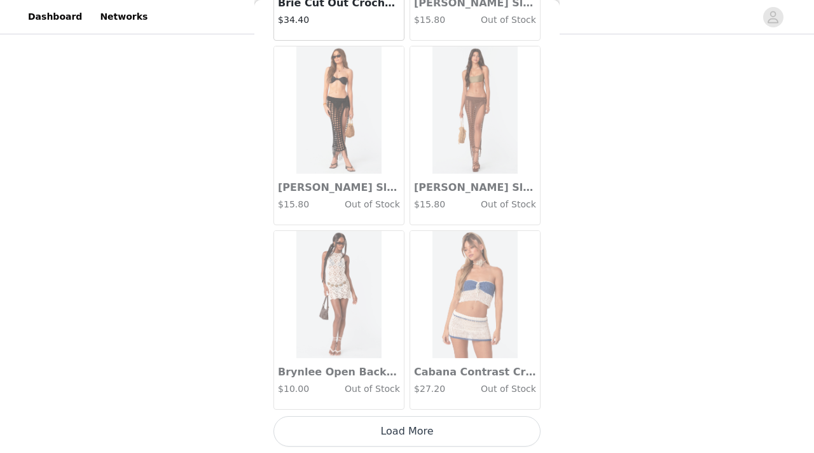
click at [392, 333] on button "Load More" at bounding box center [406, 431] width 267 height 31
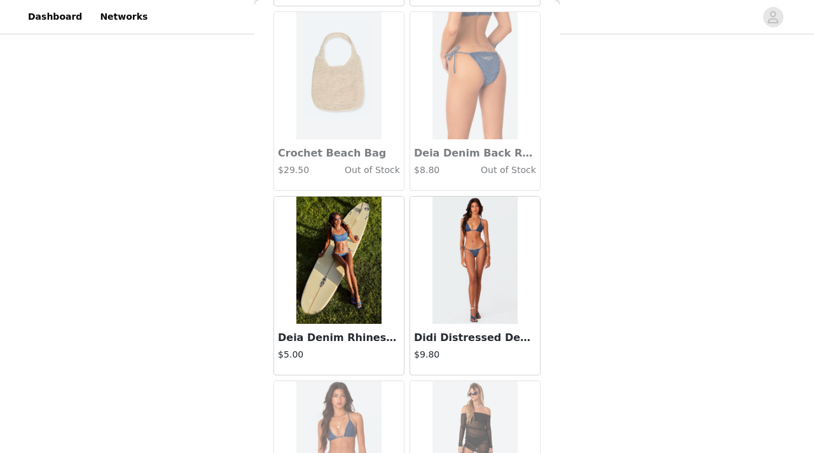
scroll to position [3337, 0]
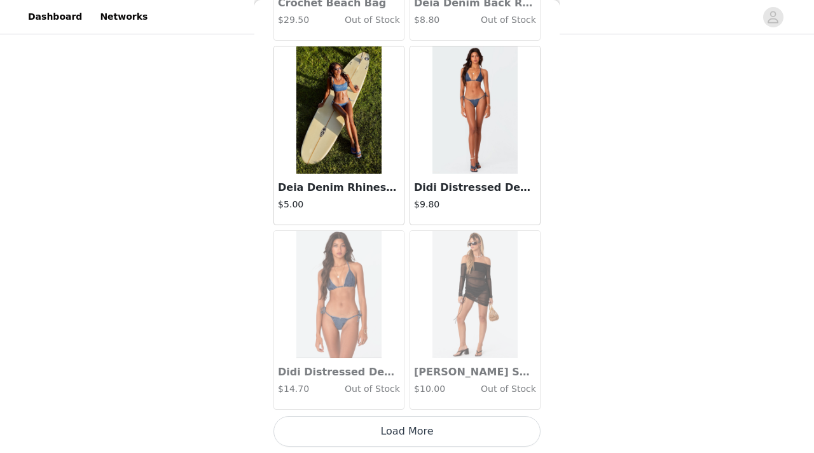
click at [412, 333] on button "Load More" at bounding box center [406, 431] width 267 height 31
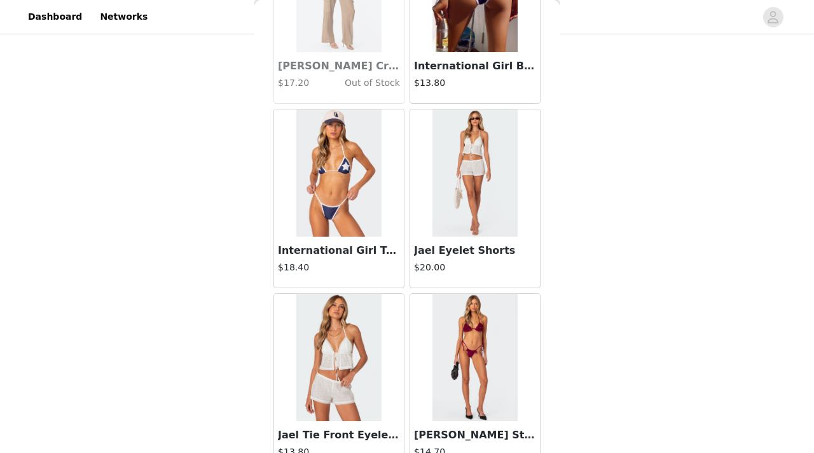
scroll to position [5180, 0]
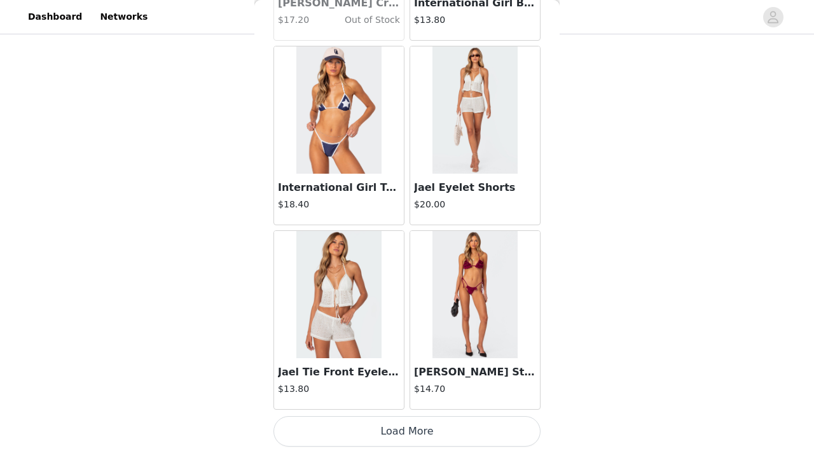
click at [383, 333] on button "Load More" at bounding box center [406, 431] width 267 height 31
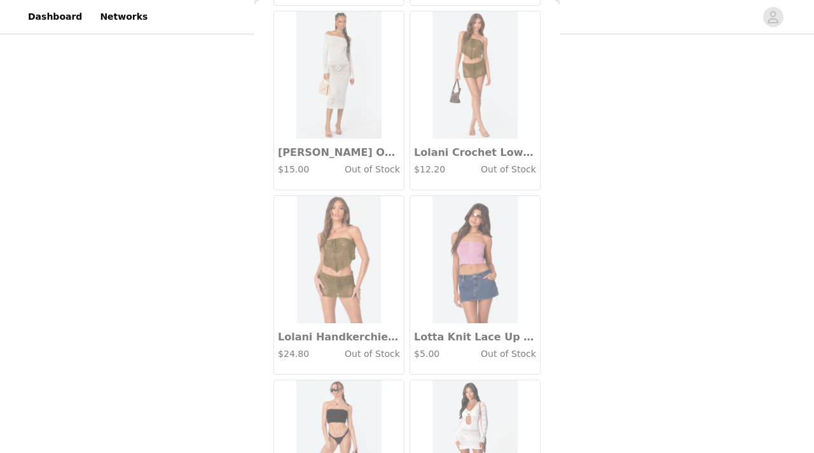
scroll to position [7024, 0]
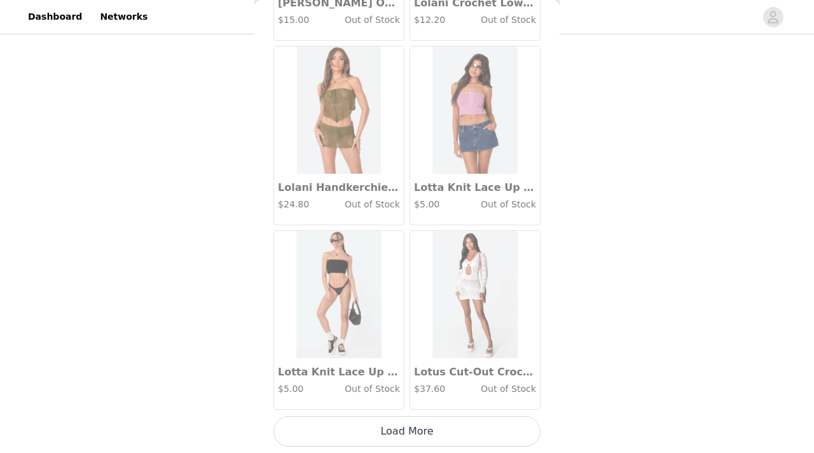
click at [390, 333] on button "Load More" at bounding box center [406, 431] width 267 height 31
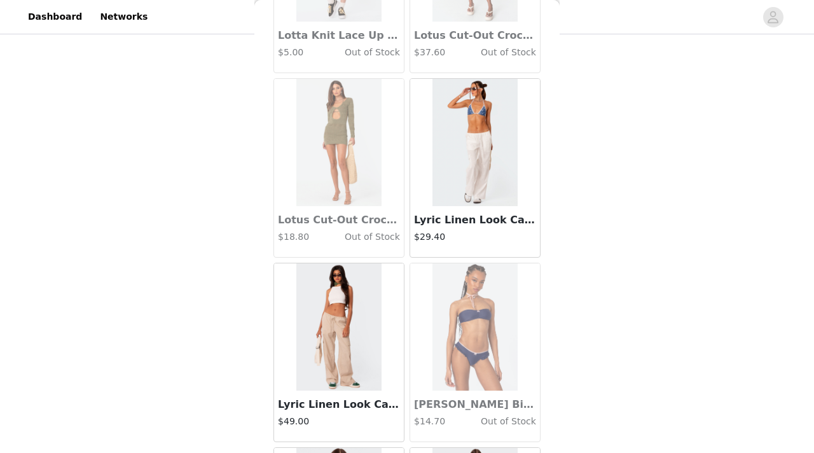
scroll to position [8868, 0]
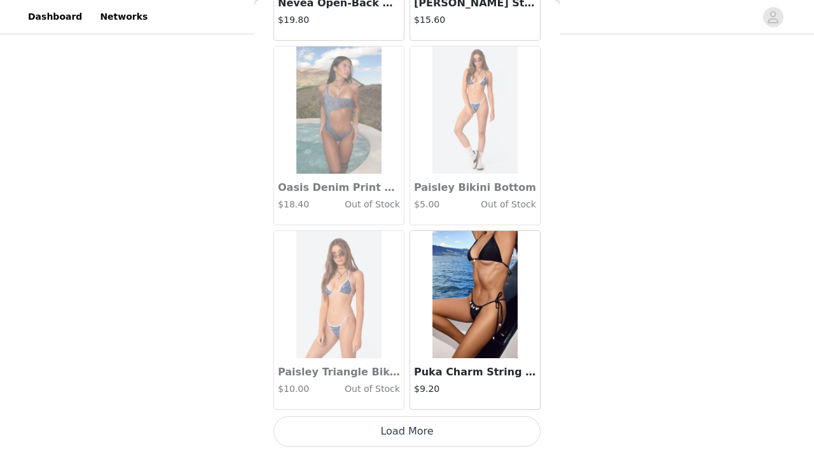
click at [381, 333] on button "Load More" at bounding box center [406, 431] width 267 height 31
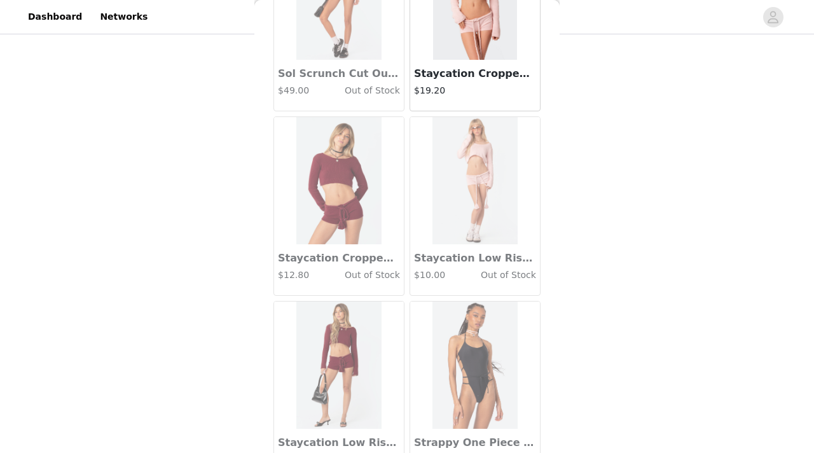
scroll to position [10712, 0]
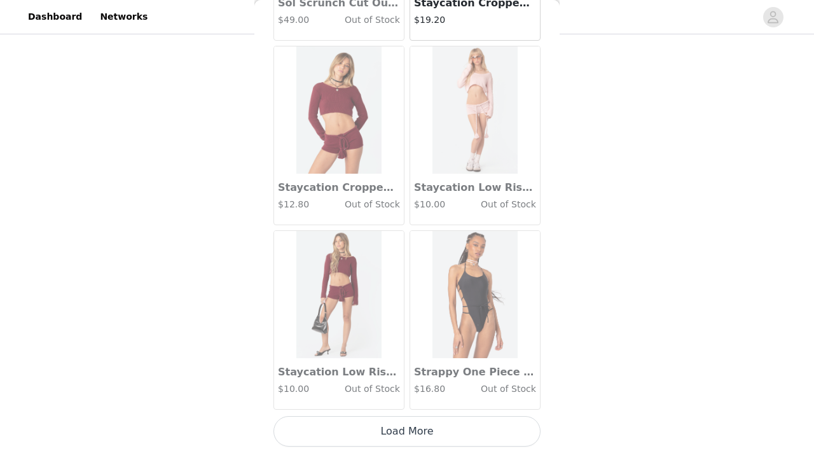
click at [399, 333] on button "Load More" at bounding box center [406, 431] width 267 height 31
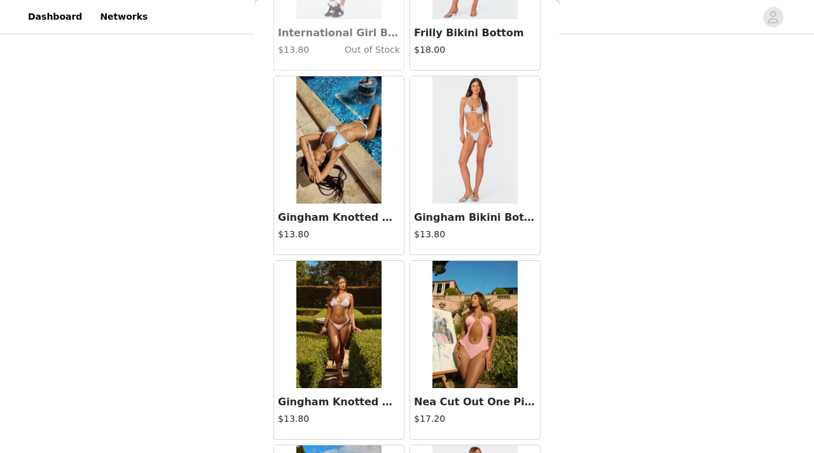
scroll to position [12556, 0]
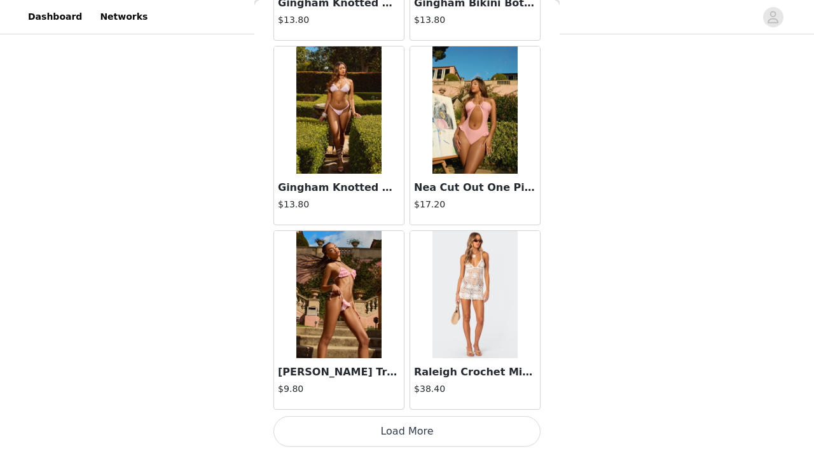
click at [388, 333] on button "Load More" at bounding box center [406, 431] width 267 height 31
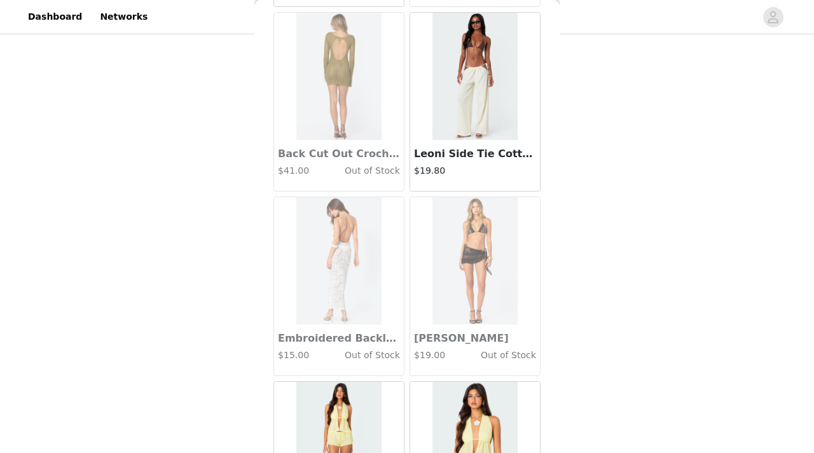
scroll to position [14400, 0]
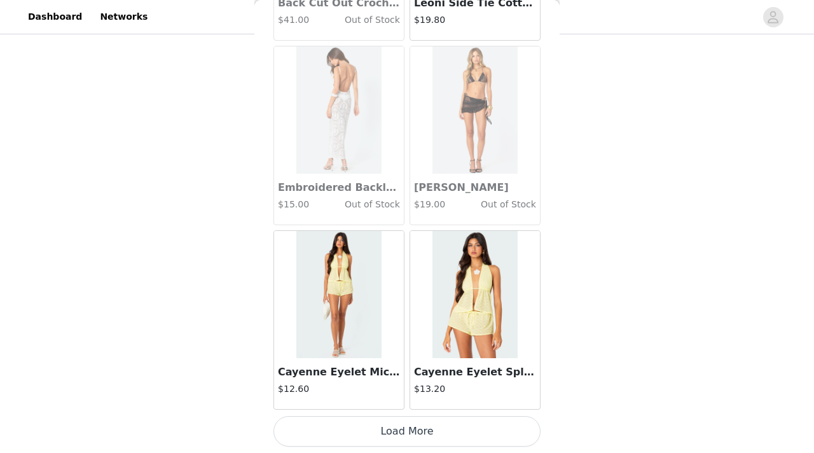
click at [411, 333] on button "Load More" at bounding box center [406, 431] width 267 height 31
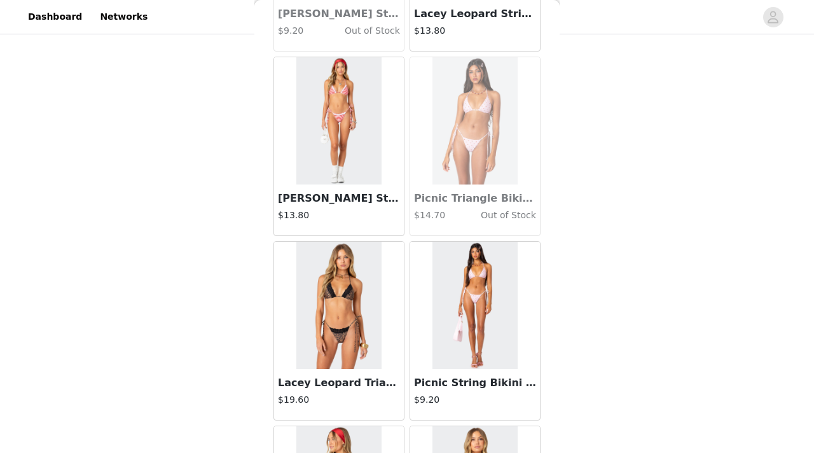
scroll to position [16243, 0]
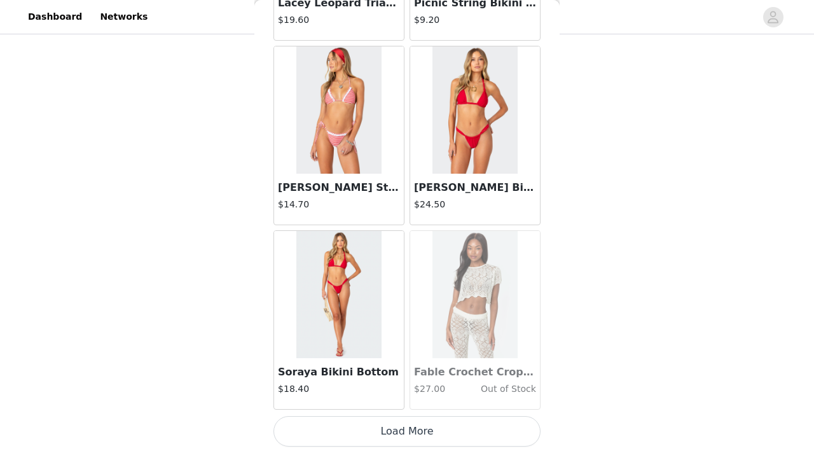
click at [381, 333] on button "Load More" at bounding box center [406, 431] width 267 height 31
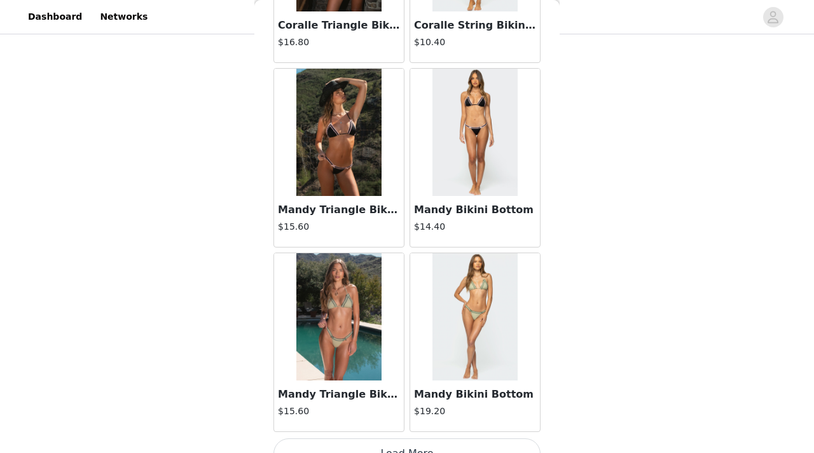
scroll to position [18087, 0]
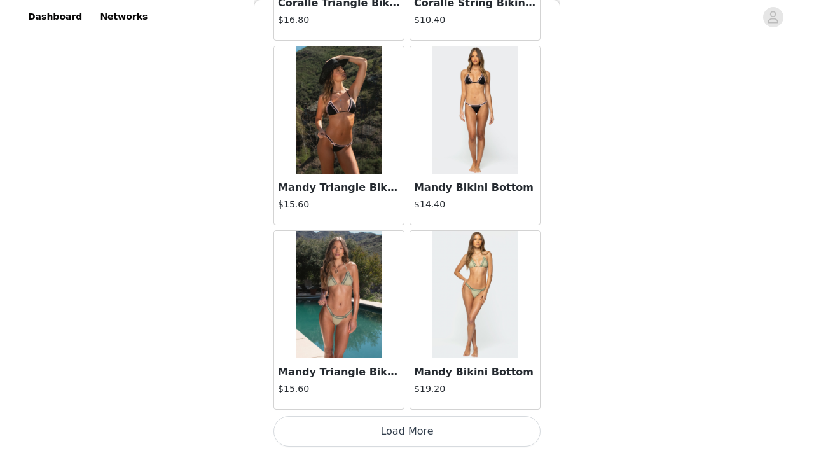
click at [397, 333] on button "Load More" at bounding box center [406, 431] width 267 height 31
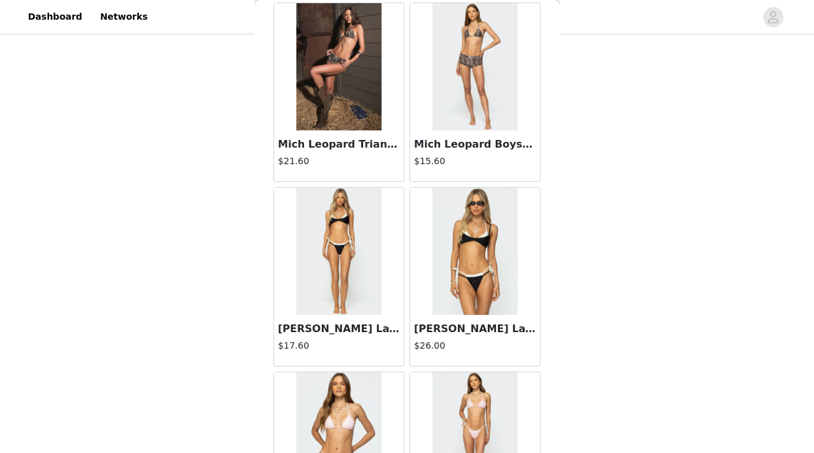
scroll to position [19931, 0]
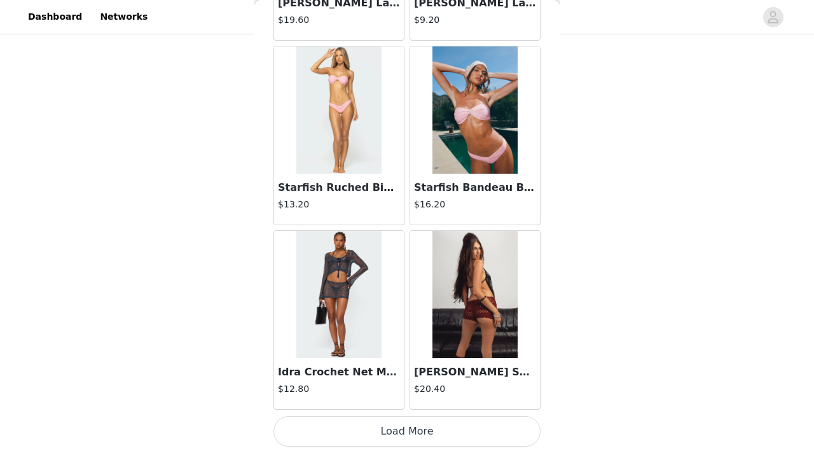
click at [397, 333] on button "Load More" at bounding box center [406, 431] width 267 height 31
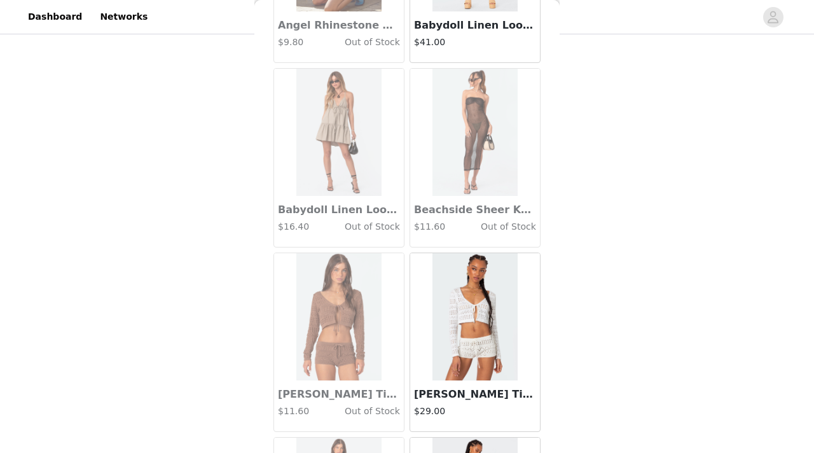
scroll to position [0, 0]
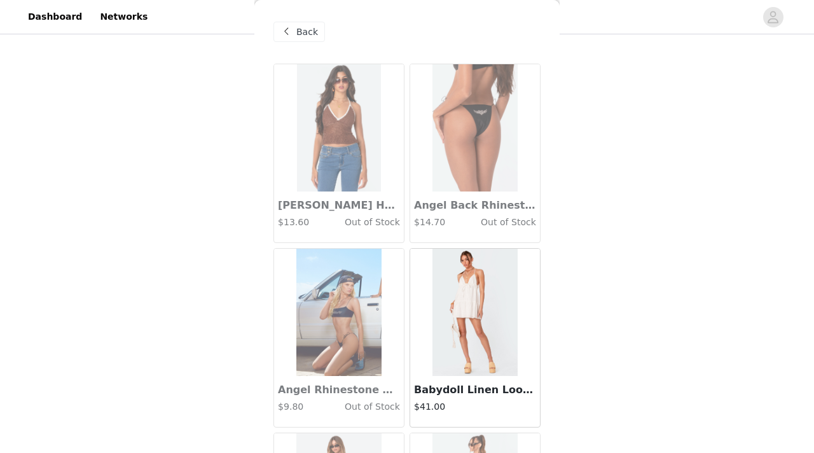
click at [287, 25] on span at bounding box center [285, 31] width 15 height 15
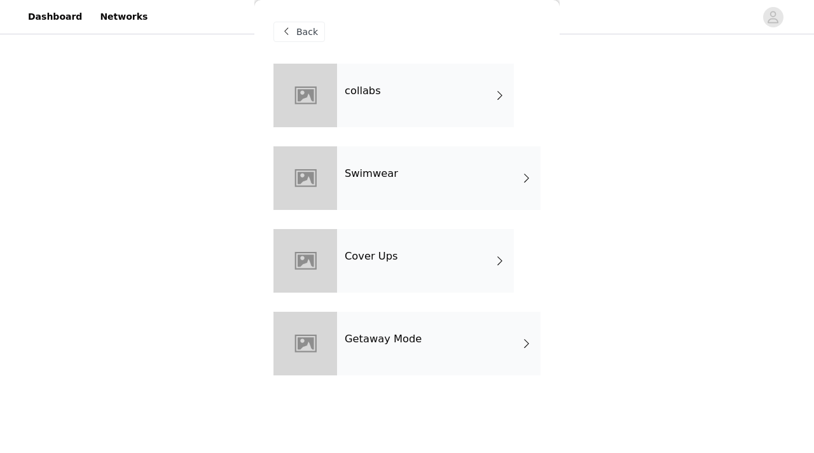
click at [359, 257] on h4 "Cover Ups" at bounding box center [371, 256] width 53 height 11
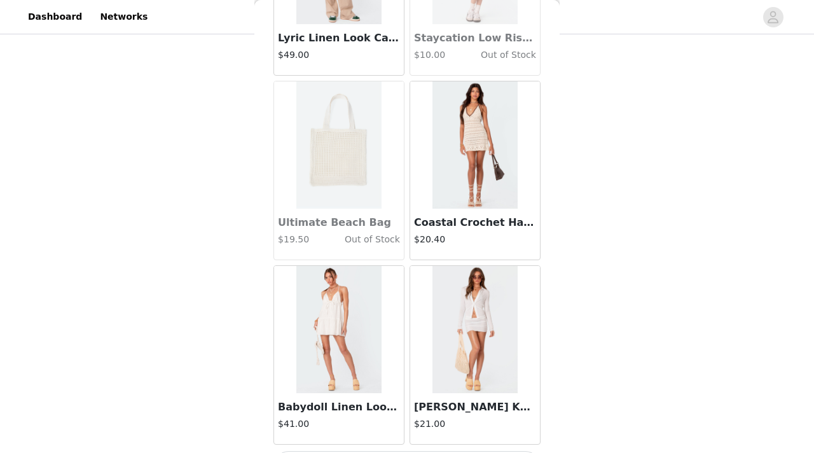
scroll to position [1493, 0]
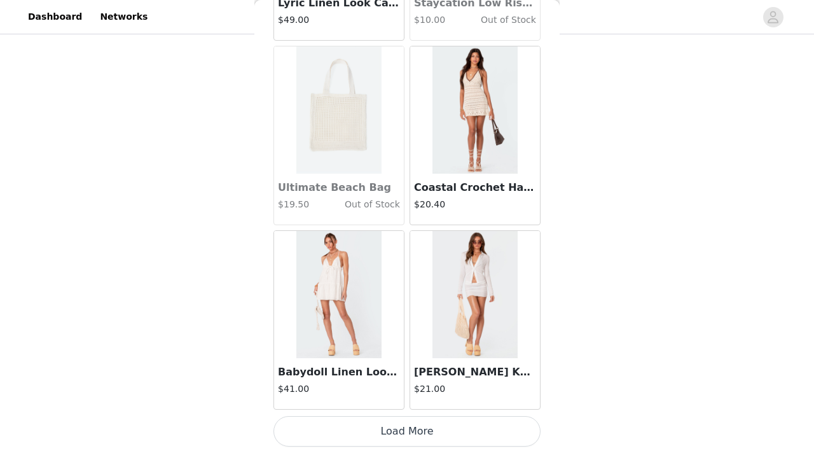
click at [406, 333] on button "Load More" at bounding box center [406, 431] width 267 height 31
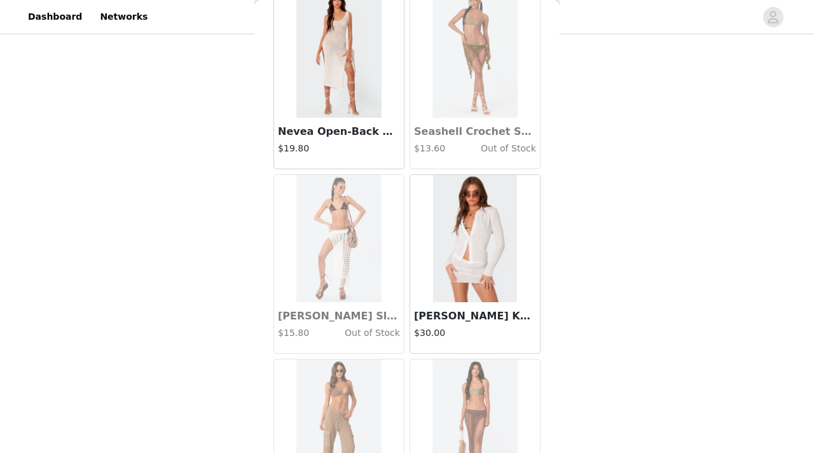
scroll to position [3337, 0]
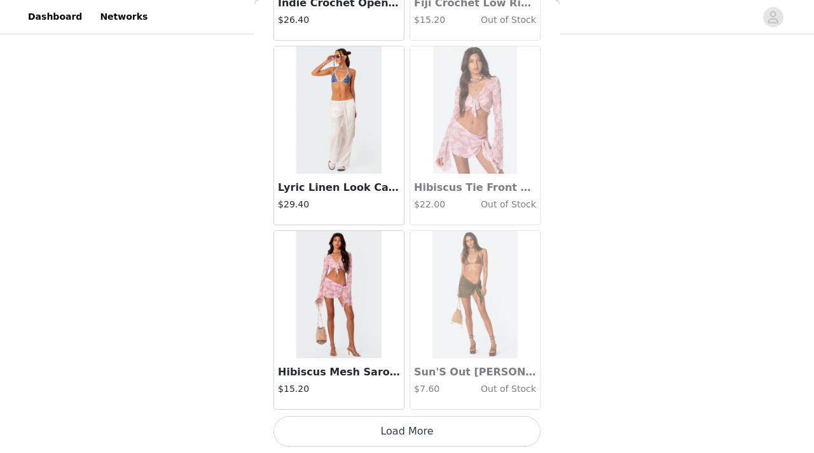
click at [398, 333] on button "Load More" at bounding box center [406, 431] width 267 height 31
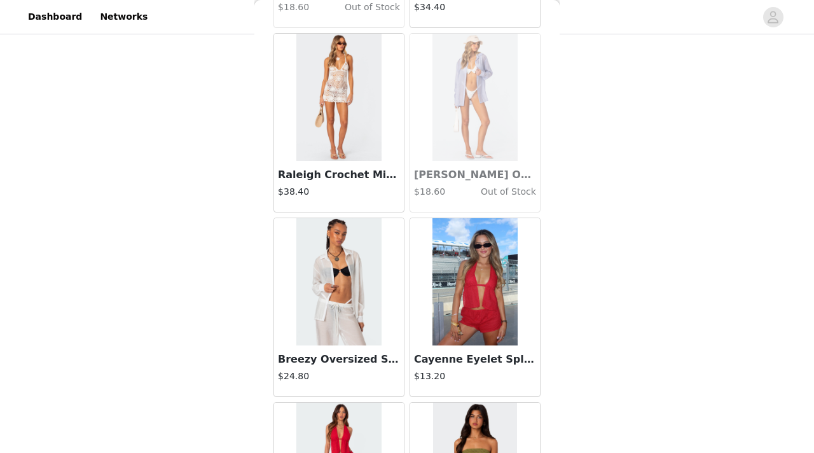
scroll to position [5180, 0]
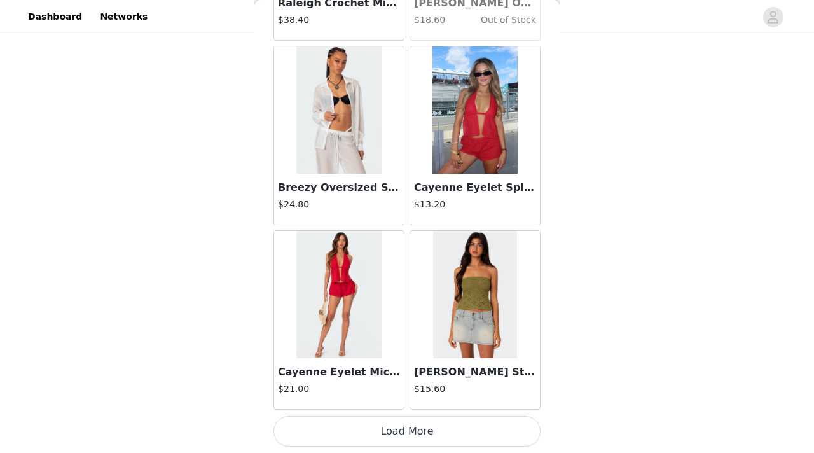
click at [380, 333] on button "Load More" at bounding box center [406, 431] width 267 height 31
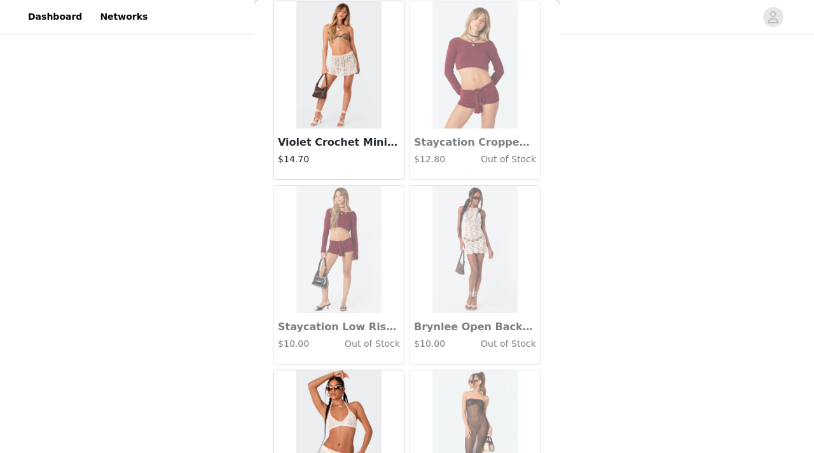
scroll to position [0, 0]
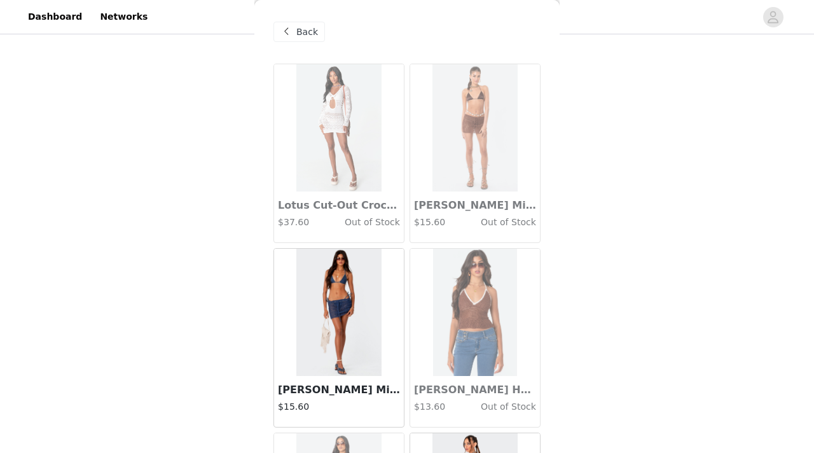
click at [292, 27] on span at bounding box center [285, 31] width 15 height 15
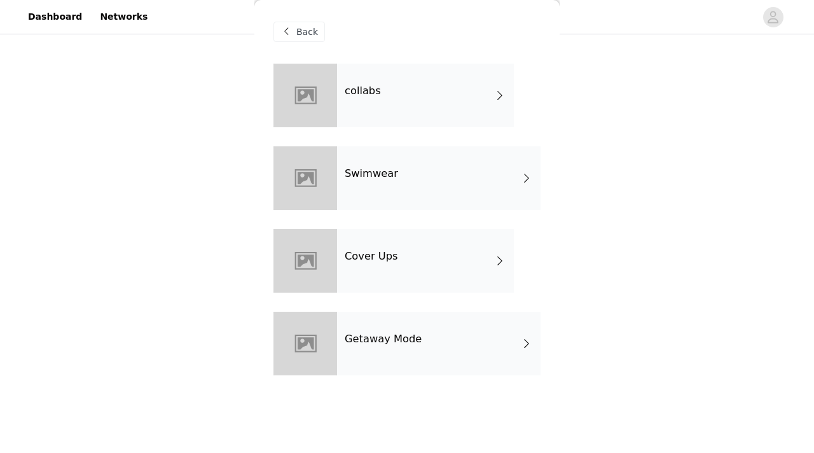
click at [322, 333] on div at bounding box center [305, 344] width 64 height 64
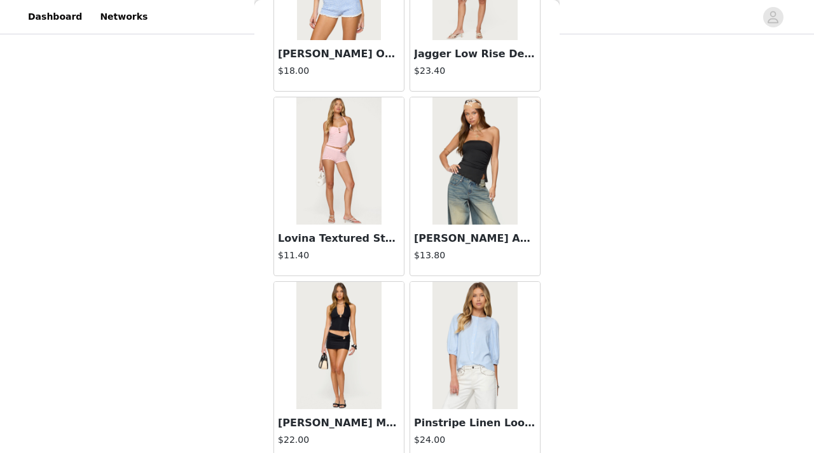
scroll to position [1493, 0]
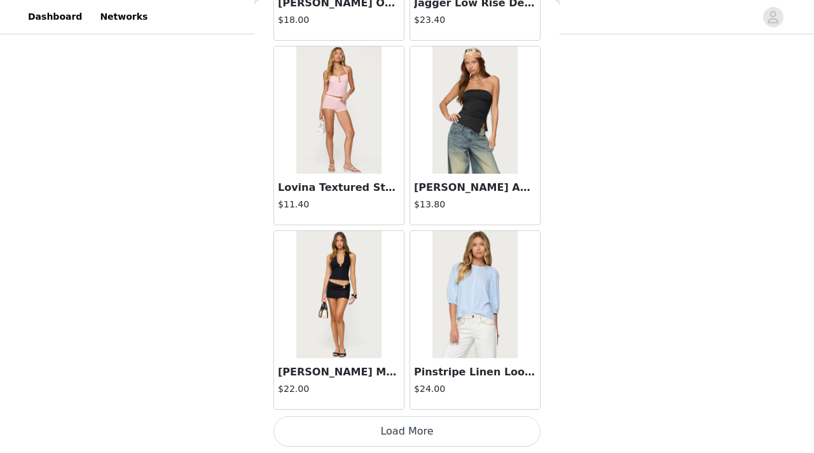
click at [388, 333] on button "Load More" at bounding box center [406, 431] width 267 height 31
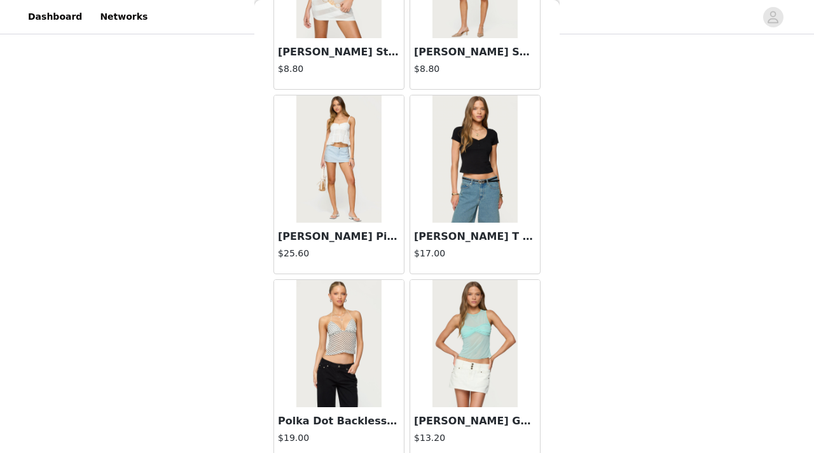
scroll to position [3337, 0]
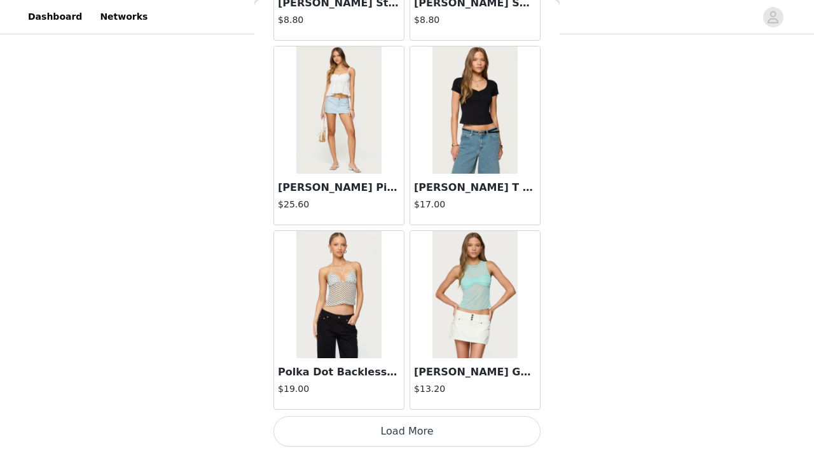
click at [399, 333] on button "Load More" at bounding box center [406, 431] width 267 height 31
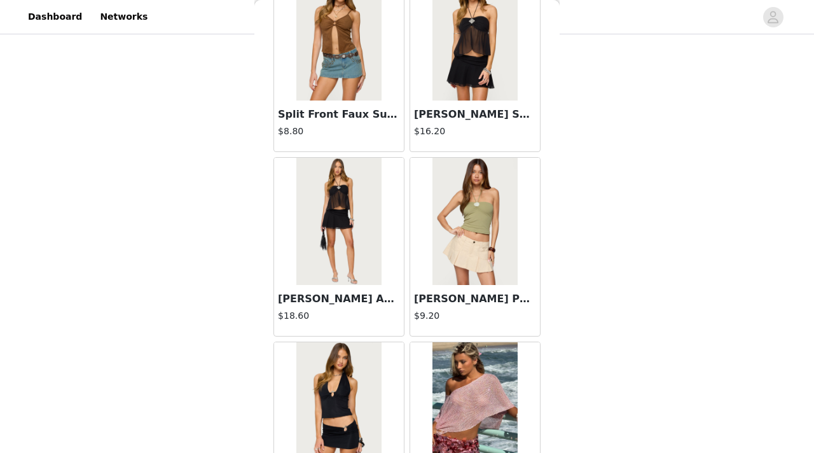
scroll to position [5180, 0]
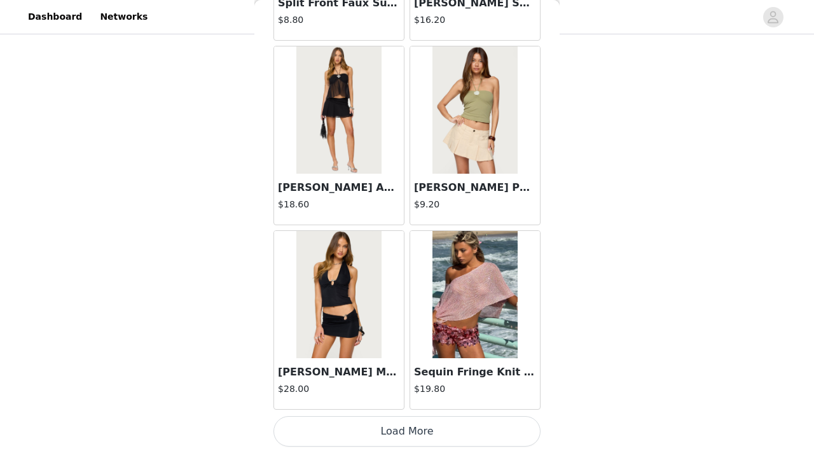
click at [392, 333] on button "Load More" at bounding box center [406, 431] width 267 height 31
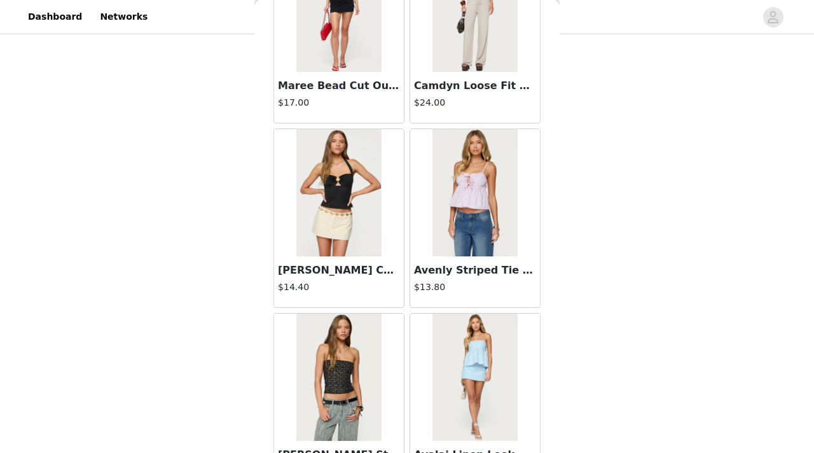
scroll to position [7024, 0]
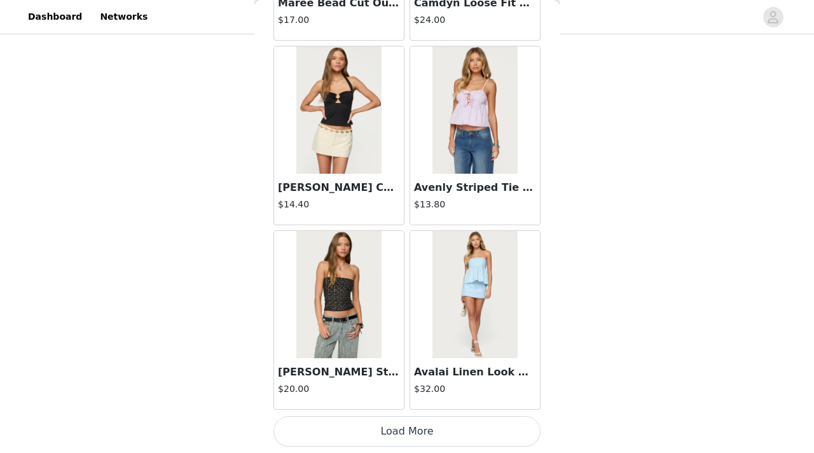
click at [371, 333] on button "Load More" at bounding box center [406, 431] width 267 height 31
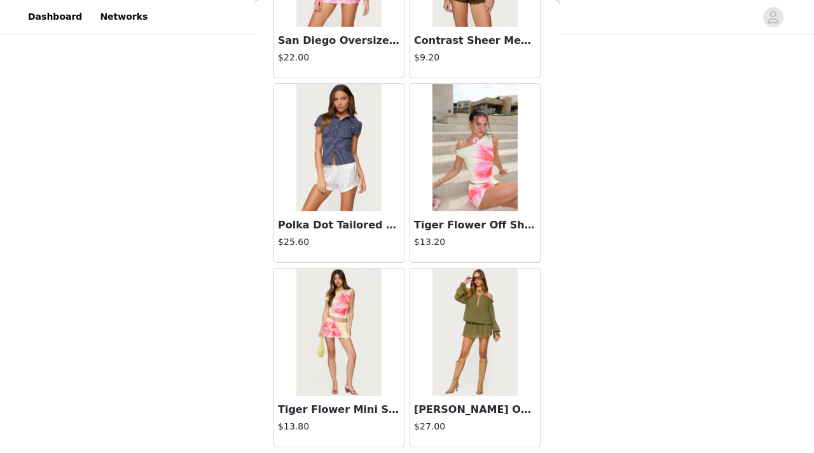
scroll to position [8868, 0]
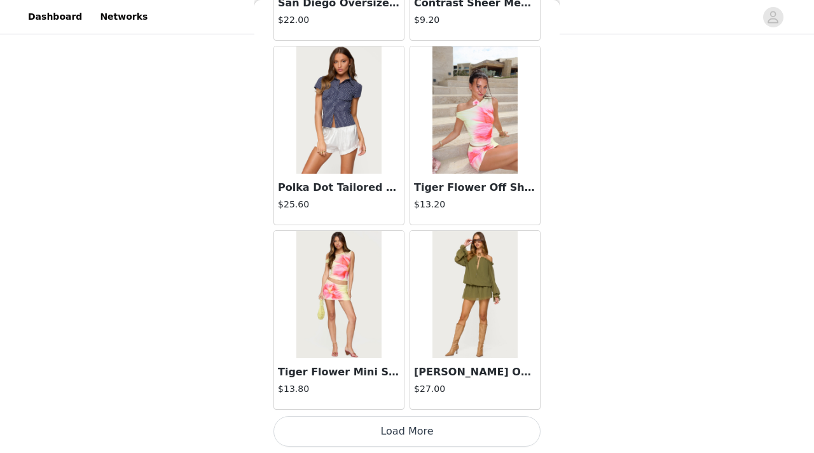
click at [408, 333] on button "Load More" at bounding box center [406, 431] width 267 height 31
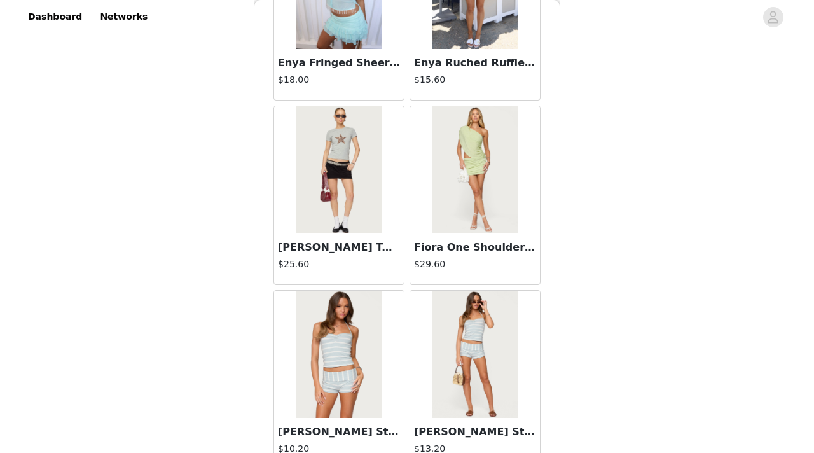
scroll to position [9353, 0]
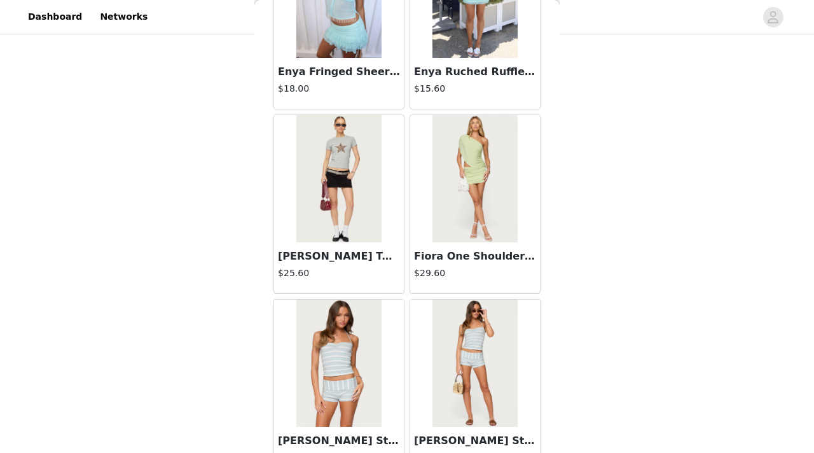
click at [462, 228] on img at bounding box center [474, 178] width 85 height 127
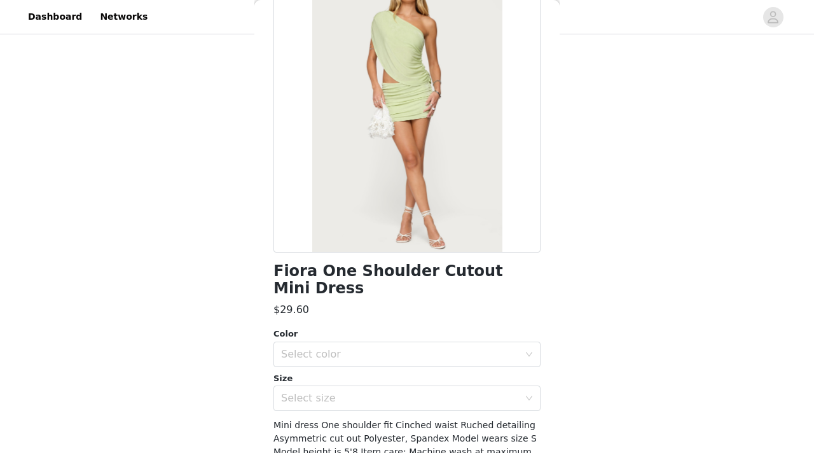
scroll to position [127, 0]
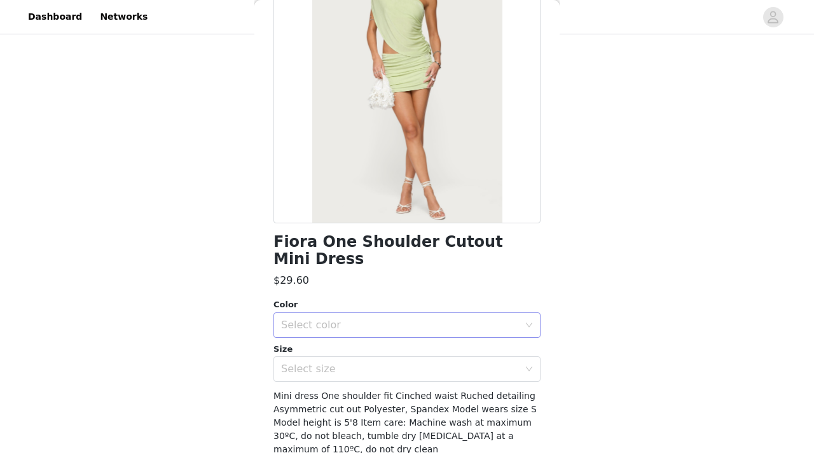
click at [422, 319] on div "Select color" at bounding box center [400, 325] width 238 height 13
click at [399, 333] on li "GREEN" at bounding box center [406, 336] width 267 height 20
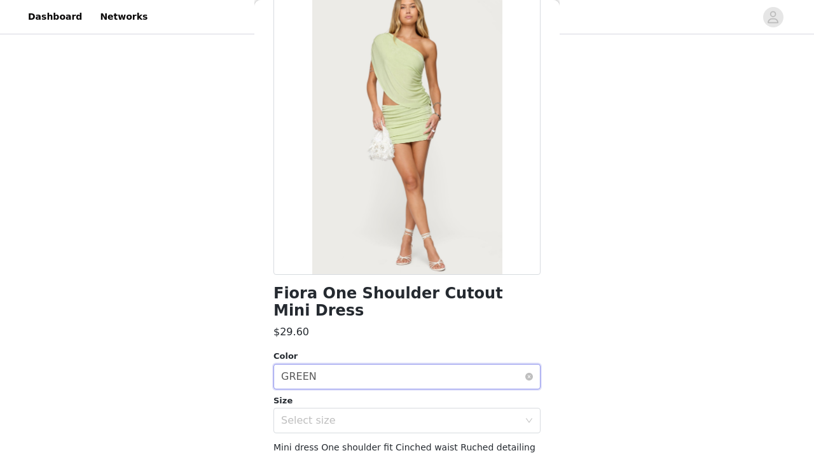
scroll to position [166, 0]
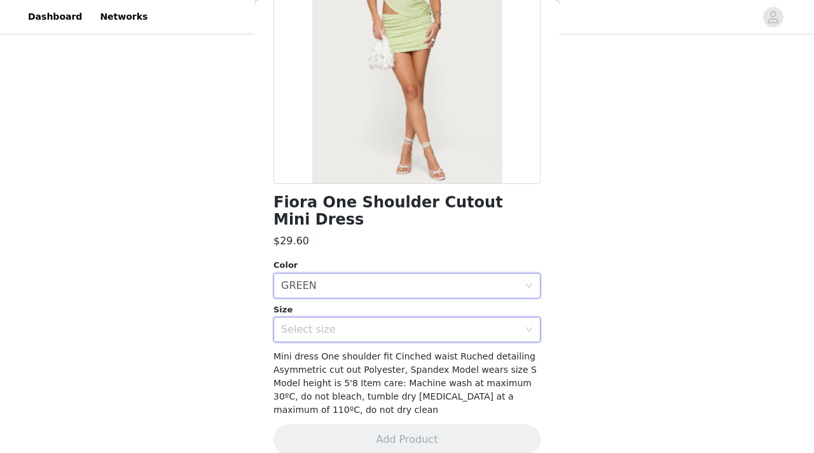
click at [379, 317] on div "Select size" at bounding box center [403, 329] width 244 height 24
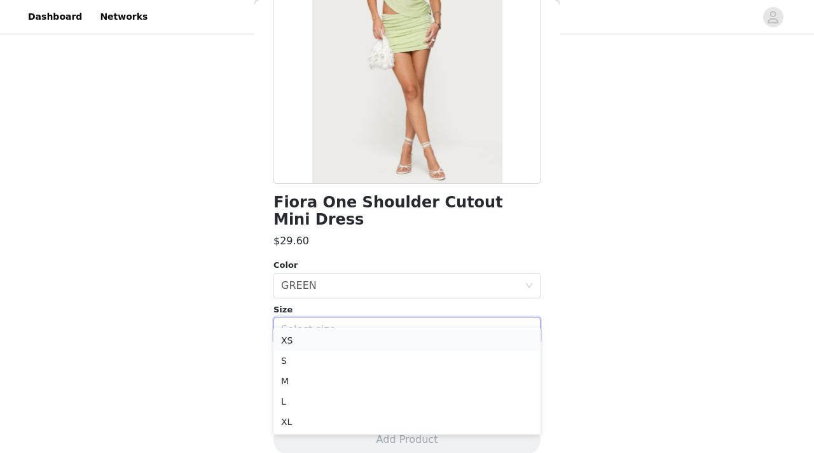
click at [371, 333] on li "XS" at bounding box center [406, 340] width 267 height 20
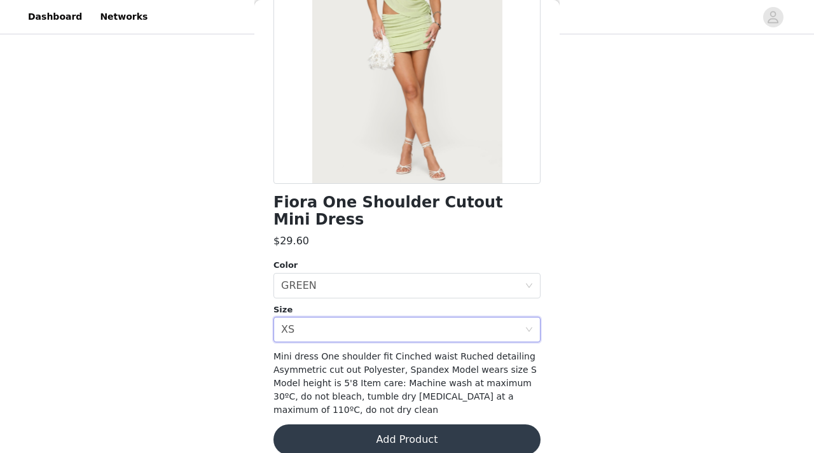
click at [372, 333] on button "Add Product" at bounding box center [406, 439] width 267 height 31
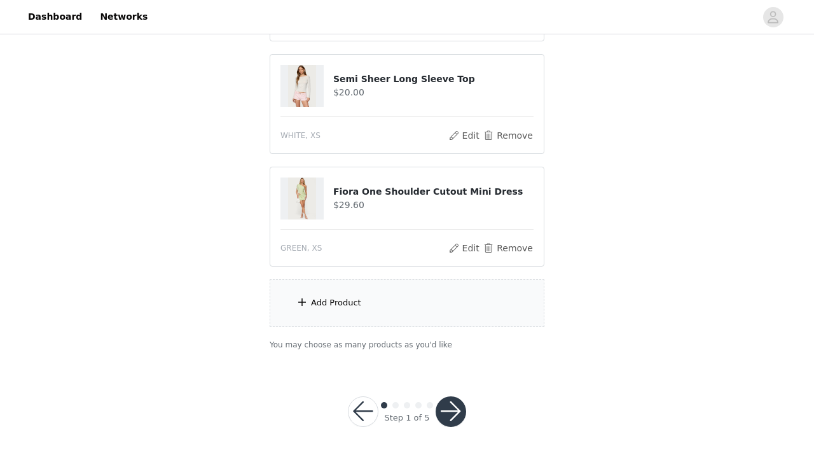
scroll to position [463, 0]
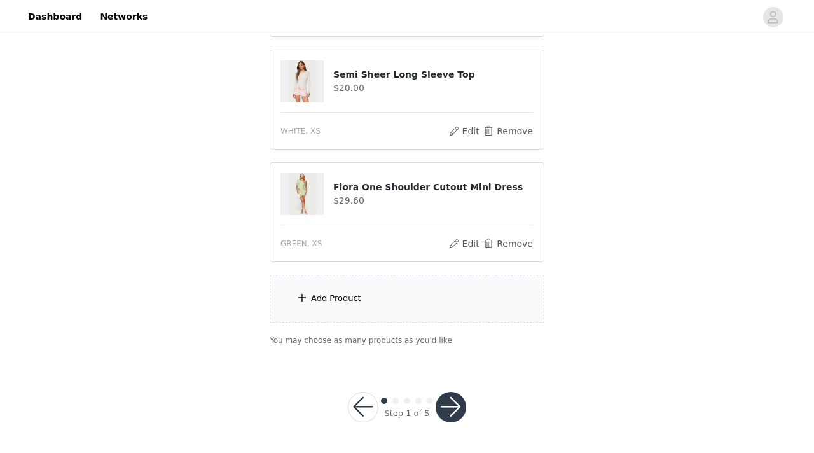
click at [376, 294] on div "Add Product" at bounding box center [407, 299] width 275 height 48
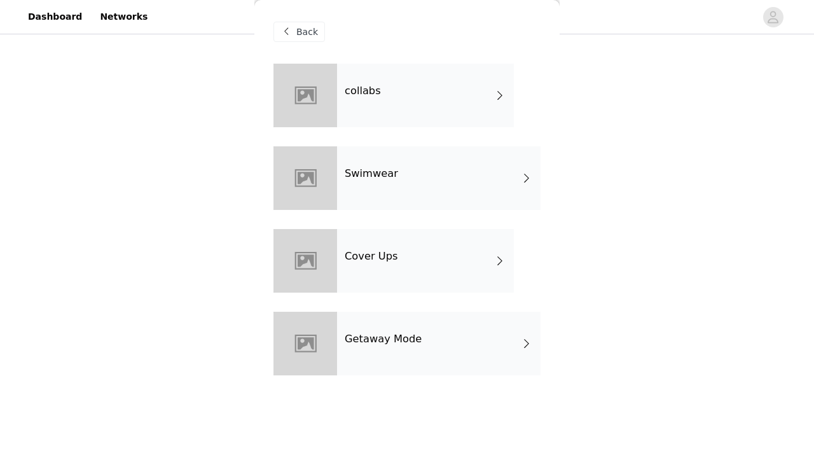
click at [388, 333] on h4 "Getaway Mode" at bounding box center [383, 338] width 77 height 11
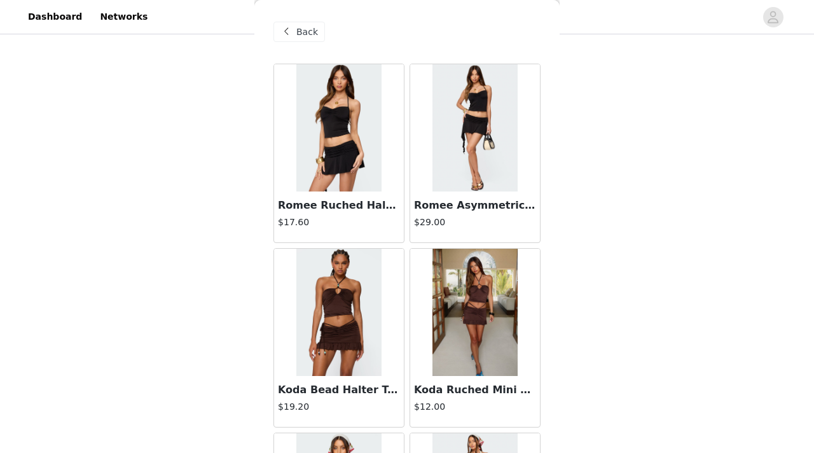
click at [454, 163] on img at bounding box center [474, 127] width 85 height 127
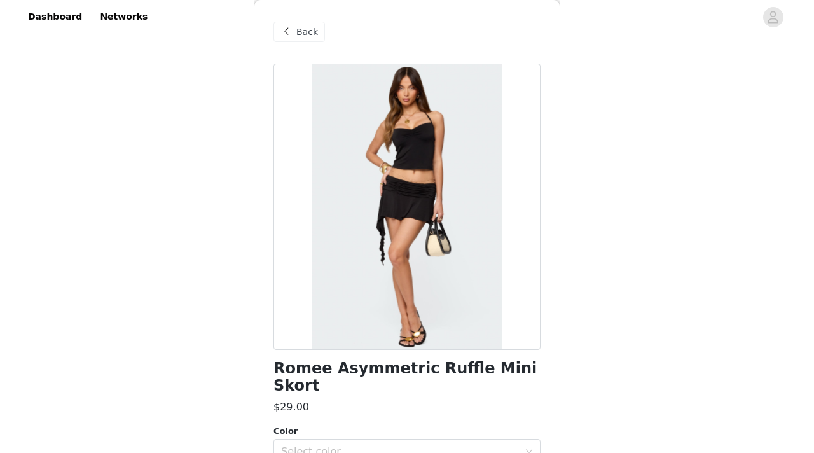
scroll to position [153, 0]
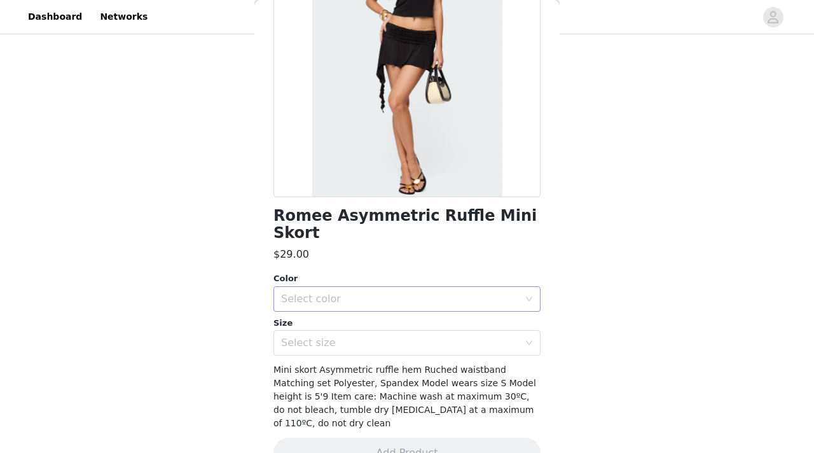
click at [360, 292] on div "Select color" at bounding box center [400, 298] width 238 height 13
click at [337, 312] on li "BLACK" at bounding box center [406, 309] width 267 height 20
click at [330, 333] on div "Select size" at bounding box center [400, 342] width 238 height 13
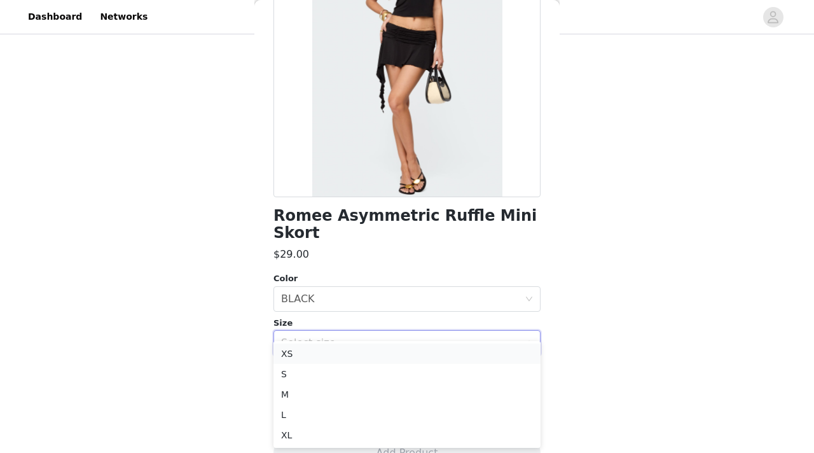
click at [309, 333] on li "XS" at bounding box center [406, 353] width 267 height 20
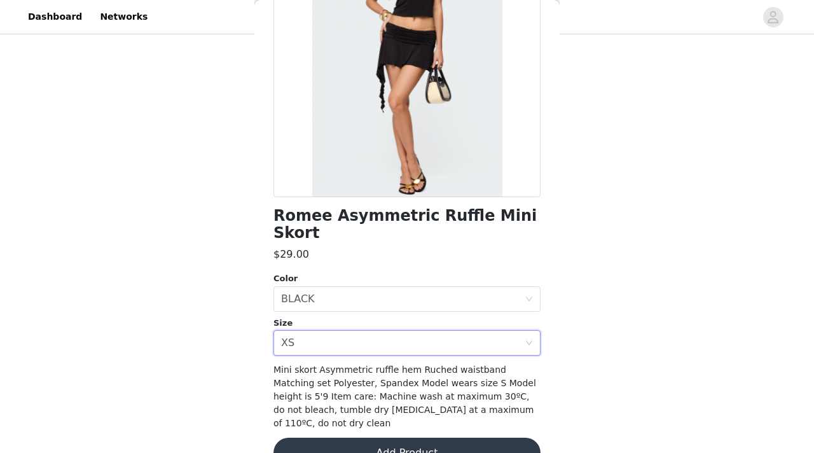
click at [374, 333] on button "Add Product" at bounding box center [406, 452] width 267 height 31
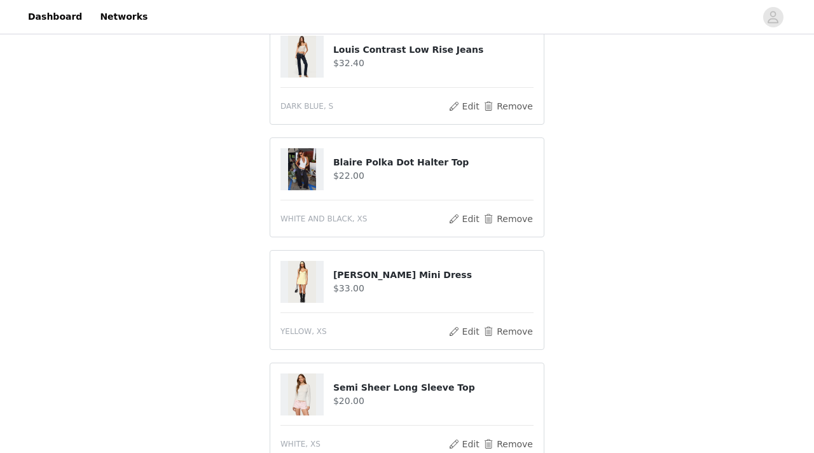
scroll to position [92, 0]
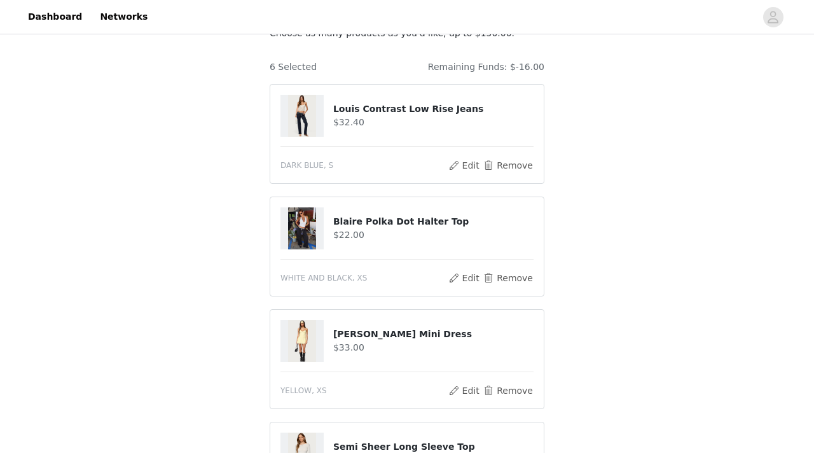
click at [303, 221] on img at bounding box center [302, 228] width 28 height 42
click at [358, 110] on h4 "Louis Contrast Low Rise Jeans" at bounding box center [433, 108] width 200 height 13
click at [359, 110] on h4 "Louis Contrast Low Rise Jeans" at bounding box center [433, 108] width 200 height 13
click at [413, 170] on div "DARK BLUE, S" at bounding box center [363, 165] width 167 height 11
click at [462, 160] on button "Edit" at bounding box center [464, 165] width 32 height 15
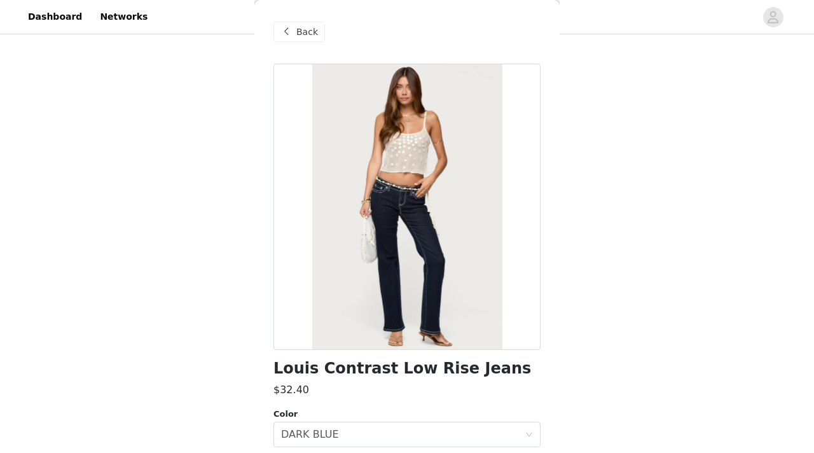
click at [292, 30] on span at bounding box center [285, 31] width 15 height 15
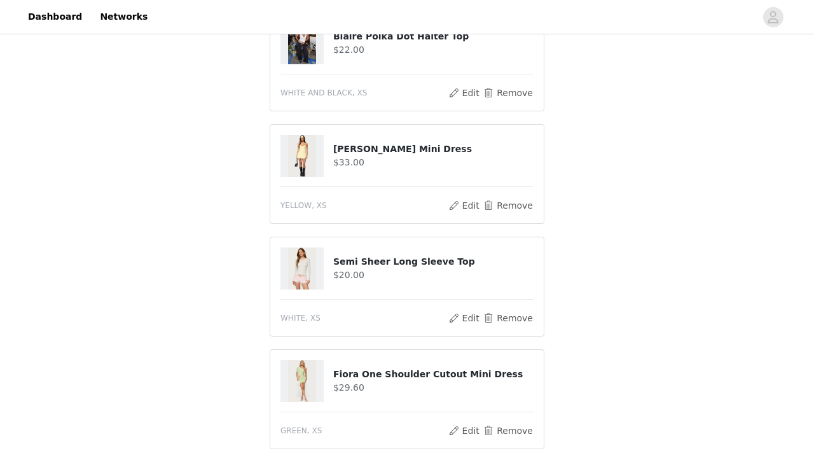
scroll to position [576, 0]
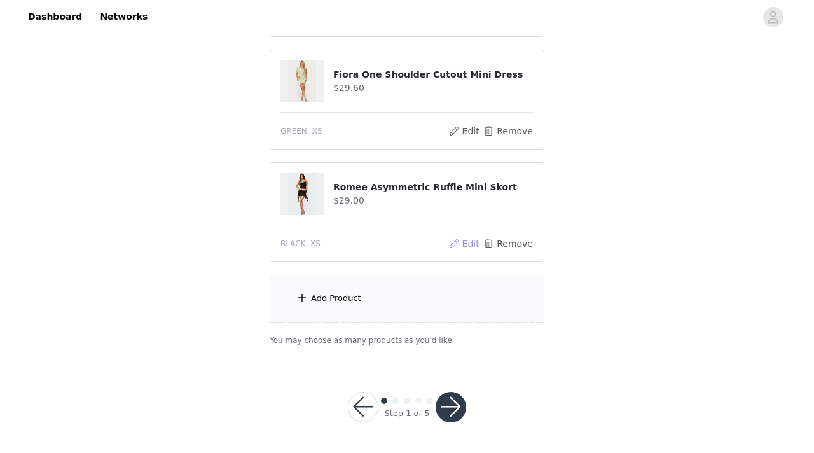
click at [461, 242] on button "Edit" at bounding box center [464, 243] width 32 height 15
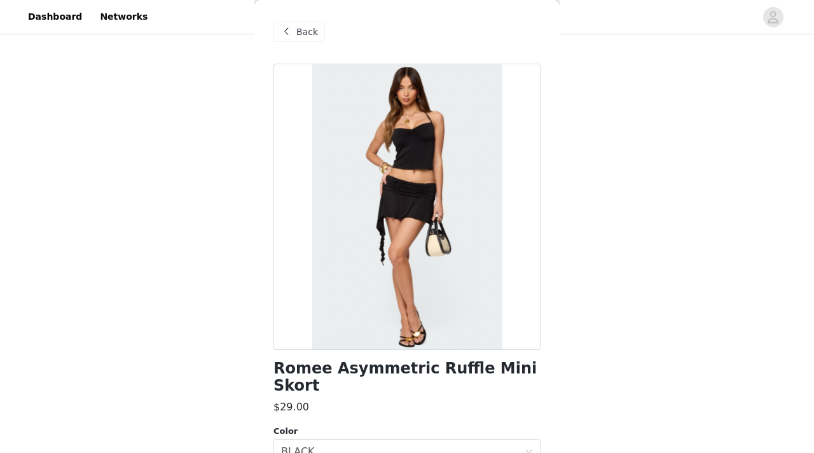
click at [296, 30] on span "Back" at bounding box center [307, 31] width 22 height 13
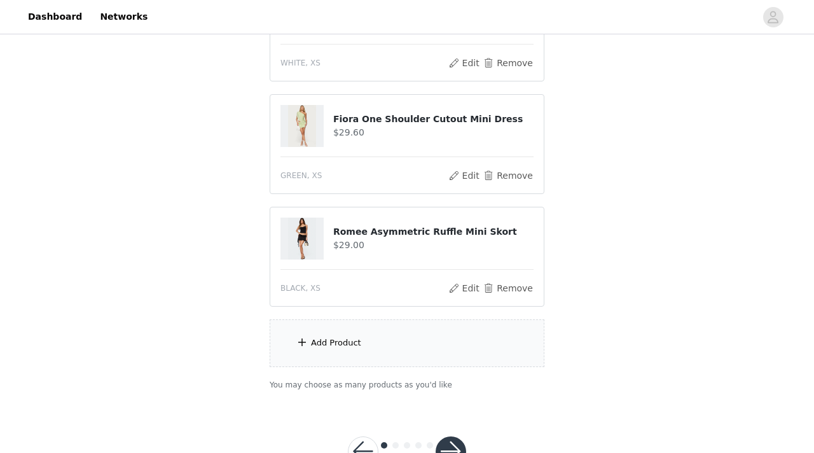
scroll to position [531, 0]
click at [463, 176] on button "Edit" at bounding box center [464, 175] width 32 height 15
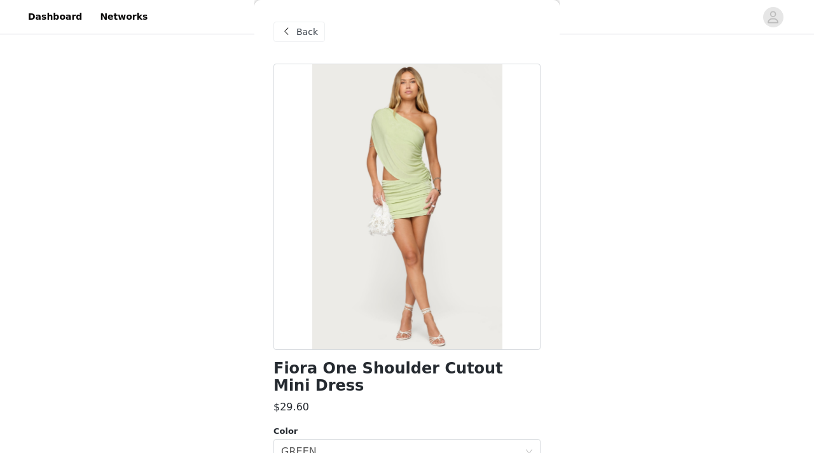
click at [301, 36] on span "Back" at bounding box center [307, 31] width 22 height 13
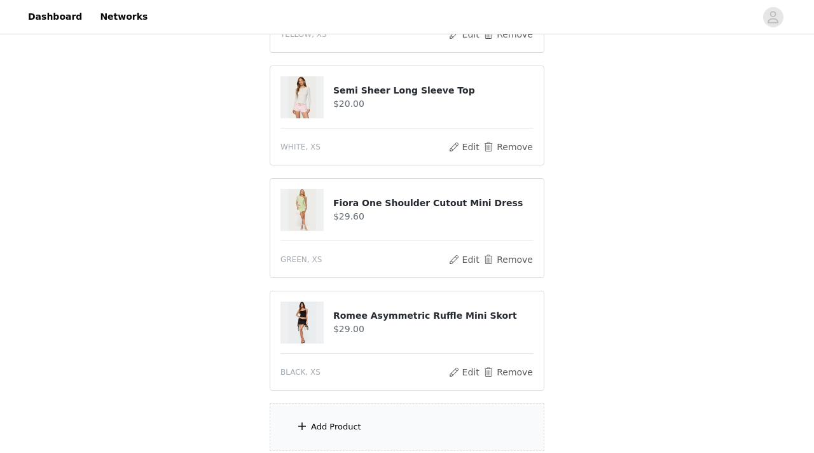
scroll to position [405, 0]
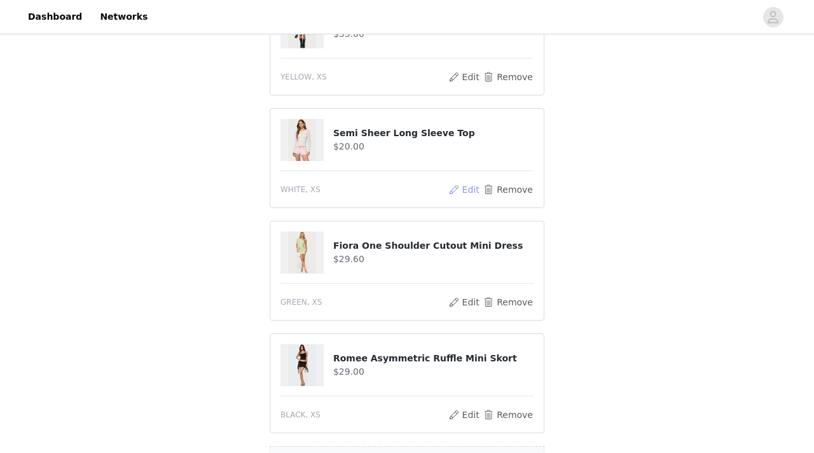
click at [465, 191] on button "Edit" at bounding box center [464, 189] width 32 height 15
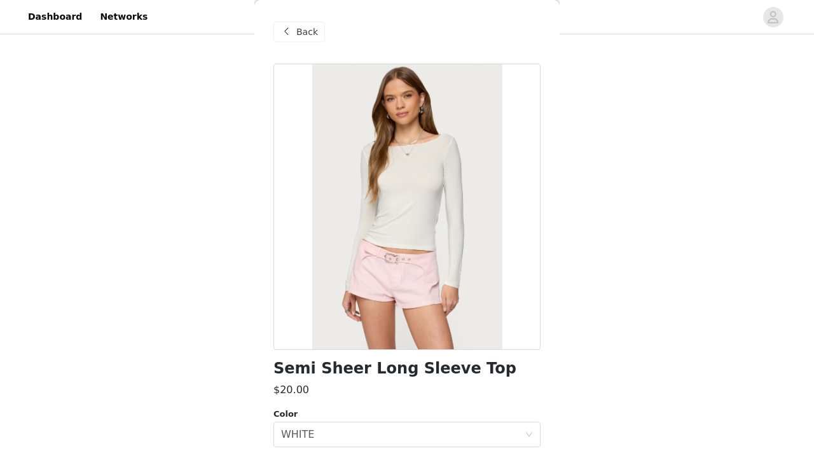
click at [300, 34] on span "Back" at bounding box center [307, 31] width 22 height 13
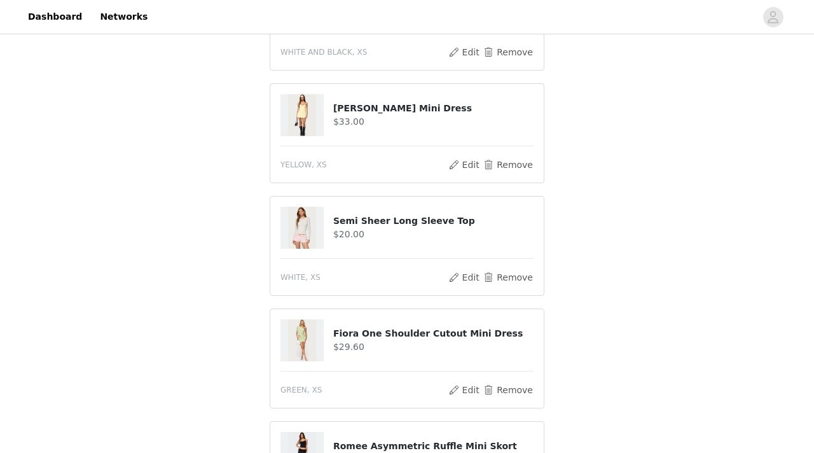
scroll to position [306, 0]
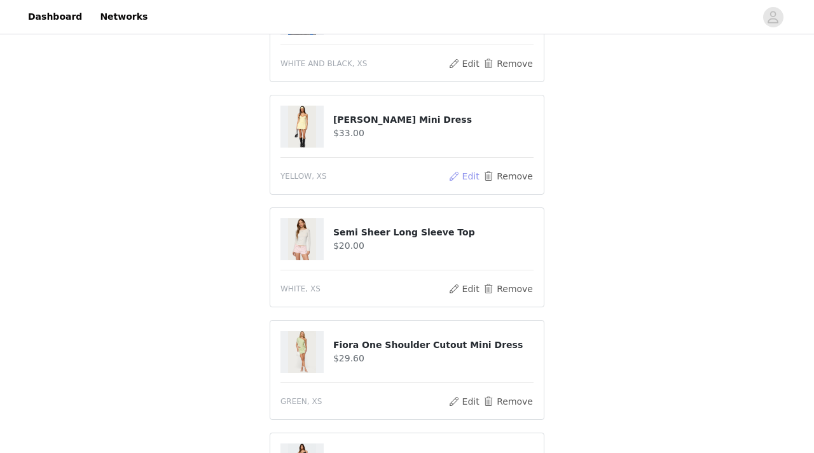
click at [470, 168] on button "Edit" at bounding box center [464, 175] width 32 height 15
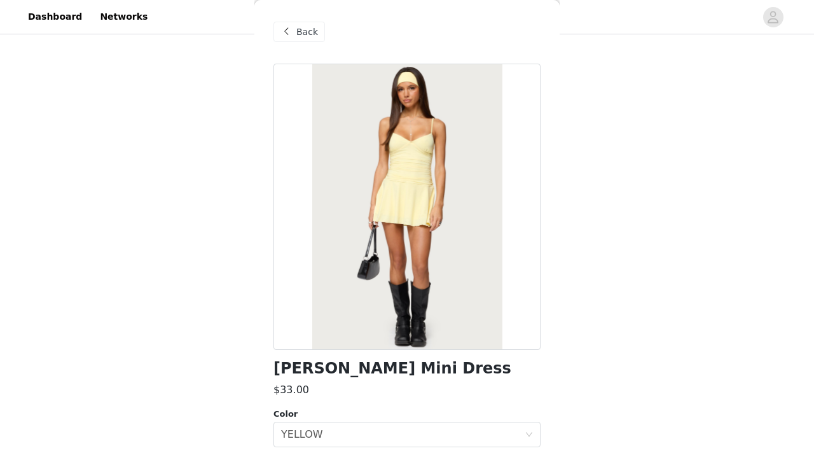
click at [298, 36] on span "Back" at bounding box center [307, 31] width 22 height 13
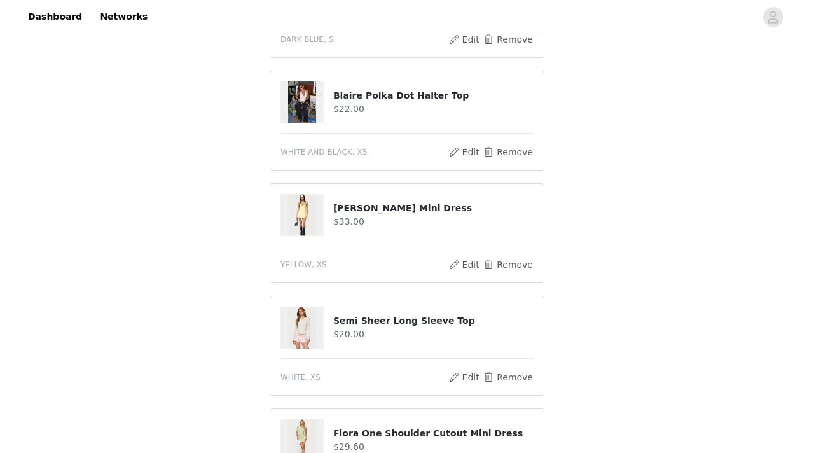
scroll to position [179, 0]
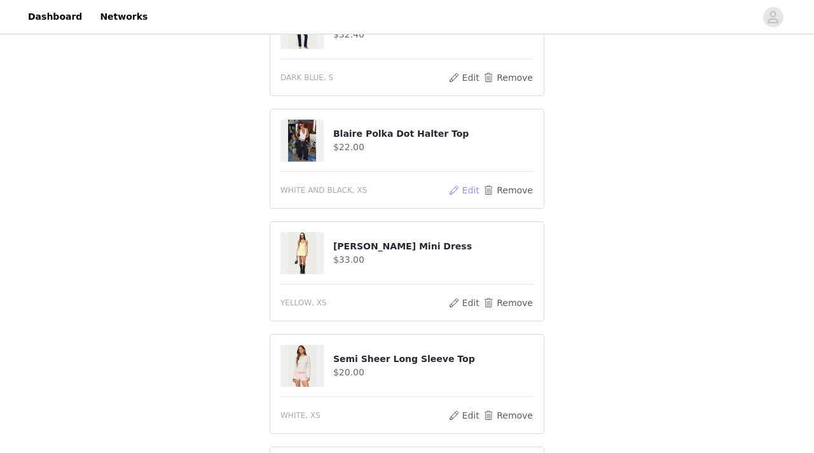
click at [476, 193] on button "Edit" at bounding box center [464, 189] width 32 height 15
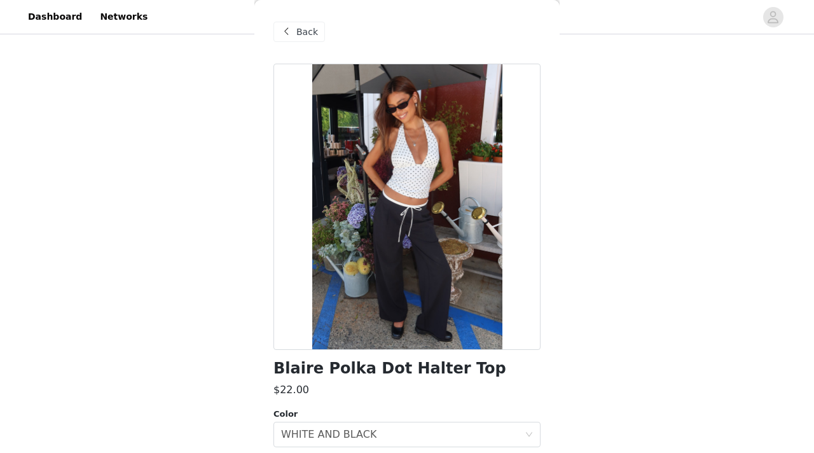
click at [306, 34] on span "Back" at bounding box center [307, 31] width 22 height 13
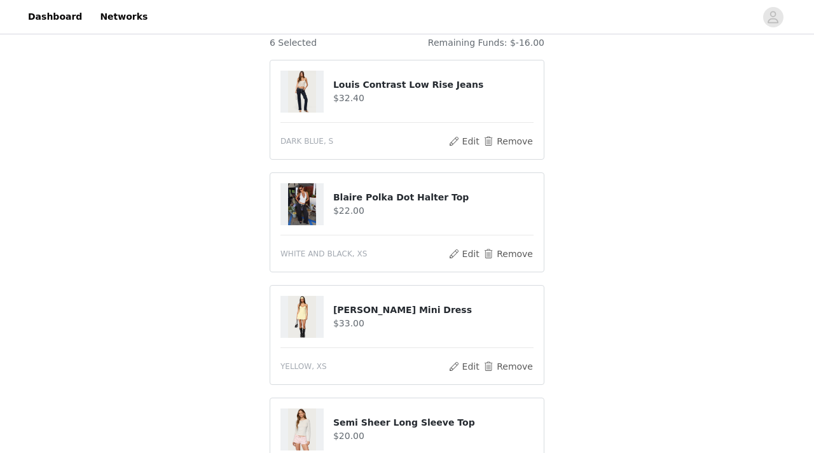
scroll to position [78, 0]
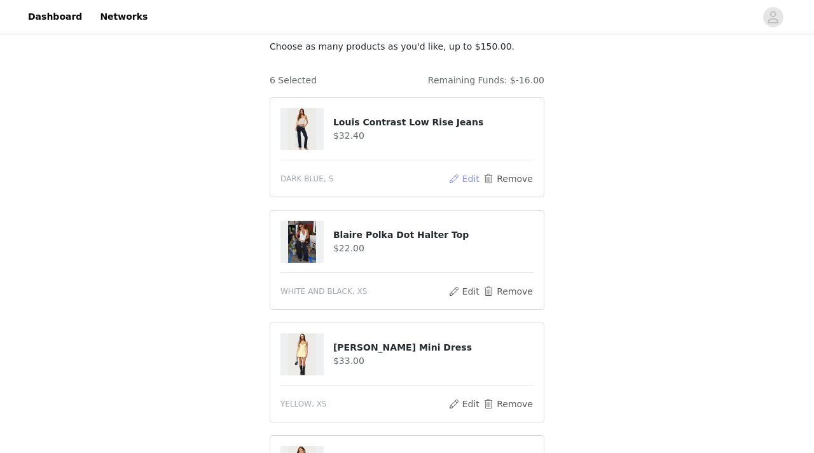
click at [461, 177] on button "Edit" at bounding box center [464, 178] width 32 height 15
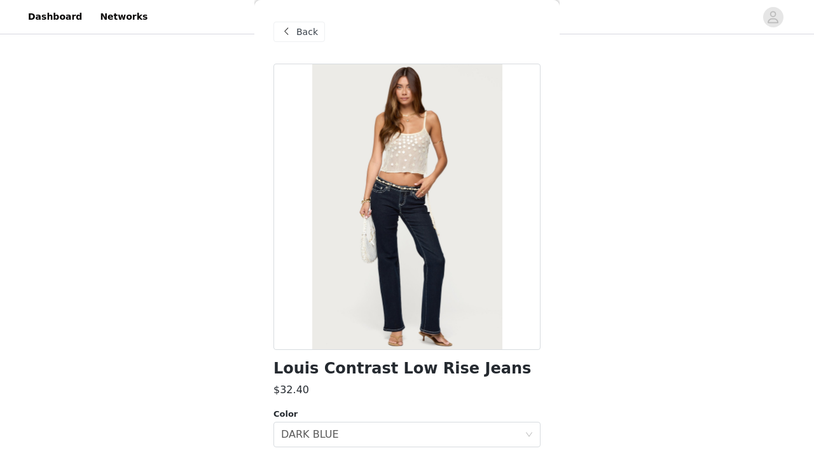
click at [300, 31] on span "Back" at bounding box center [307, 31] width 22 height 13
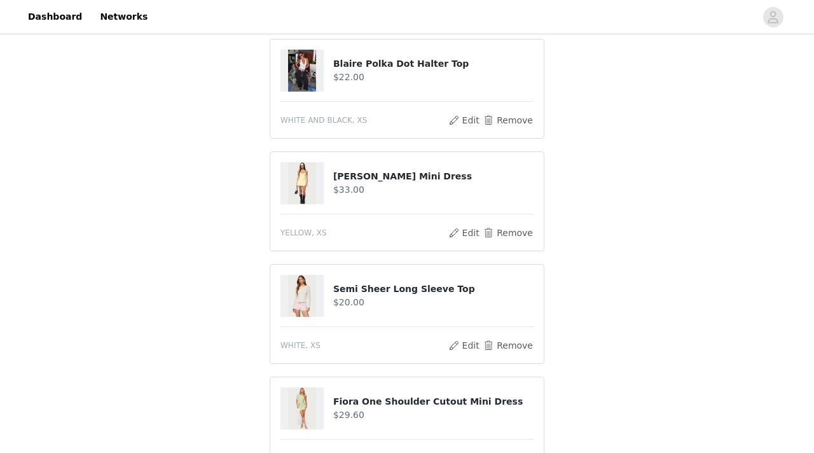
scroll to position [224, 0]
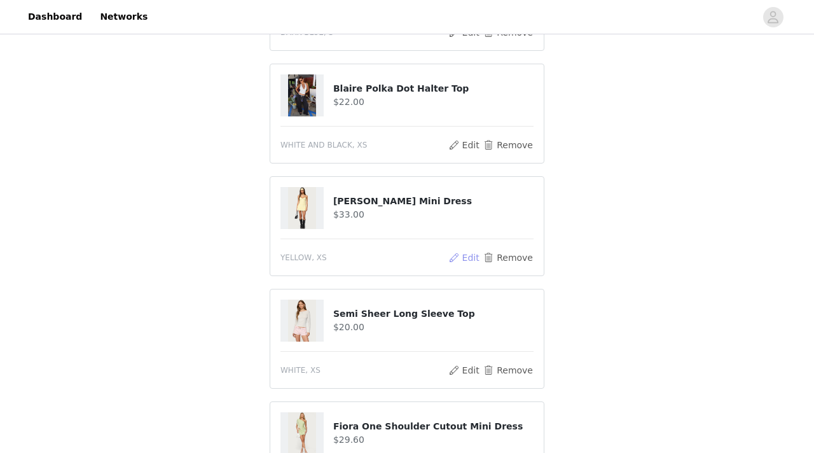
click at [462, 254] on button "Edit" at bounding box center [464, 257] width 32 height 15
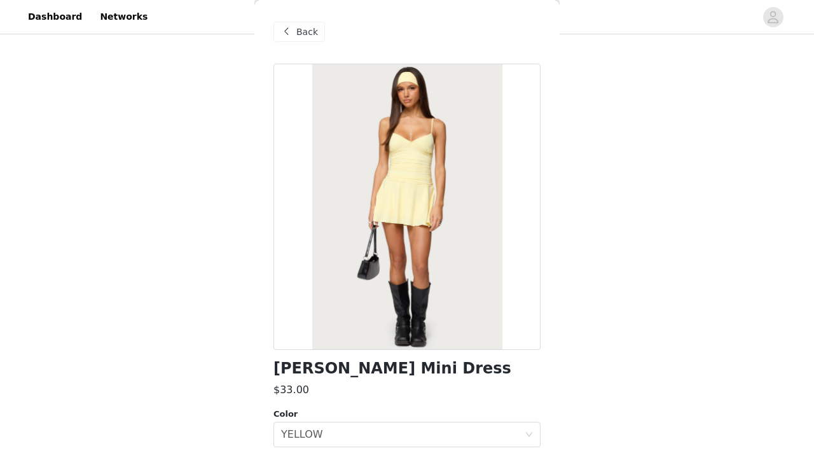
click at [299, 43] on div "Back" at bounding box center [406, 32] width 267 height 64
click at [295, 26] on div "Back" at bounding box center [298, 32] width 51 height 20
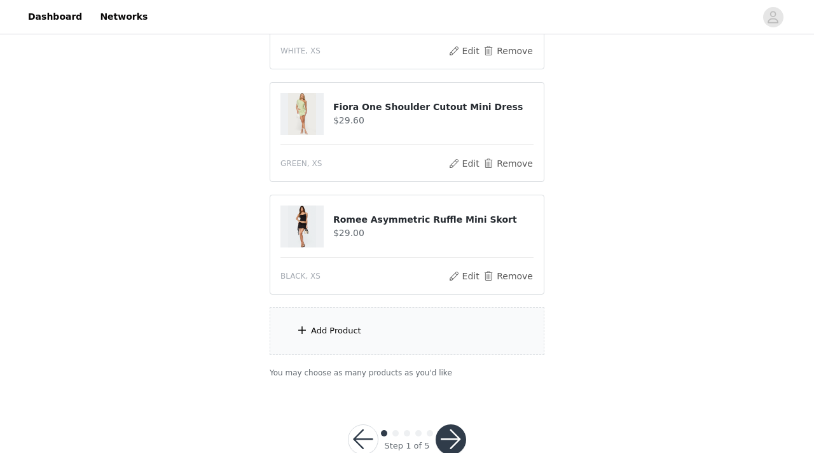
scroll to position [576, 0]
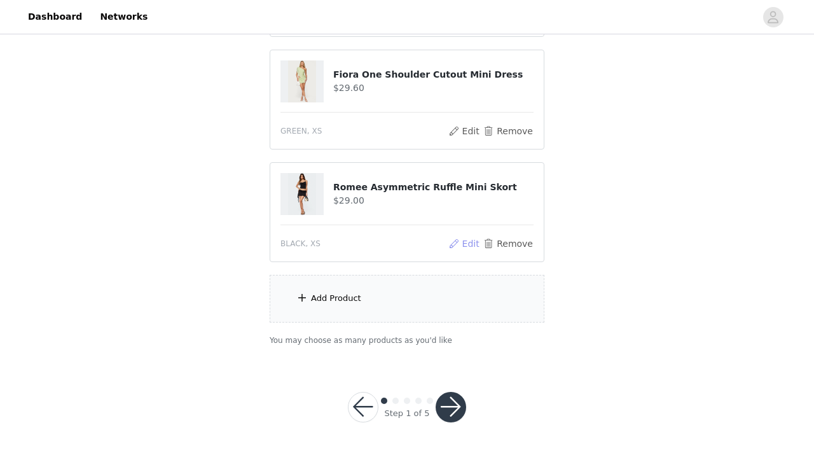
click at [466, 244] on button "Edit" at bounding box center [464, 243] width 32 height 15
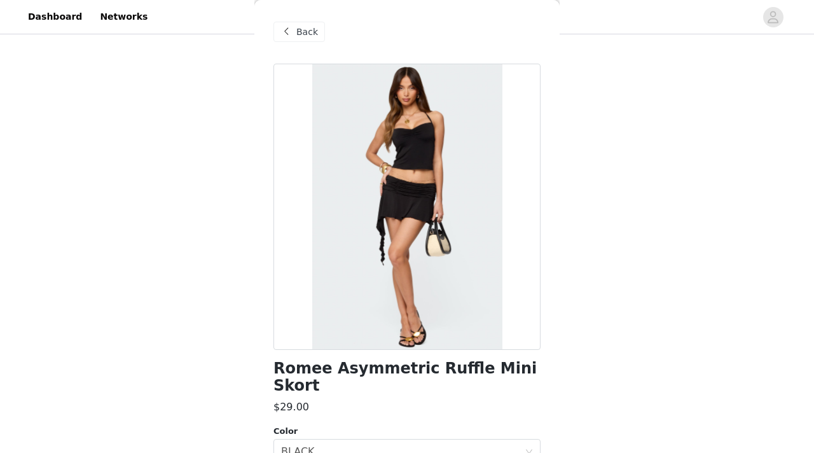
click at [296, 27] on span "Back" at bounding box center [307, 31] width 22 height 13
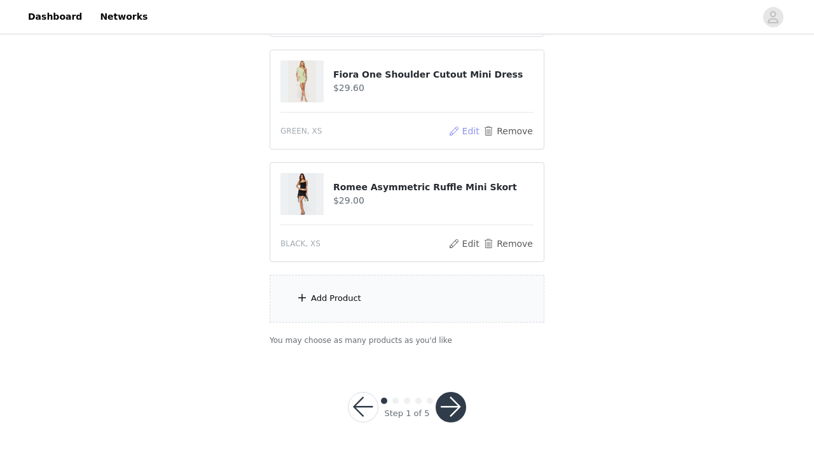
click at [458, 133] on button "Edit" at bounding box center [464, 130] width 32 height 15
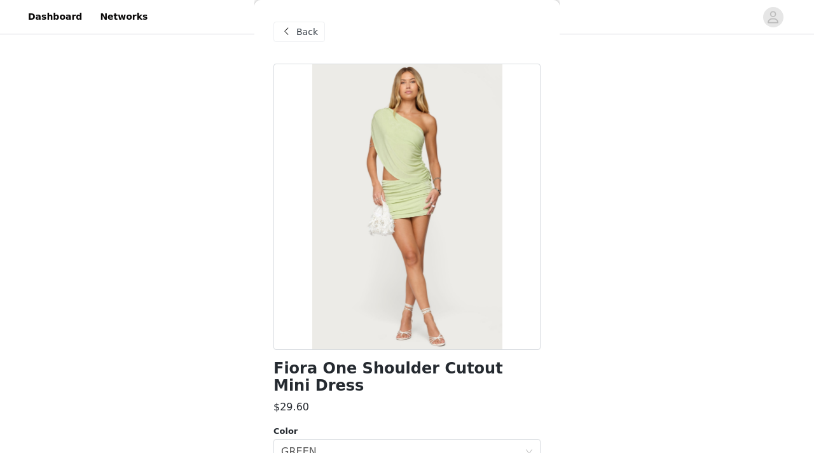
click at [302, 25] on span "Back" at bounding box center [307, 31] width 22 height 13
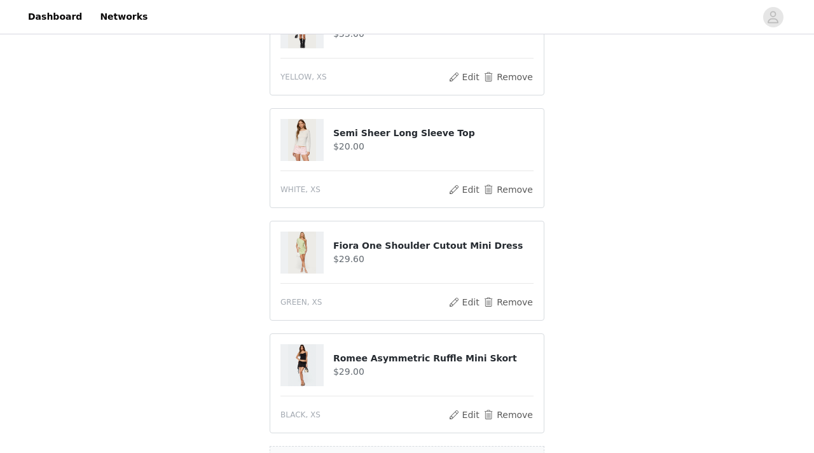
scroll to position [387, 0]
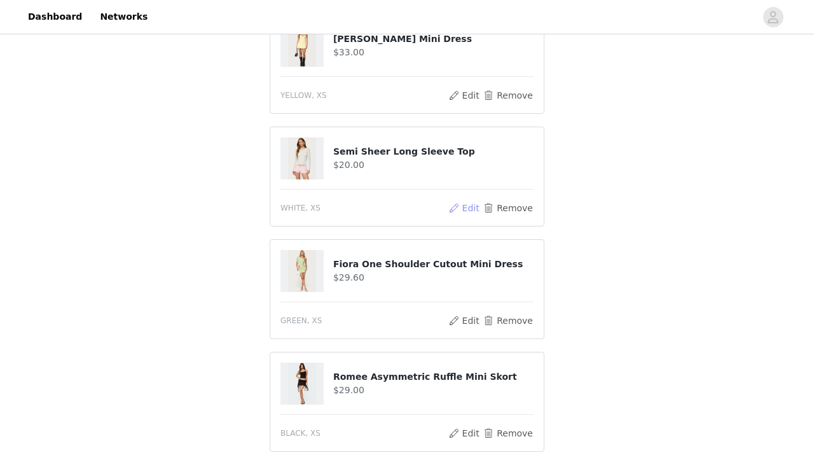
click at [465, 205] on button "Edit" at bounding box center [464, 207] width 32 height 15
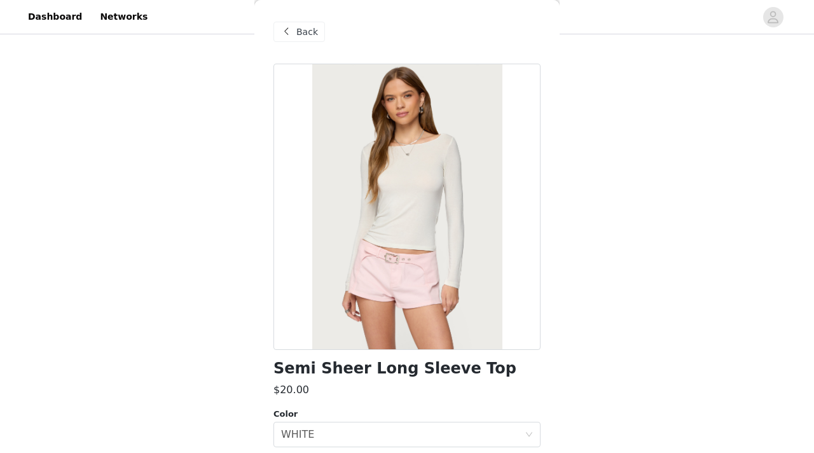
click at [298, 40] on div "Back" at bounding box center [298, 32] width 51 height 20
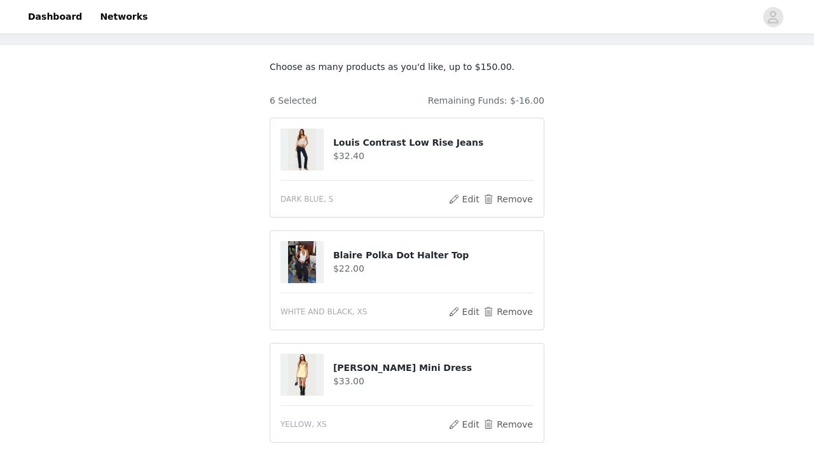
scroll to position [3, 0]
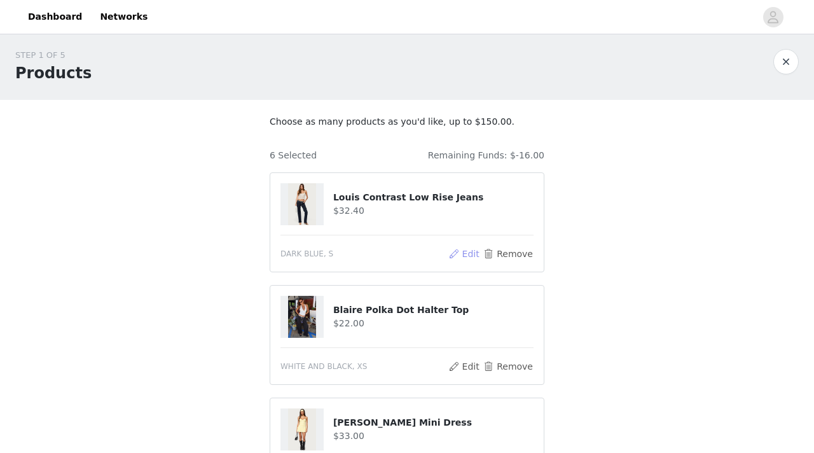
click at [465, 258] on button "Edit" at bounding box center [464, 253] width 32 height 15
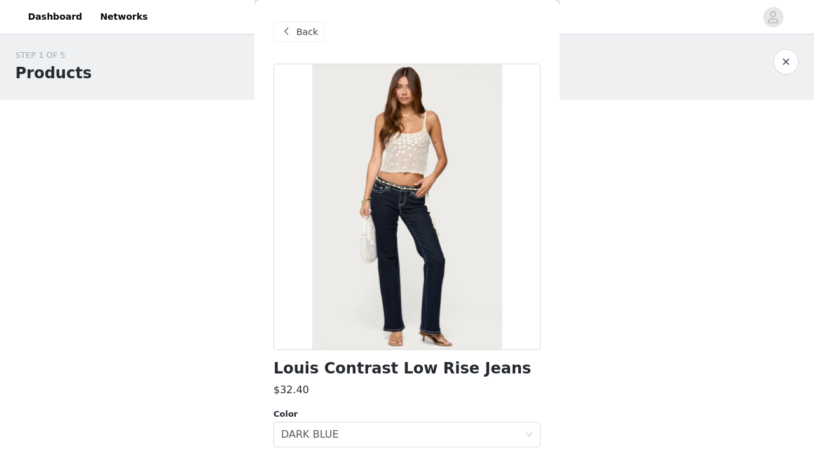
click at [284, 39] on div "Back" at bounding box center [298, 32] width 51 height 20
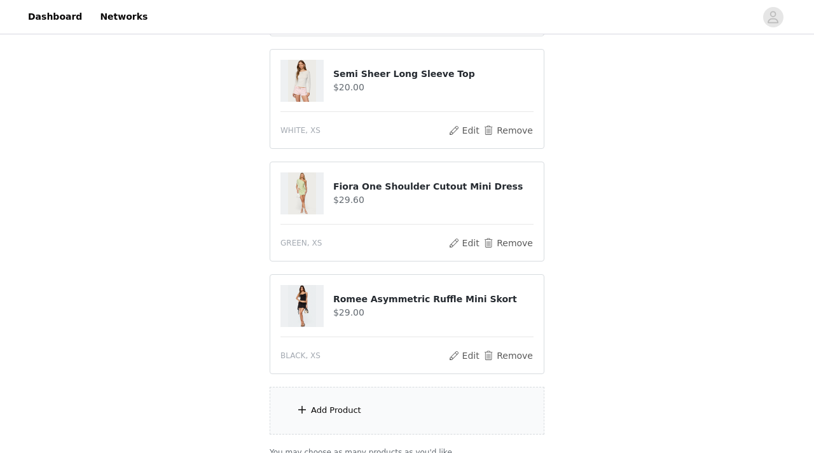
scroll to position [299, 0]
